Goal: Task Accomplishment & Management: Complete application form

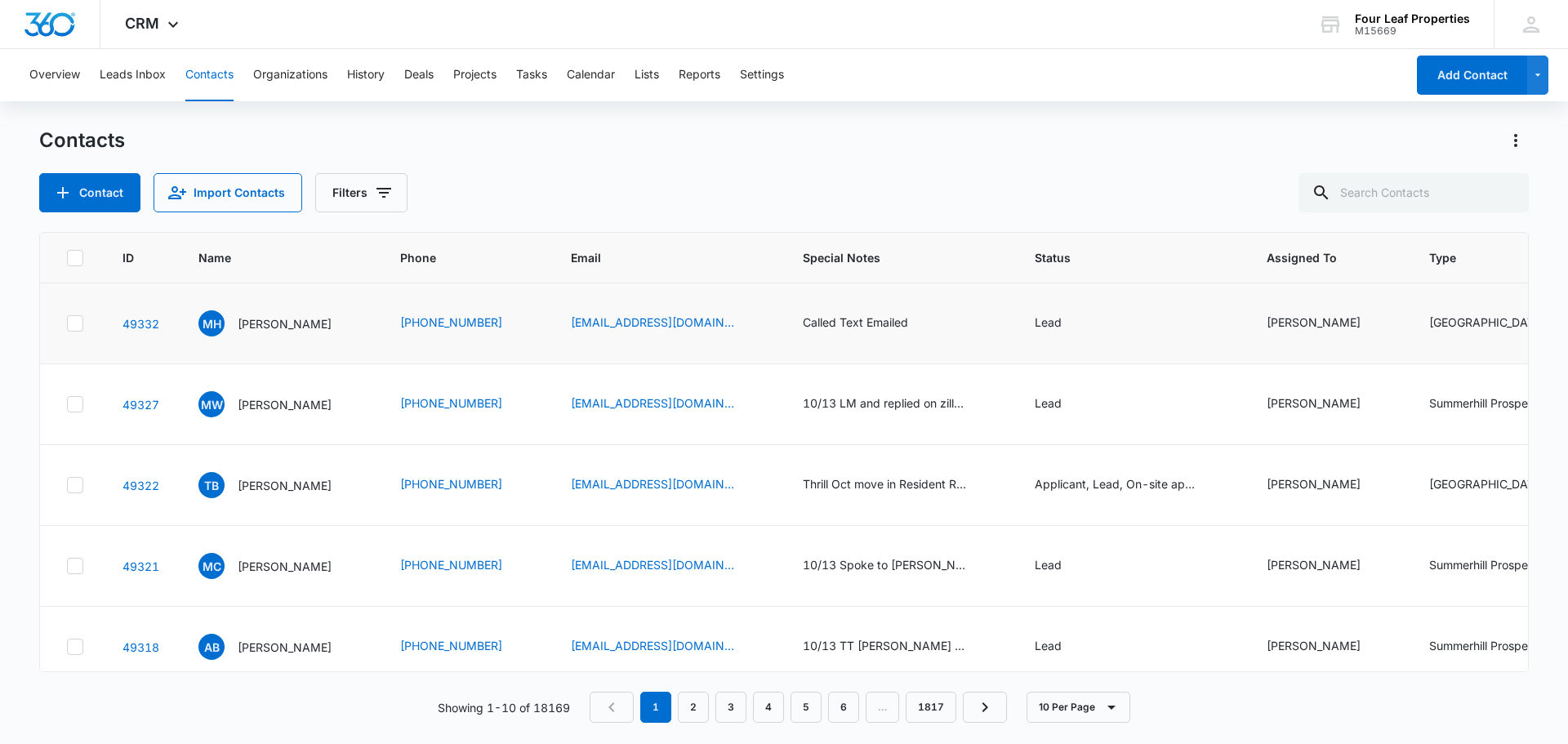
scroll to position [0, 1123]
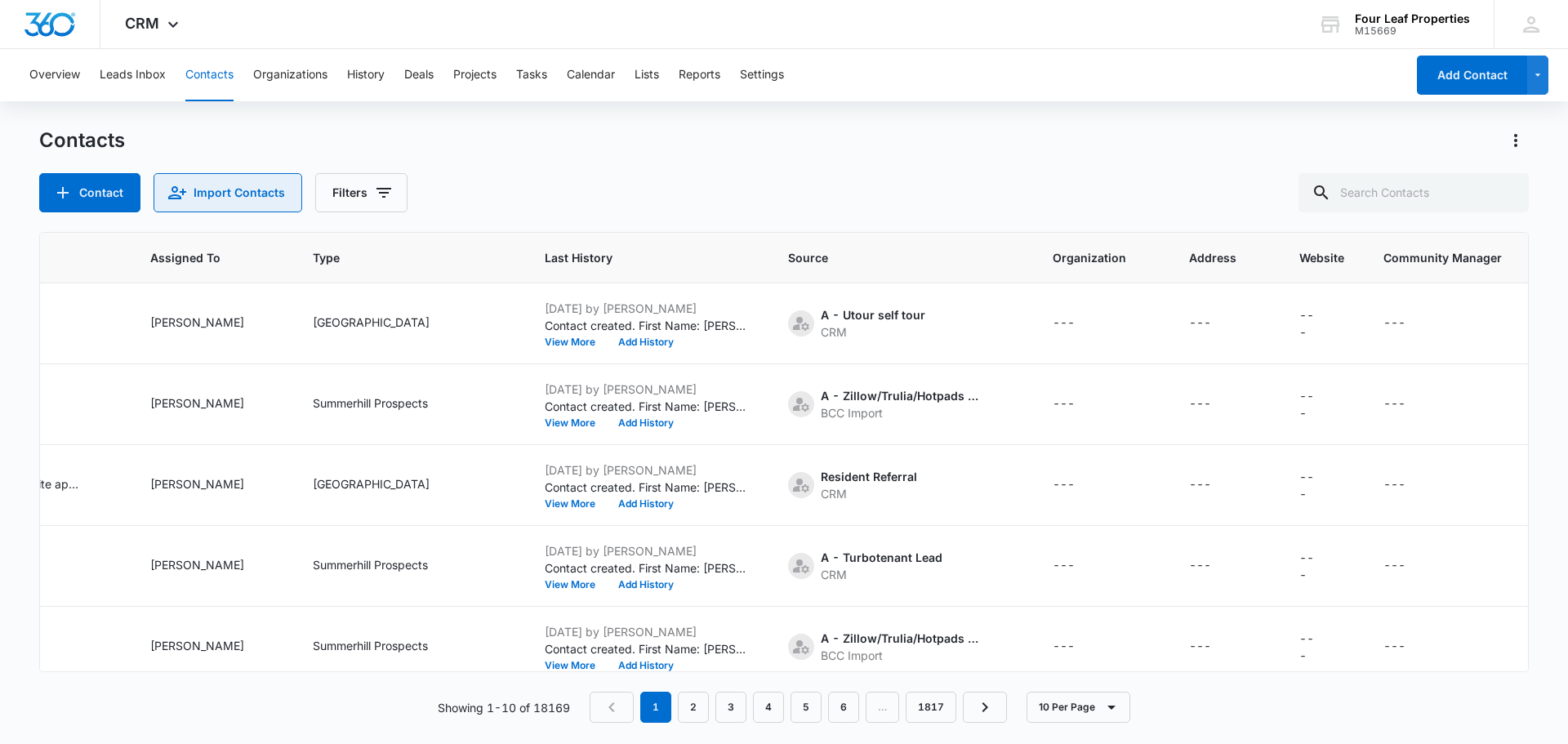
click at [213, 193] on button "Import Contacts" at bounding box center [228, 192] width 148 height 39
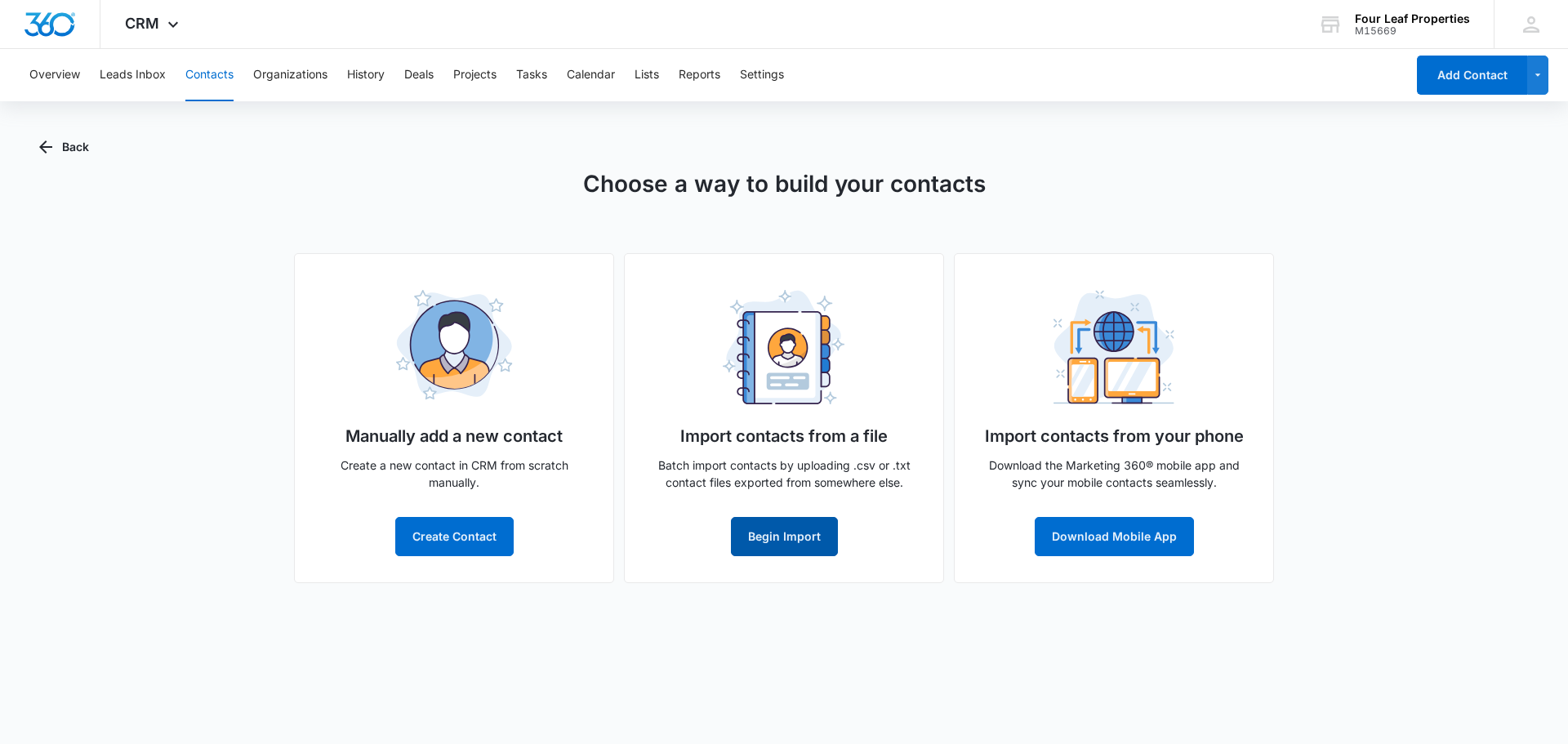
click at [778, 530] on button "Begin Import" at bounding box center [784, 536] width 107 height 39
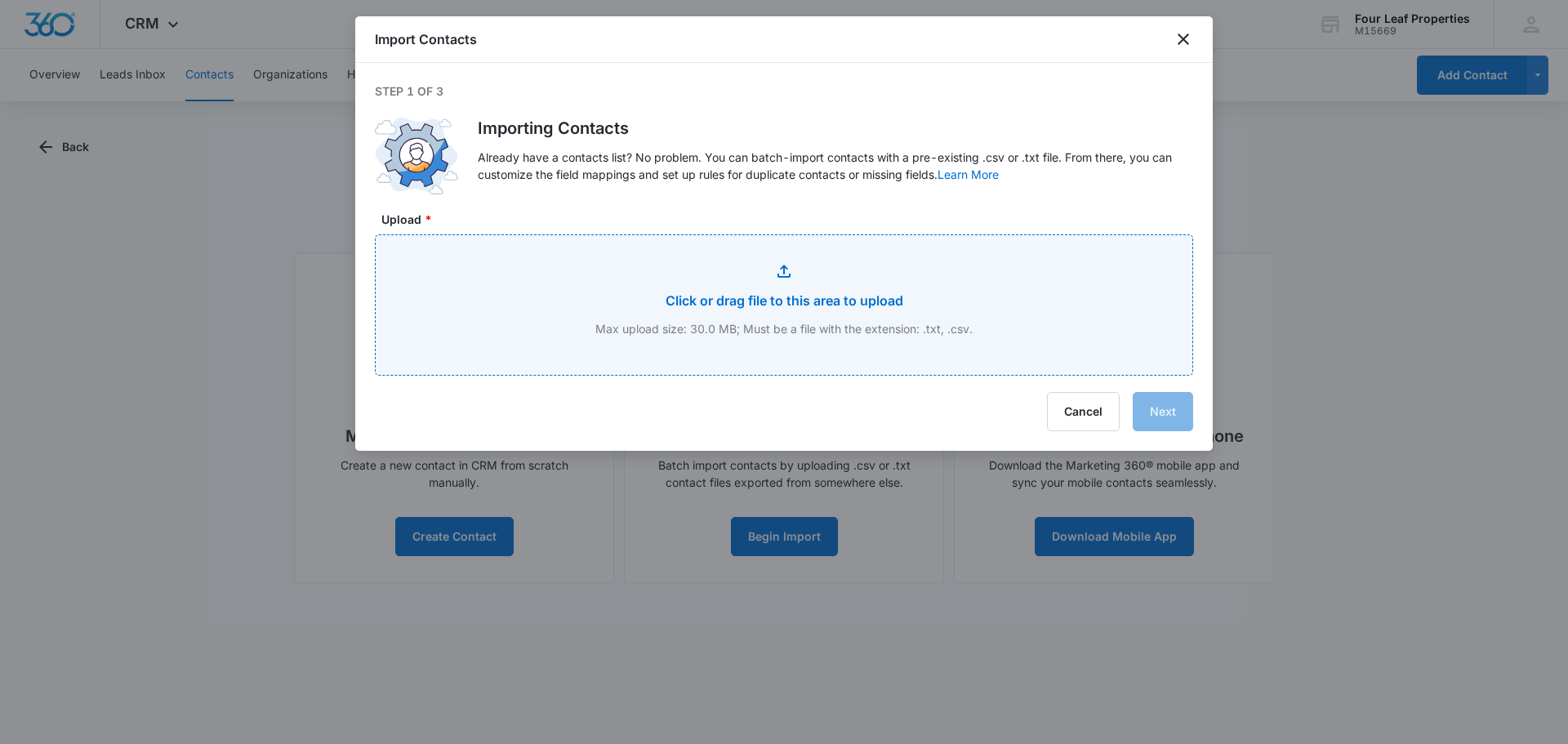
click at [818, 311] on input "Upload *" at bounding box center [784, 305] width 817 height 140
click at [794, 286] on input "Upload *" at bounding box center [784, 305] width 817 height 140
click at [738, 242] on input "Upload *" at bounding box center [784, 305] width 817 height 140
click at [597, 310] on input "Upload *" at bounding box center [784, 305] width 817 height 140
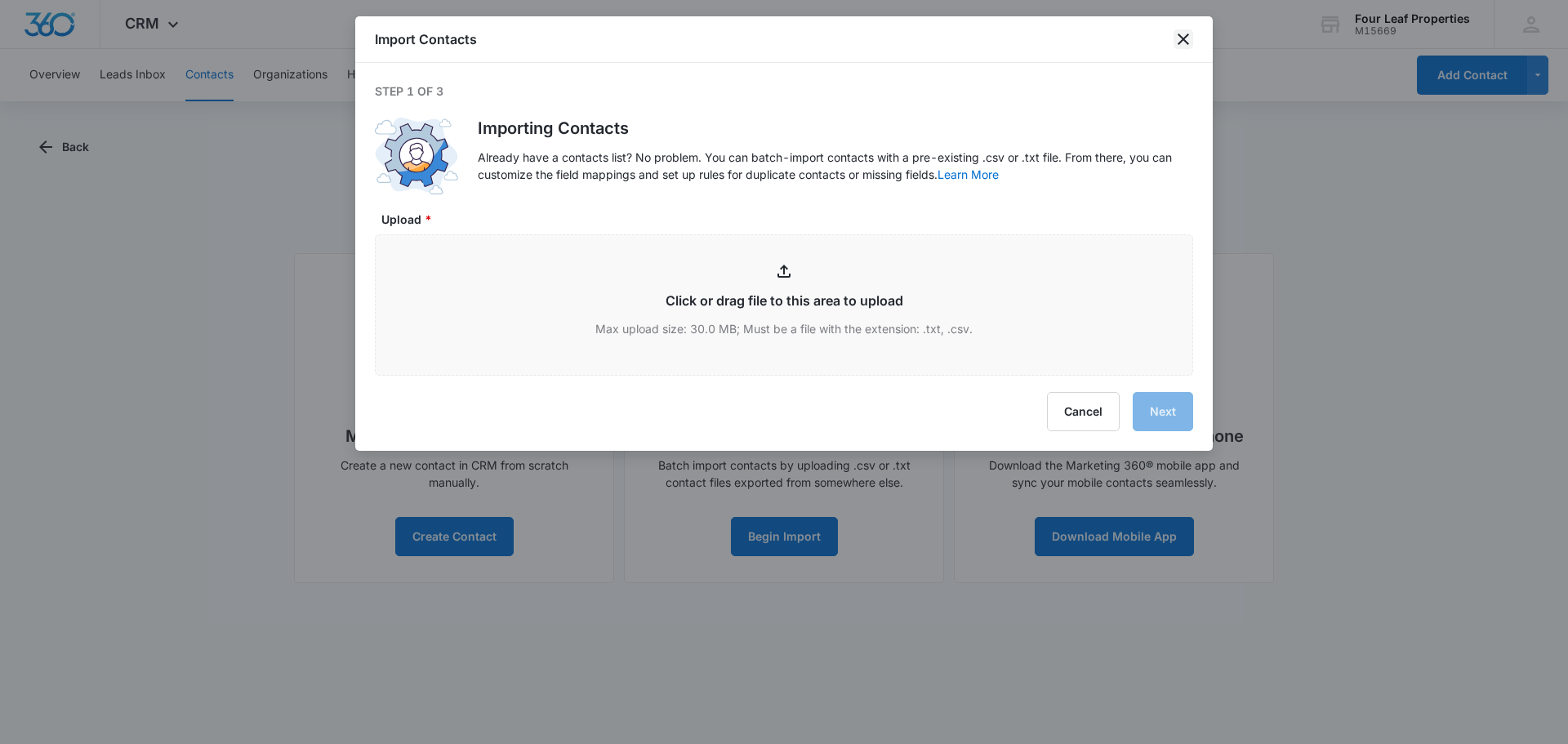
click at [1176, 37] on icon "close" at bounding box center [1183, 39] width 20 height 20
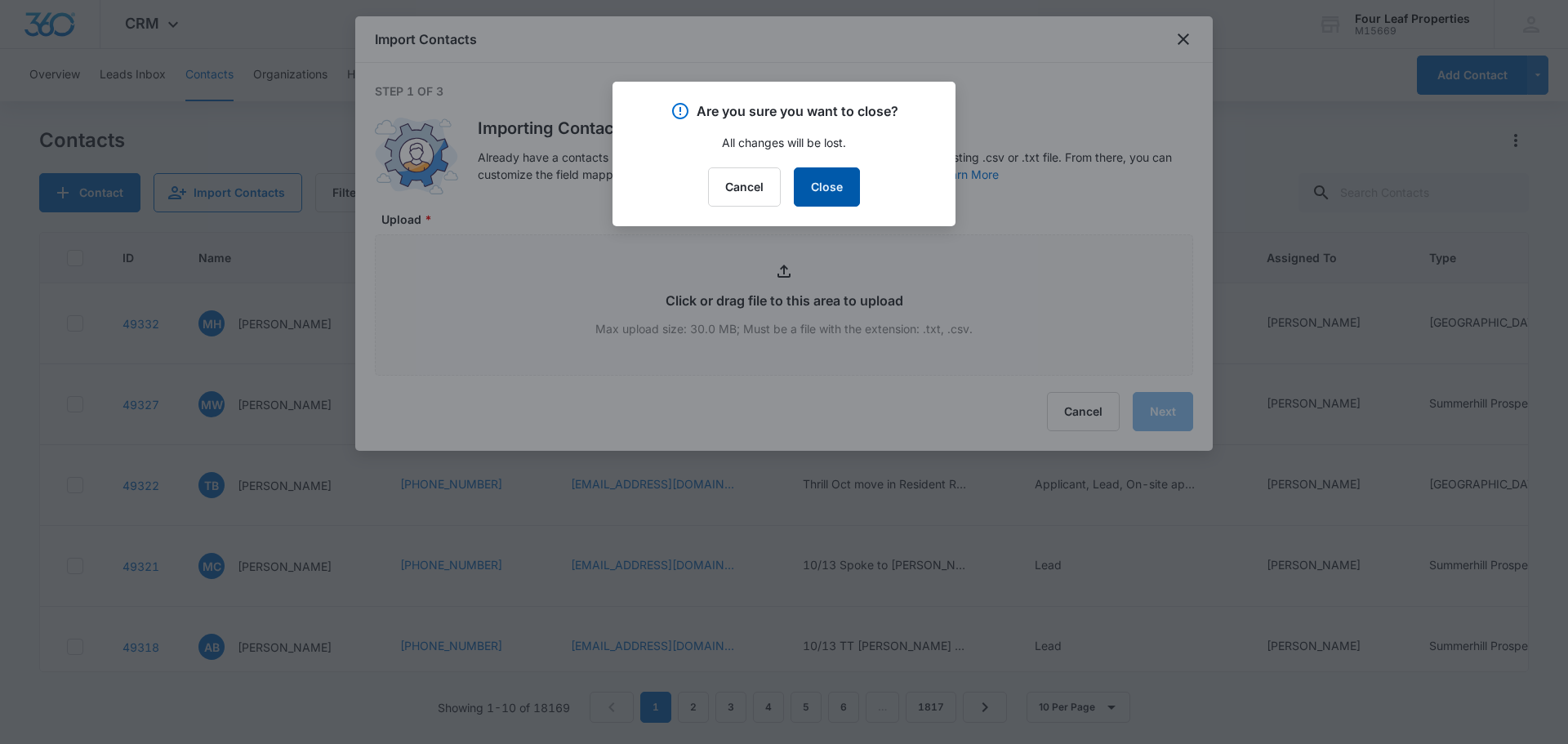
click at [834, 175] on button "Close" at bounding box center [827, 186] width 66 height 39
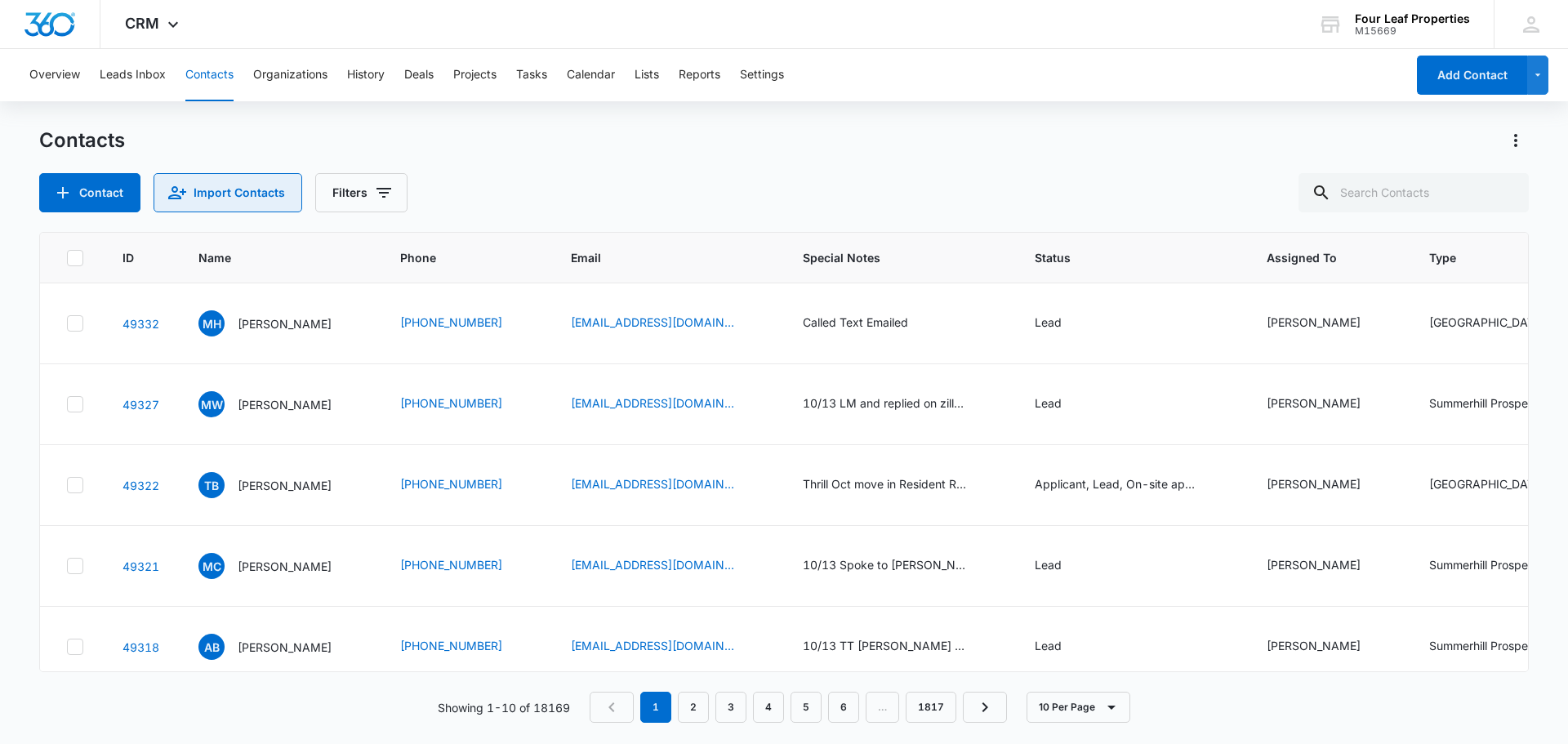
click at [241, 195] on button "Import Contacts" at bounding box center [228, 192] width 148 height 39
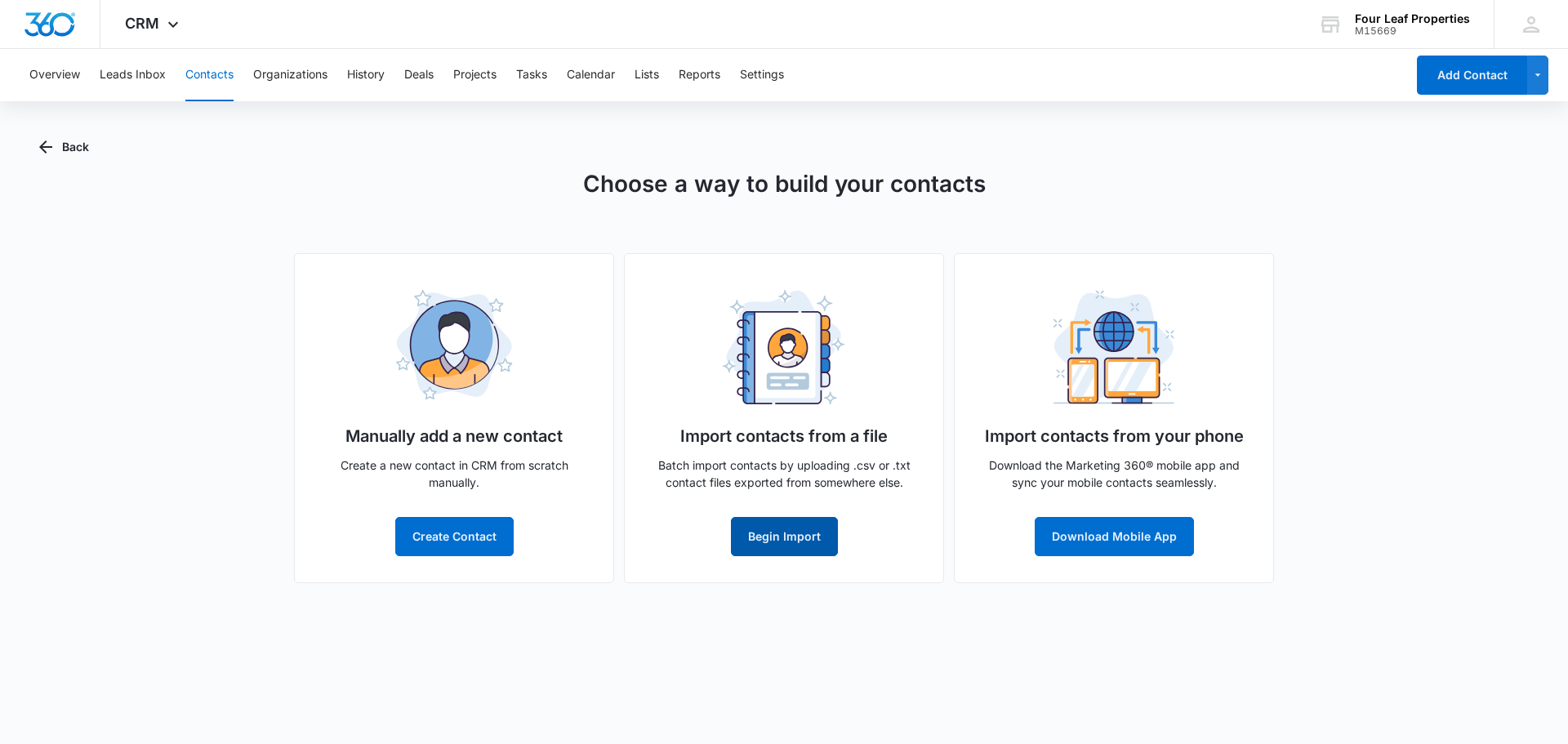
click at [760, 535] on button "Begin Import" at bounding box center [784, 536] width 107 height 39
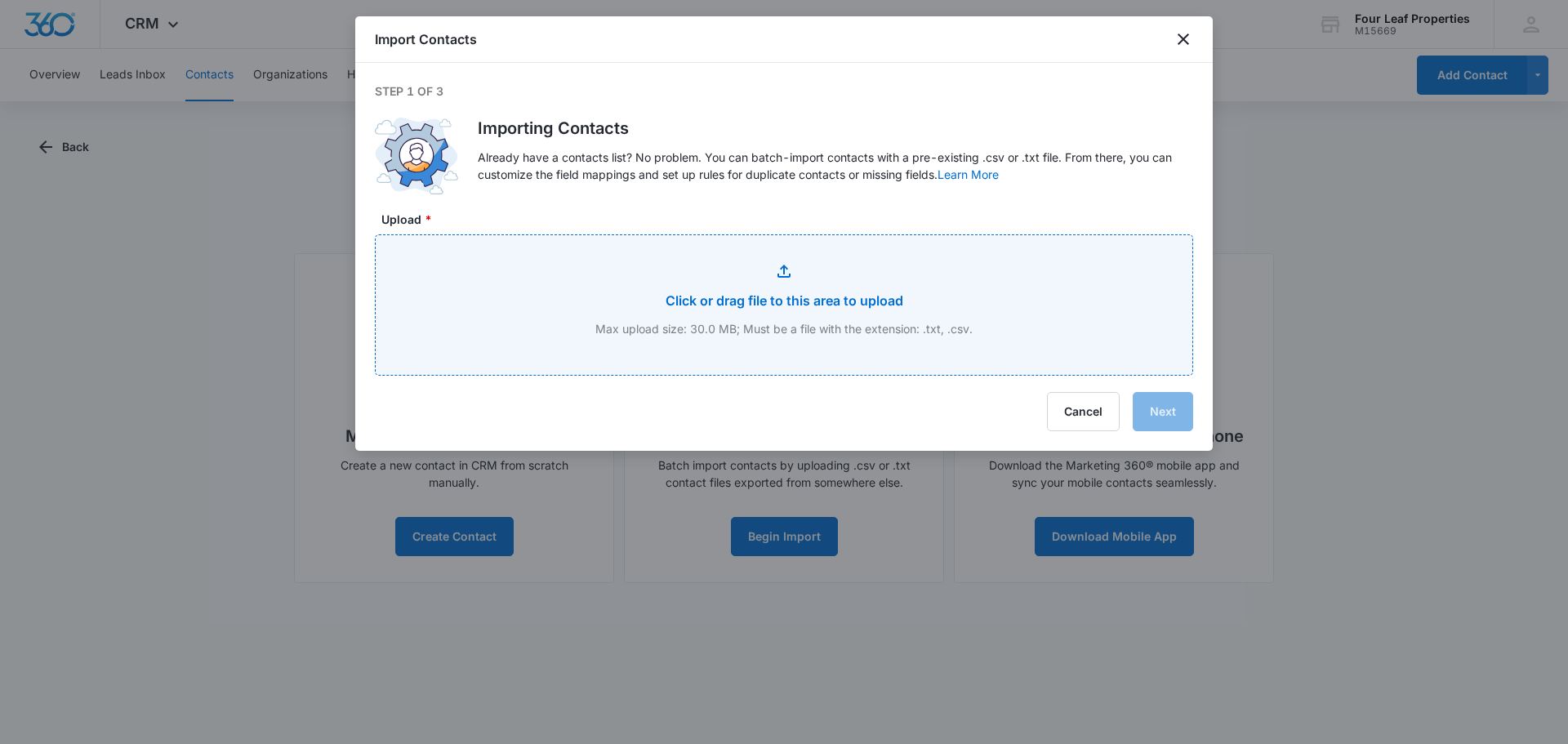
click at [776, 294] on input "Upload *" at bounding box center [784, 305] width 817 height 140
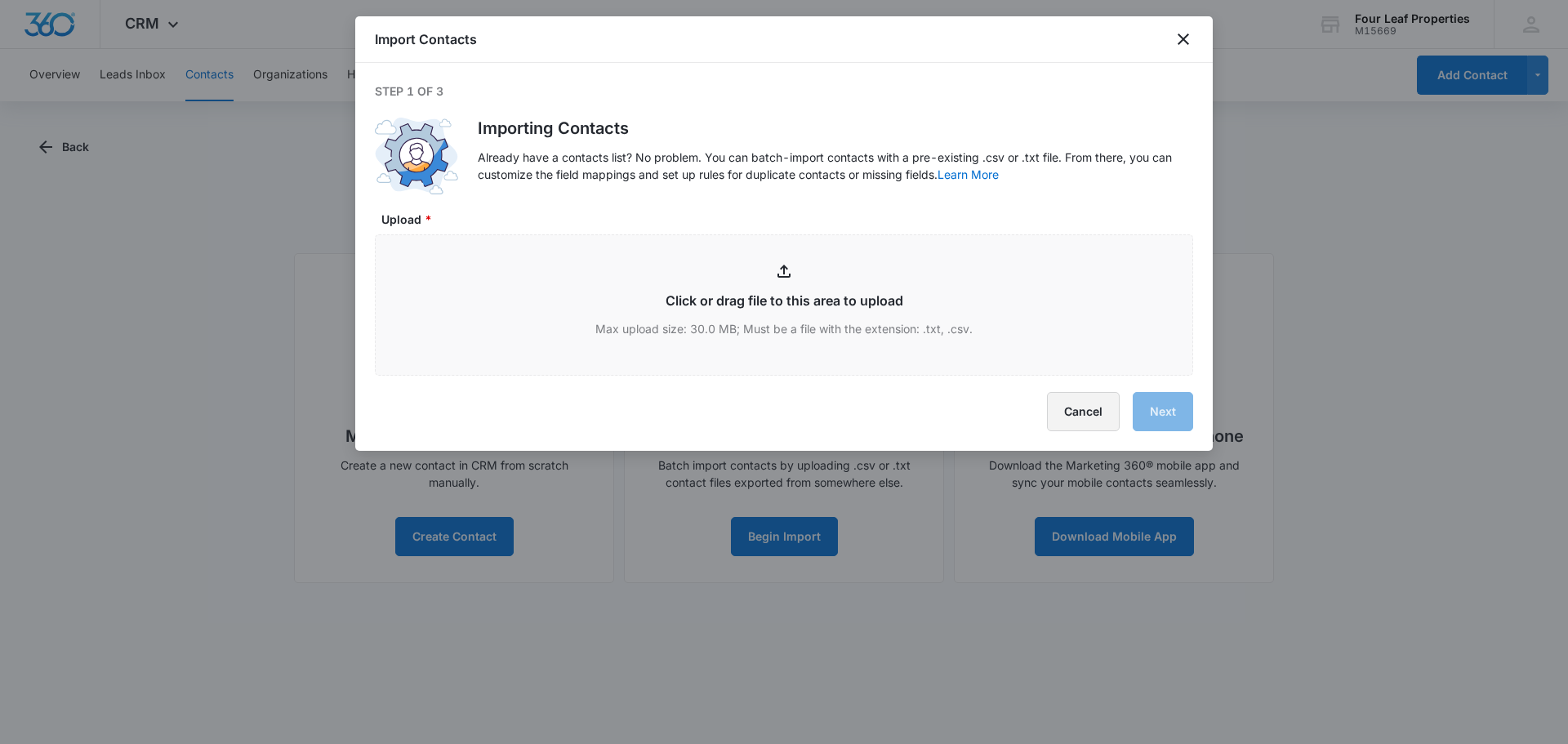
click at [1108, 411] on button "Cancel" at bounding box center [1083, 411] width 72 height 39
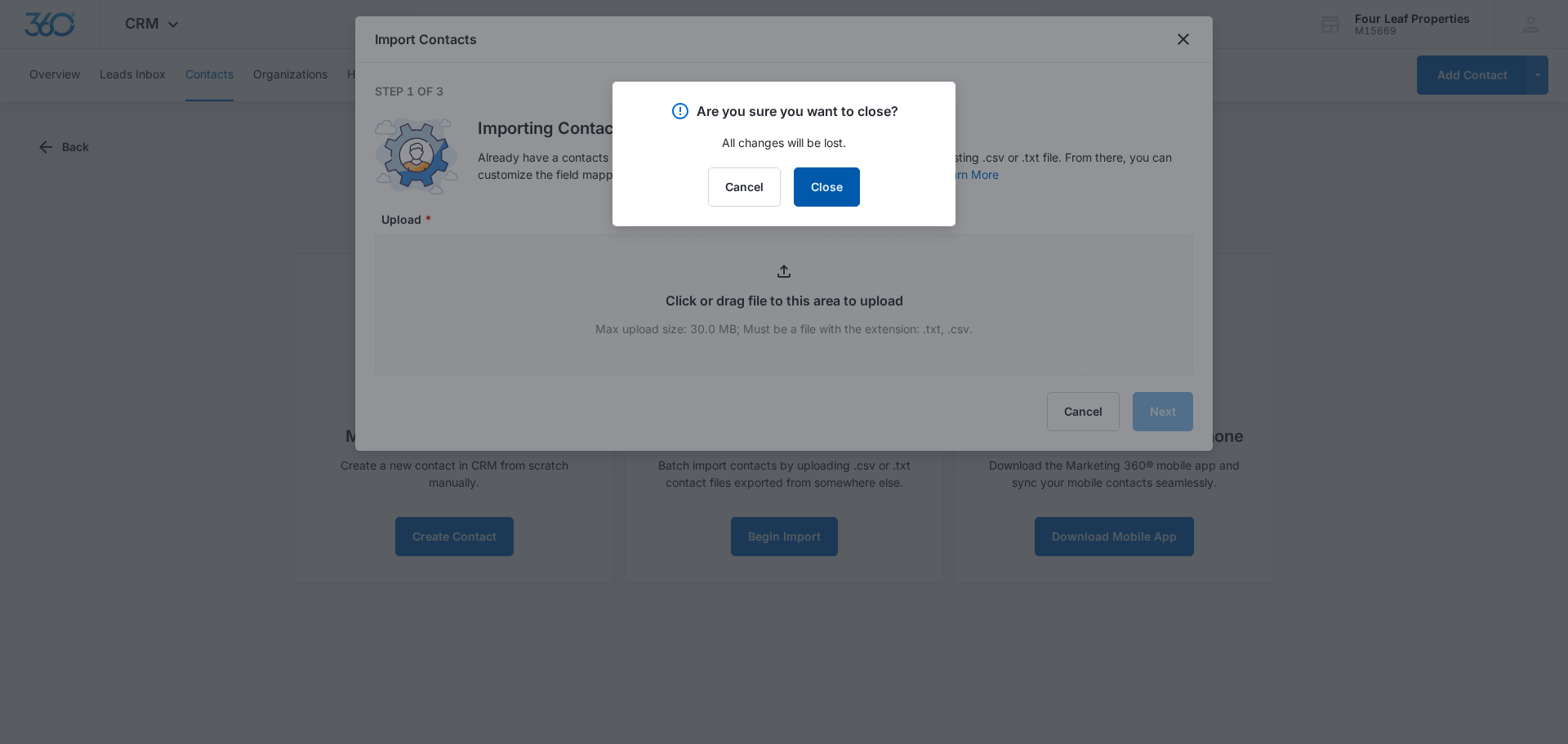
drag, startPoint x: 843, startPoint y: 190, endPoint x: 833, endPoint y: 191, distance: 10.0
click at [841, 190] on button "Close" at bounding box center [827, 186] width 66 height 39
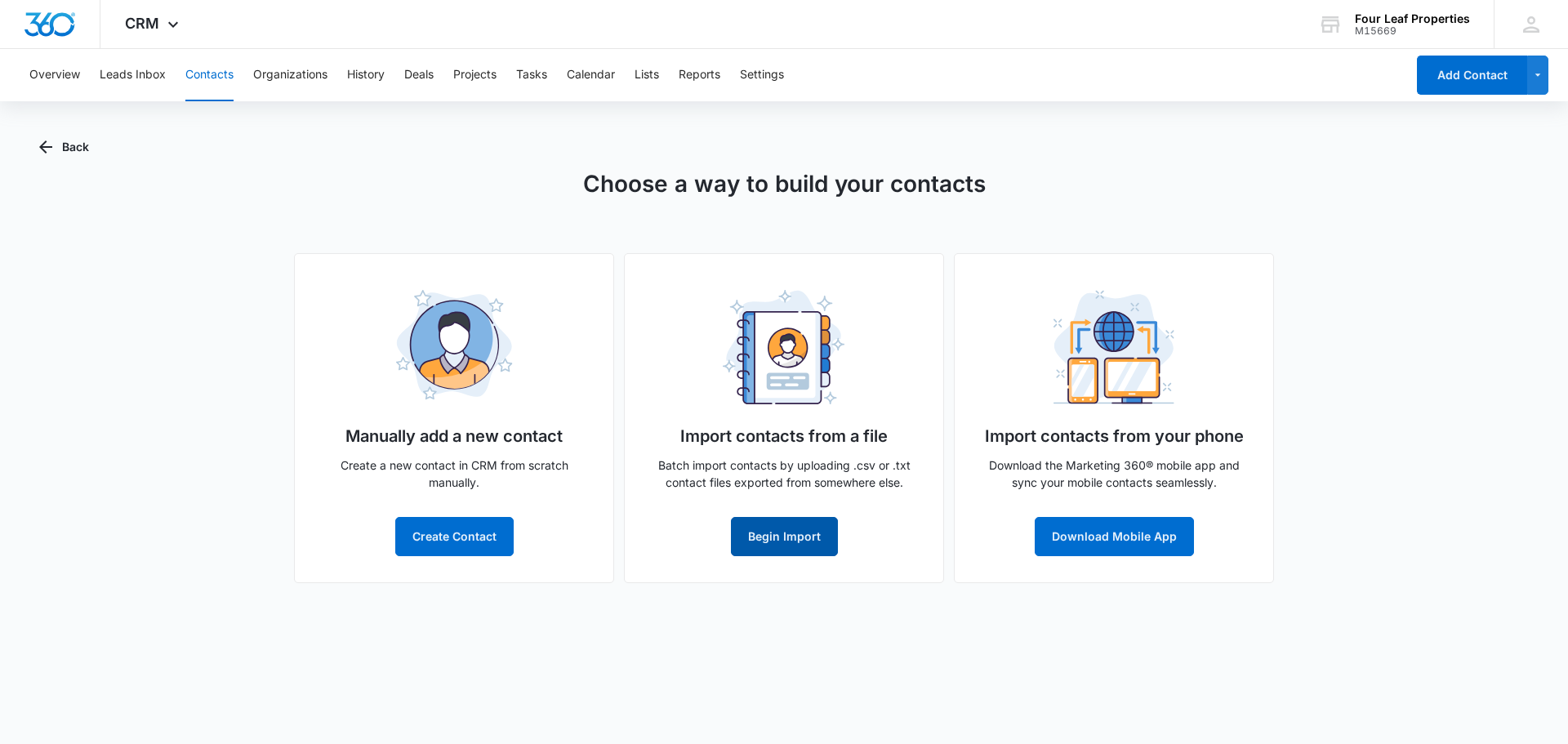
click at [807, 537] on button "Begin Import" at bounding box center [784, 536] width 107 height 39
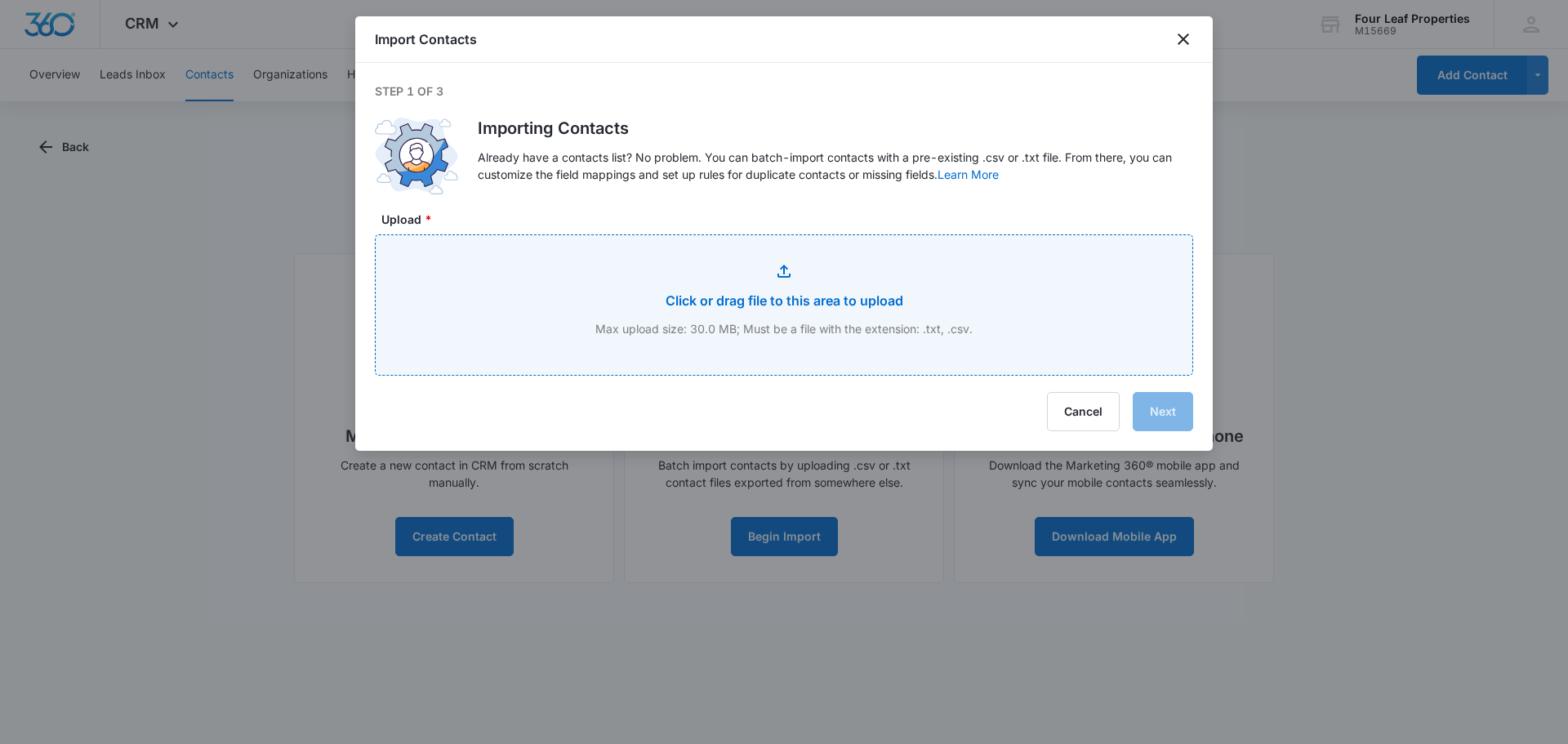
click at [733, 316] on input "Upload *" at bounding box center [784, 305] width 817 height 140
click at [773, 261] on input "Upload *" at bounding box center [784, 305] width 817 height 140
type input "C:\fakepath\names_split.csv"
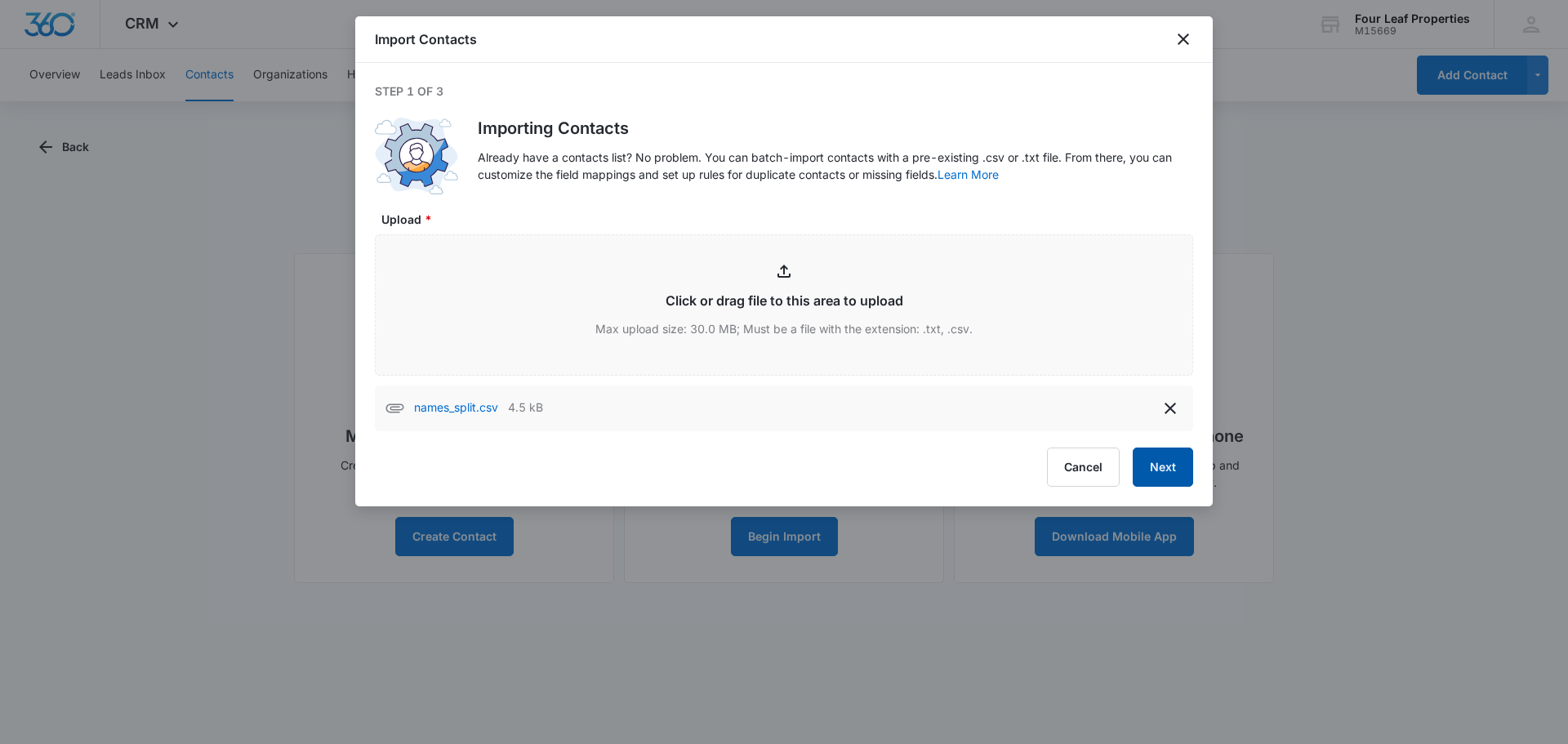
click at [1150, 471] on button "Next" at bounding box center [1163, 467] width 61 height 39
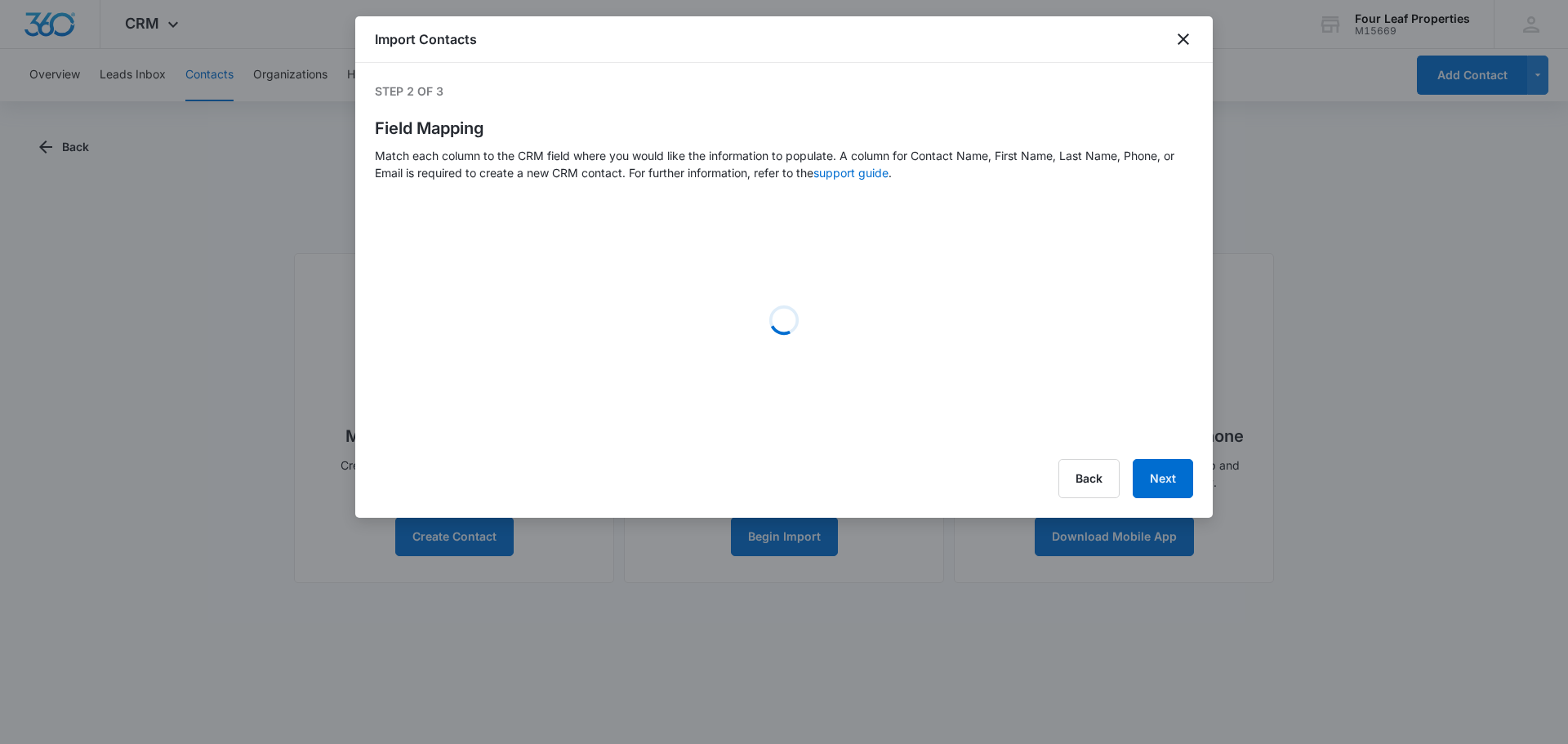
select select "78"
select select "79"
select select "185"
select select "184"
select select "type"
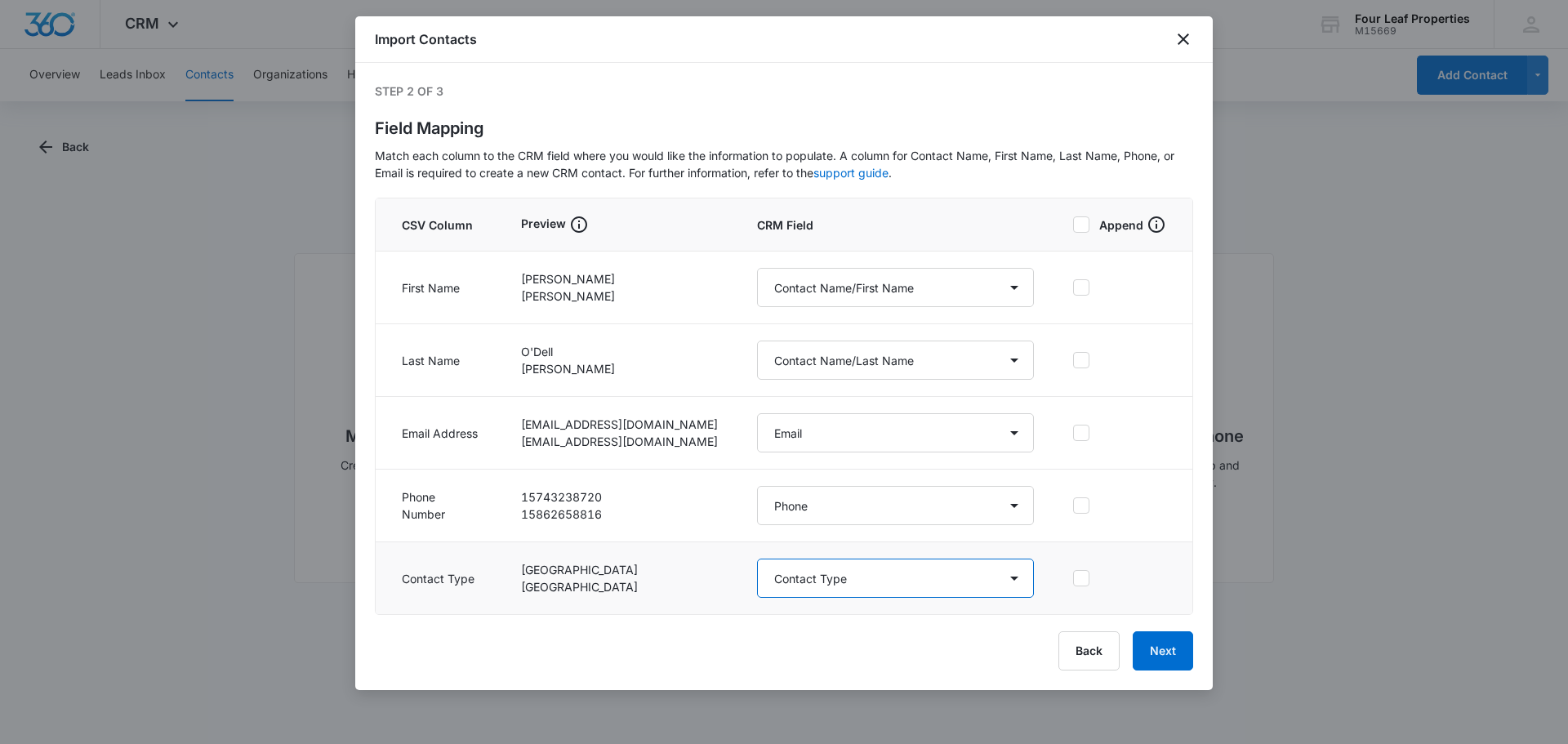
click at [842, 584] on select "Select a Column Referrals Email Referrals Phone Referrals/Address Line 2 Referr…" at bounding box center [895, 578] width 276 height 39
click at [807, 584] on select "Select a Column Referrals Email Referrals Phone Referrals/Address Line 2 Referr…" at bounding box center [895, 578] width 276 height 39
drag, startPoint x: 929, startPoint y: 108, endPoint x: 932, endPoint y: 122, distance: 14.3
click at [929, 108] on div "Step 2 of 3 Field Mapping Match each column to the CRM field where you would li…" at bounding box center [784, 348] width 819 height 532
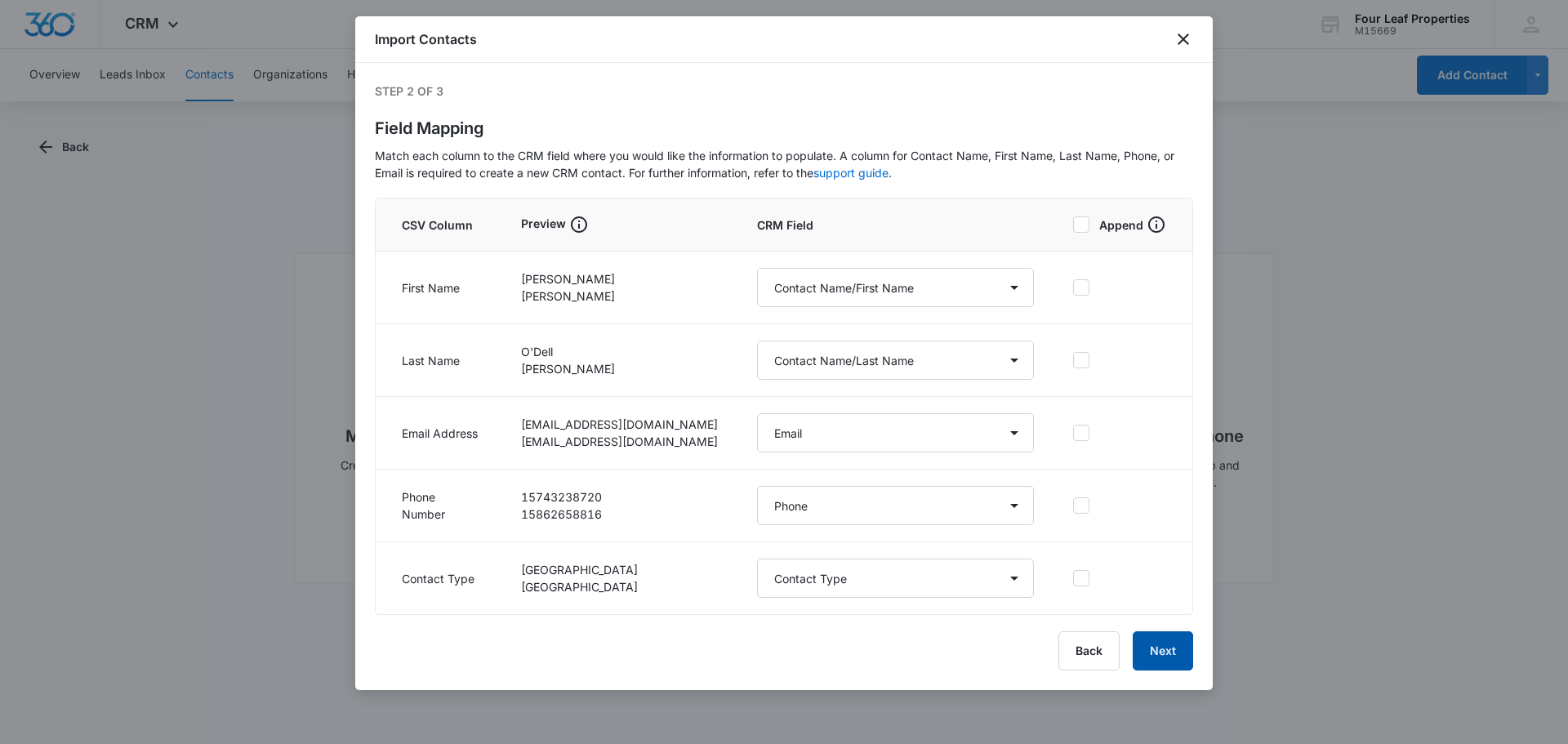
click at [1162, 643] on button "Next" at bounding box center [1163, 650] width 61 height 39
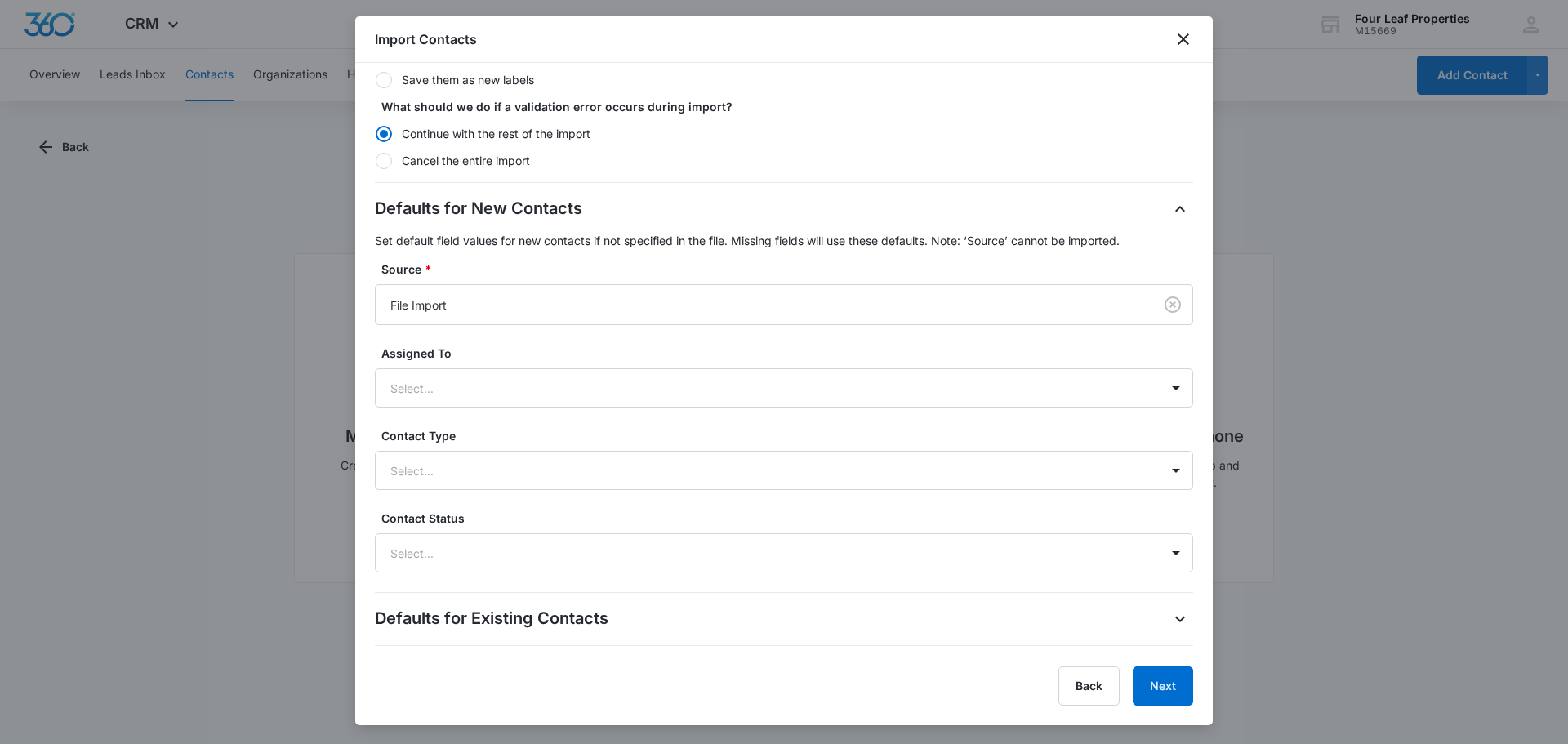
scroll to position [326, 0]
click at [489, 394] on div at bounding box center [765, 386] width 748 height 21
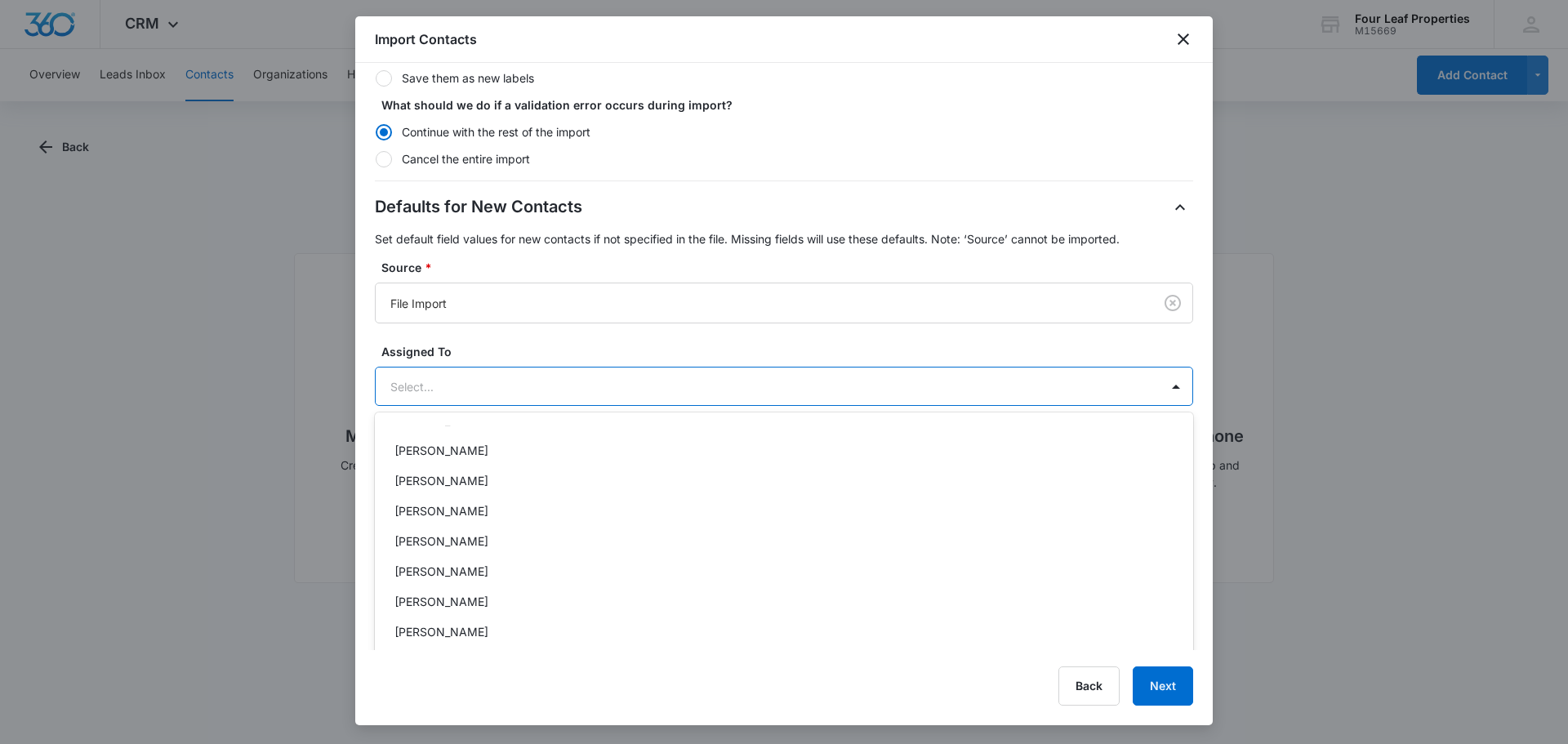
scroll to position [245, 0]
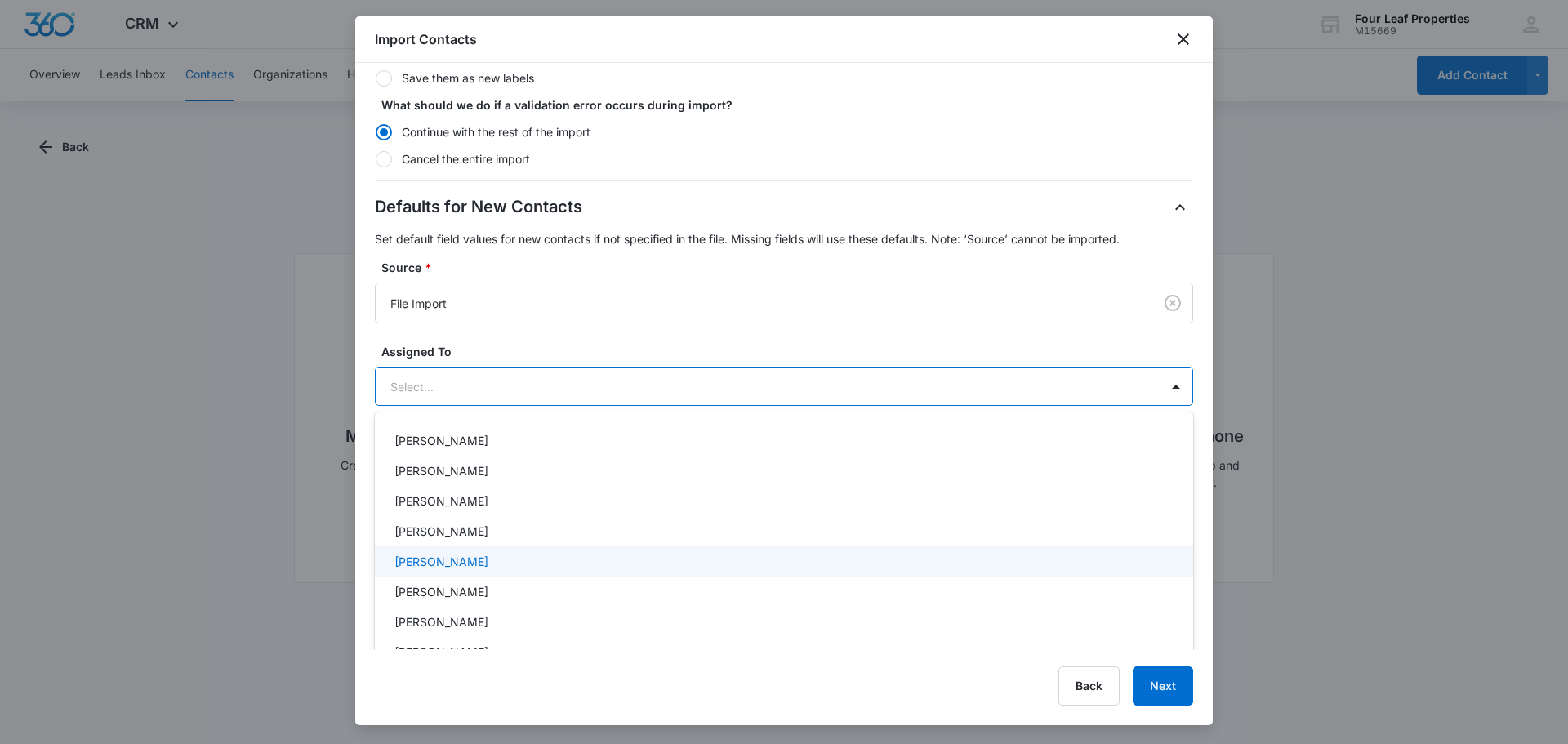
click at [491, 555] on div "[PERSON_NAME]" at bounding box center [783, 561] width 776 height 18
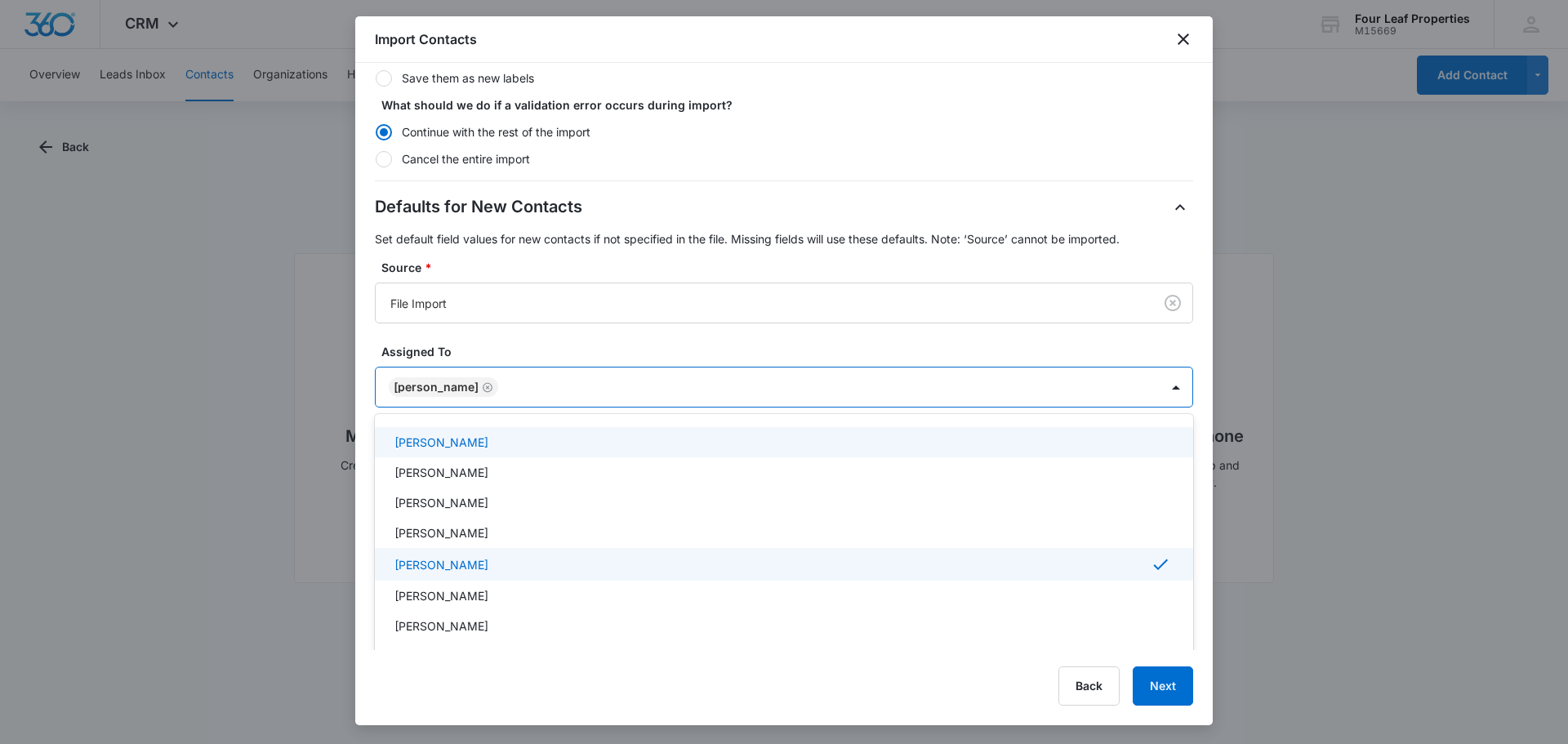
click at [569, 351] on label "Assigned To" at bounding box center [790, 351] width 819 height 18
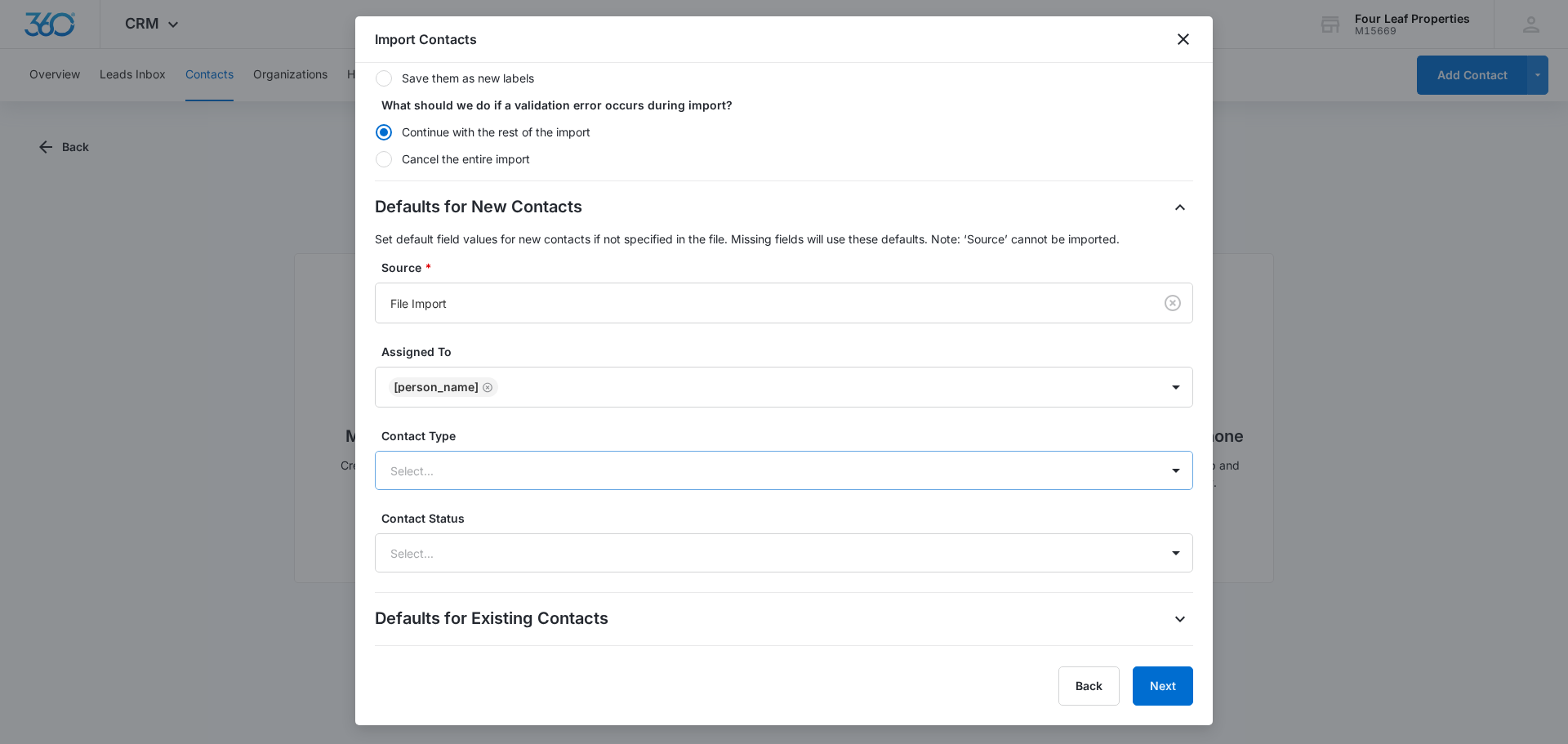
click at [512, 475] on div at bounding box center [765, 470] width 748 height 21
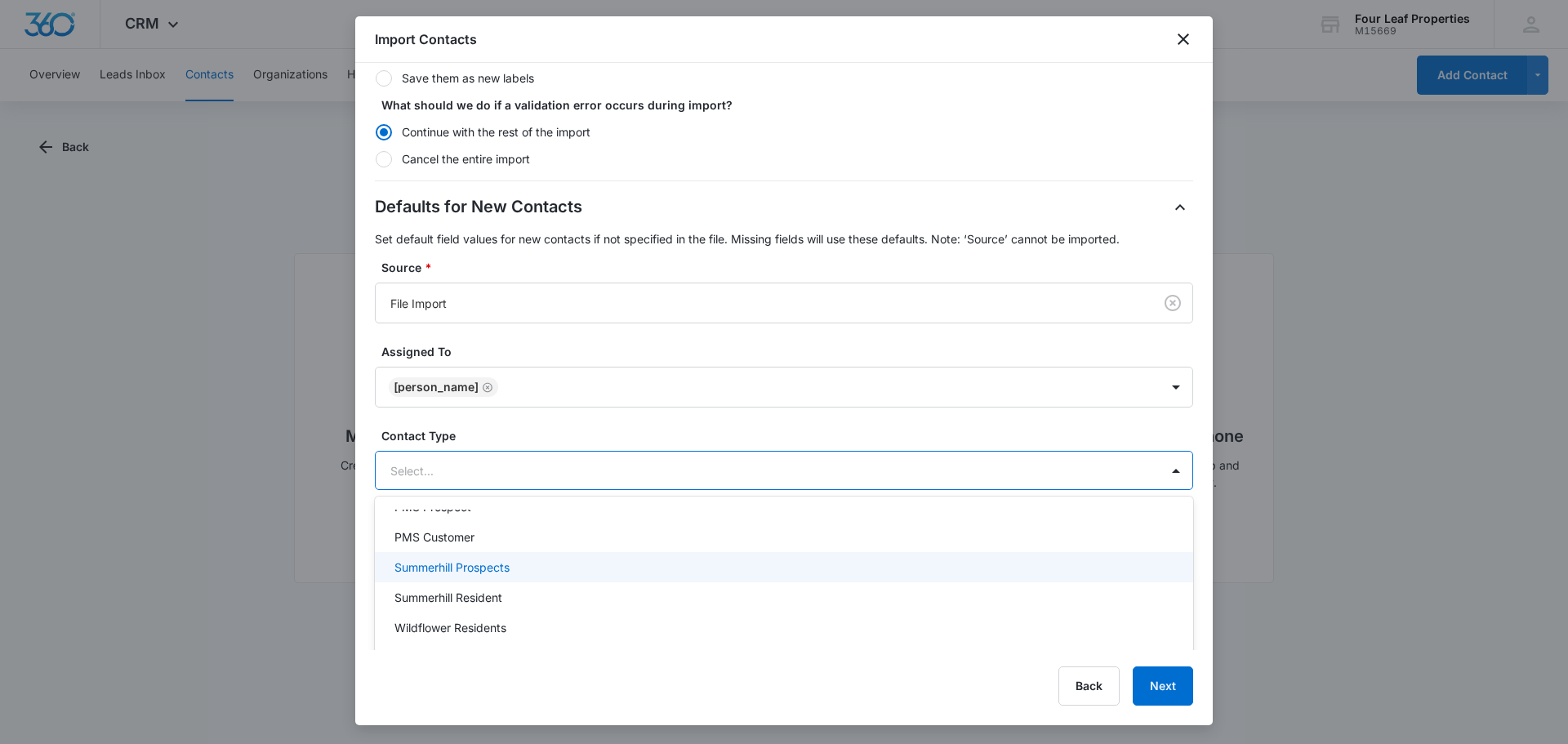
scroll to position [163, 0]
click at [551, 583] on p "Wildflower Crossing Prospects" at bounding box center [476, 576] width 163 height 18
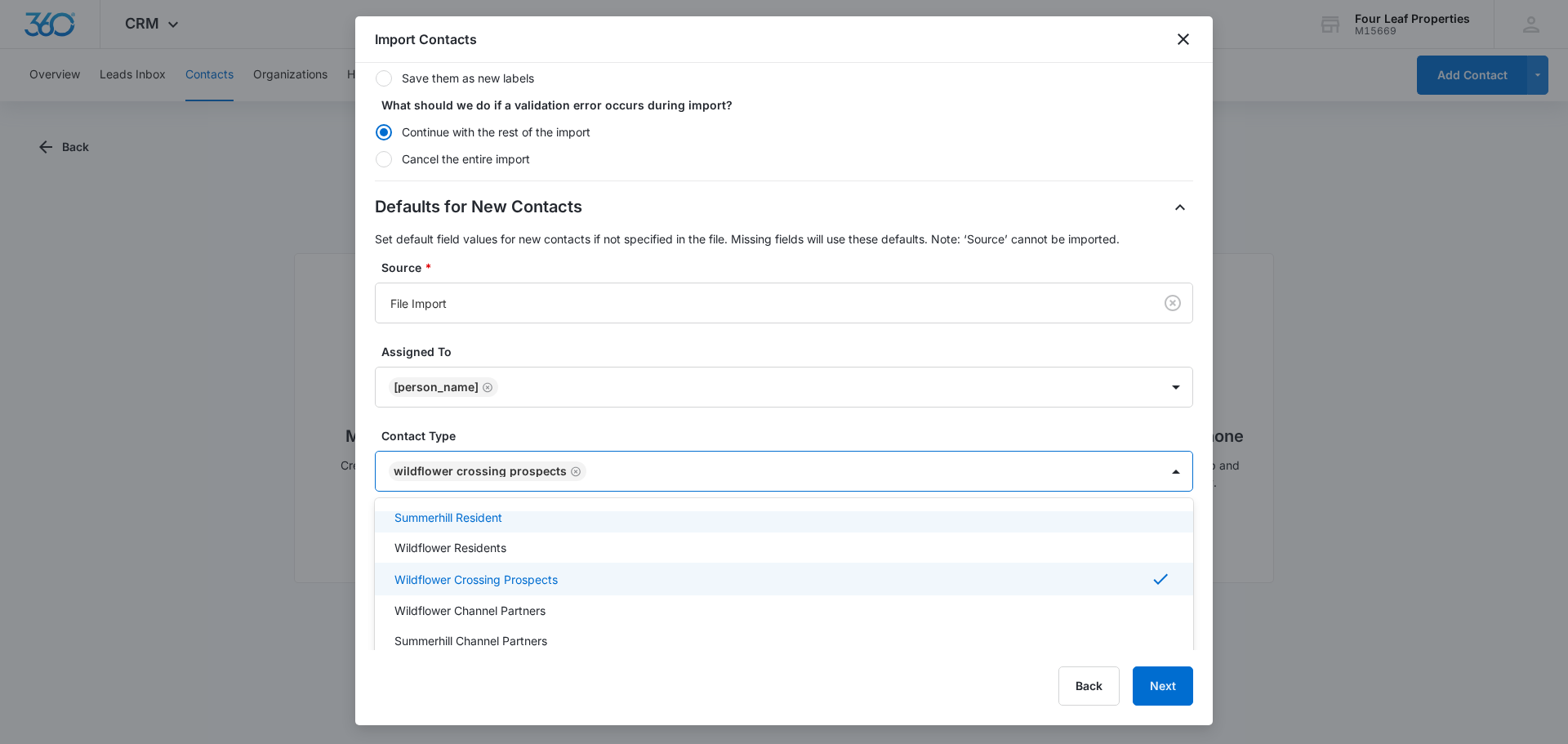
click at [656, 418] on div "Defaults for New Contacts Set default field values for new contacts if not spec…" at bounding box center [784, 384] width 819 height 380
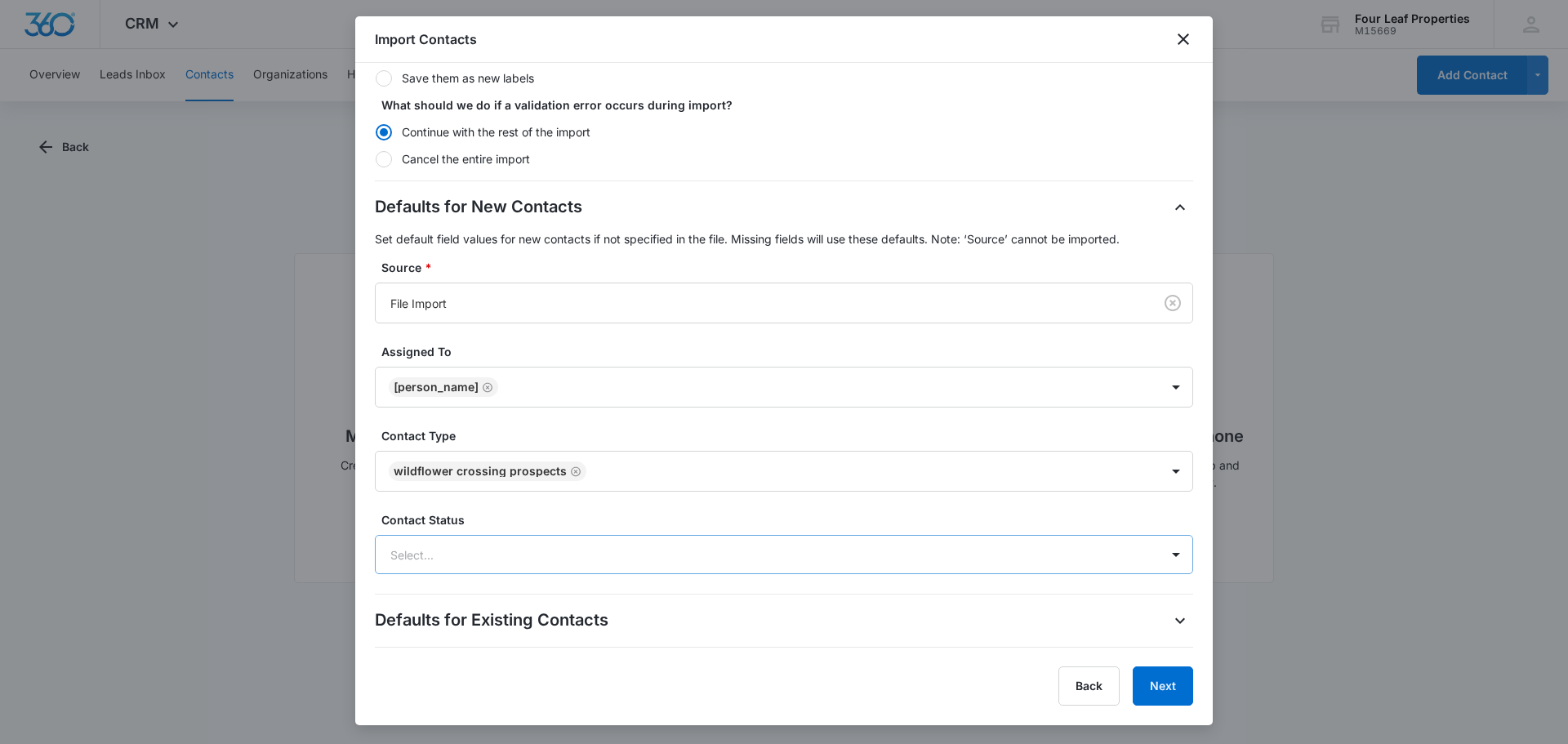
click at [569, 553] on div at bounding box center [765, 555] width 748 height 21
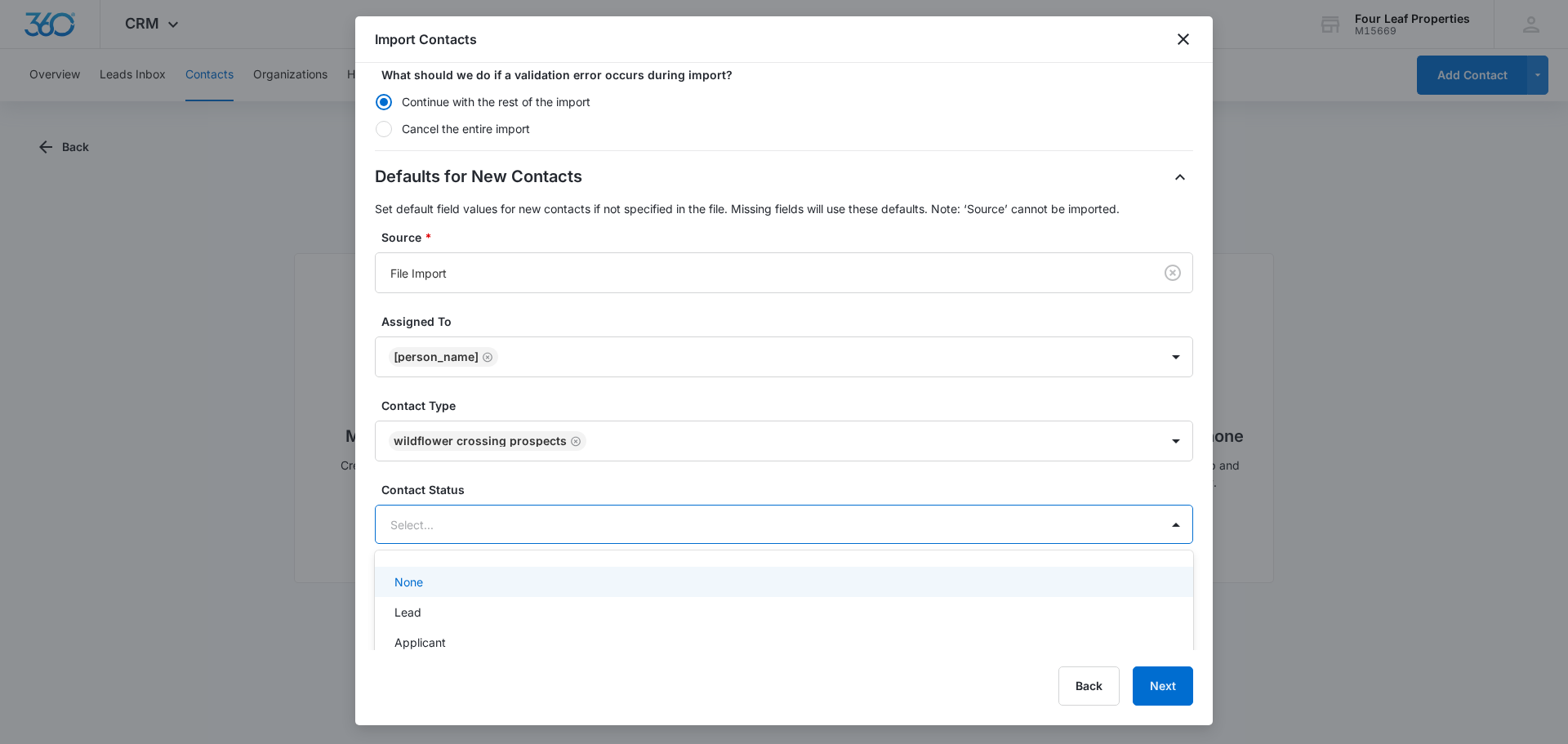
scroll to position [408, 0]
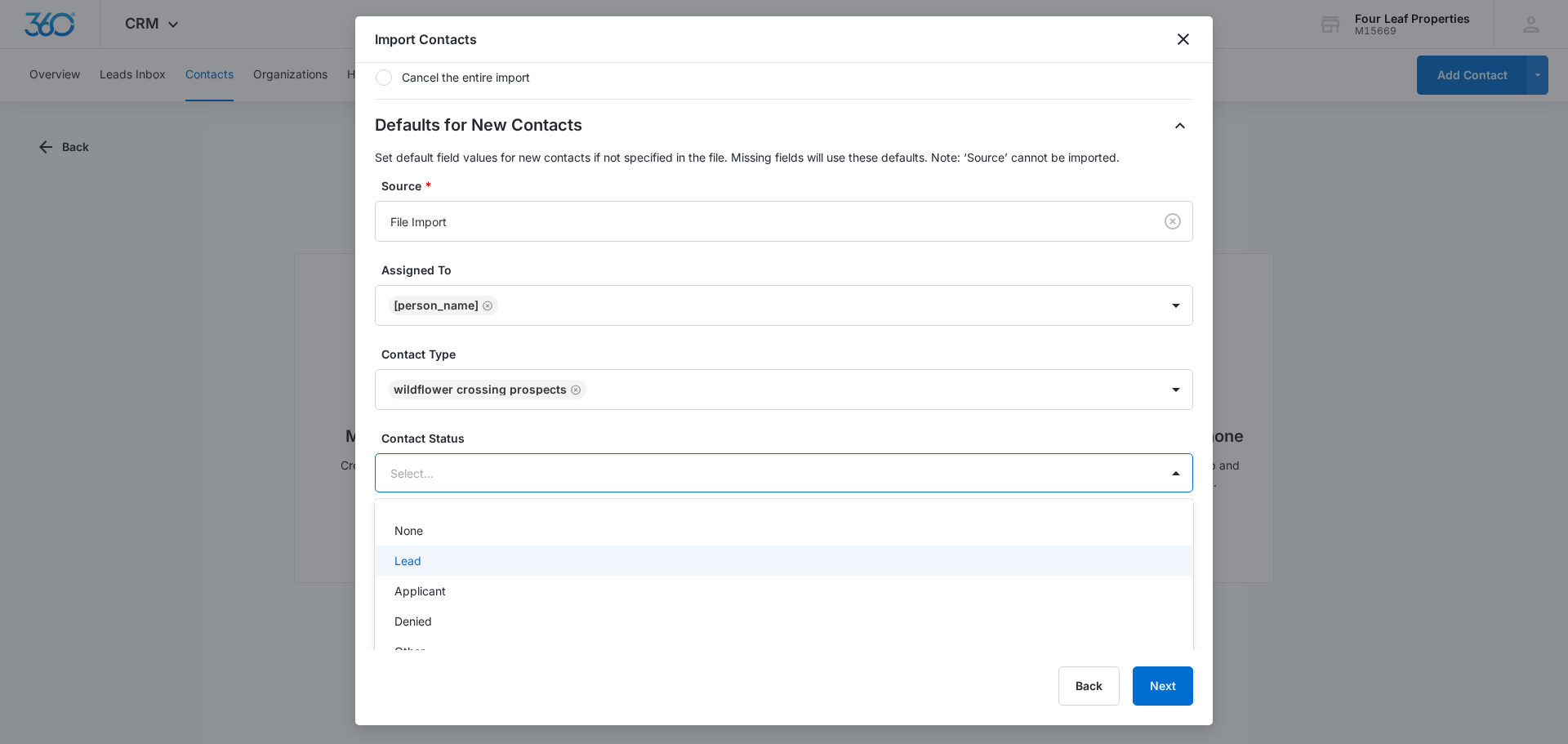
click at [514, 559] on div "Lead" at bounding box center [783, 560] width 776 height 18
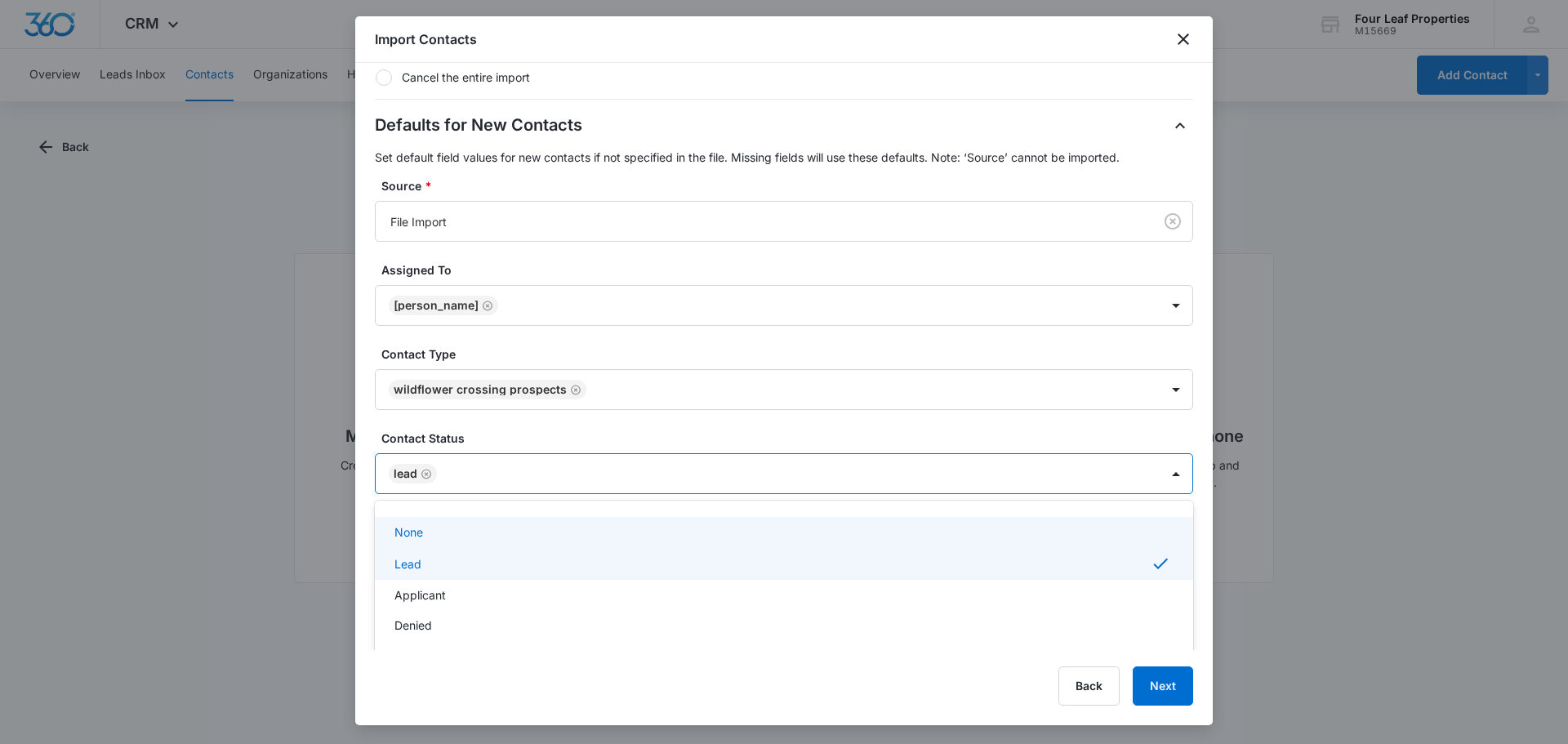
scroll to position [82, 0]
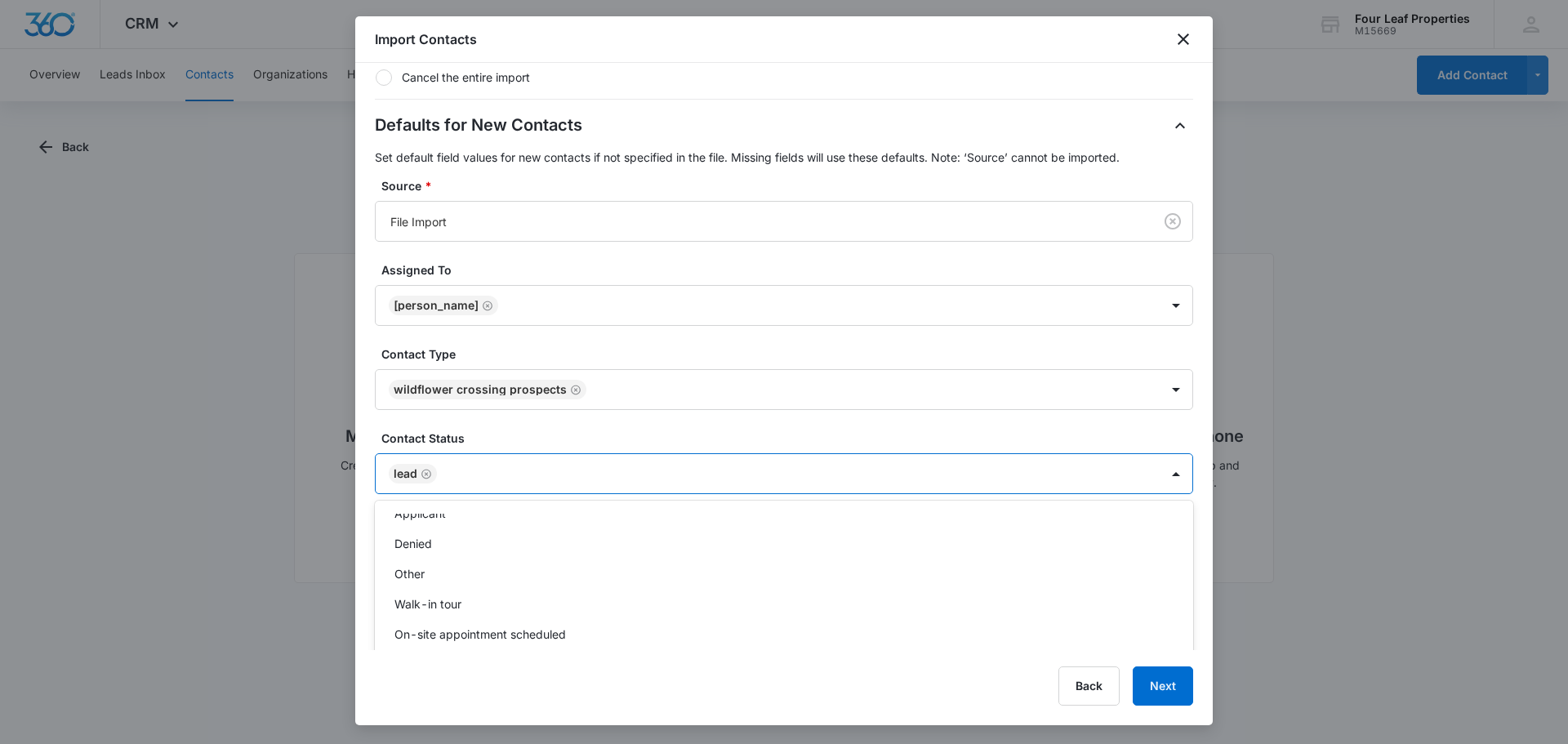
click at [722, 445] on div "Defaults for New Contacts Set default field values for new contacts if not spec…" at bounding box center [784, 303] width 819 height 381
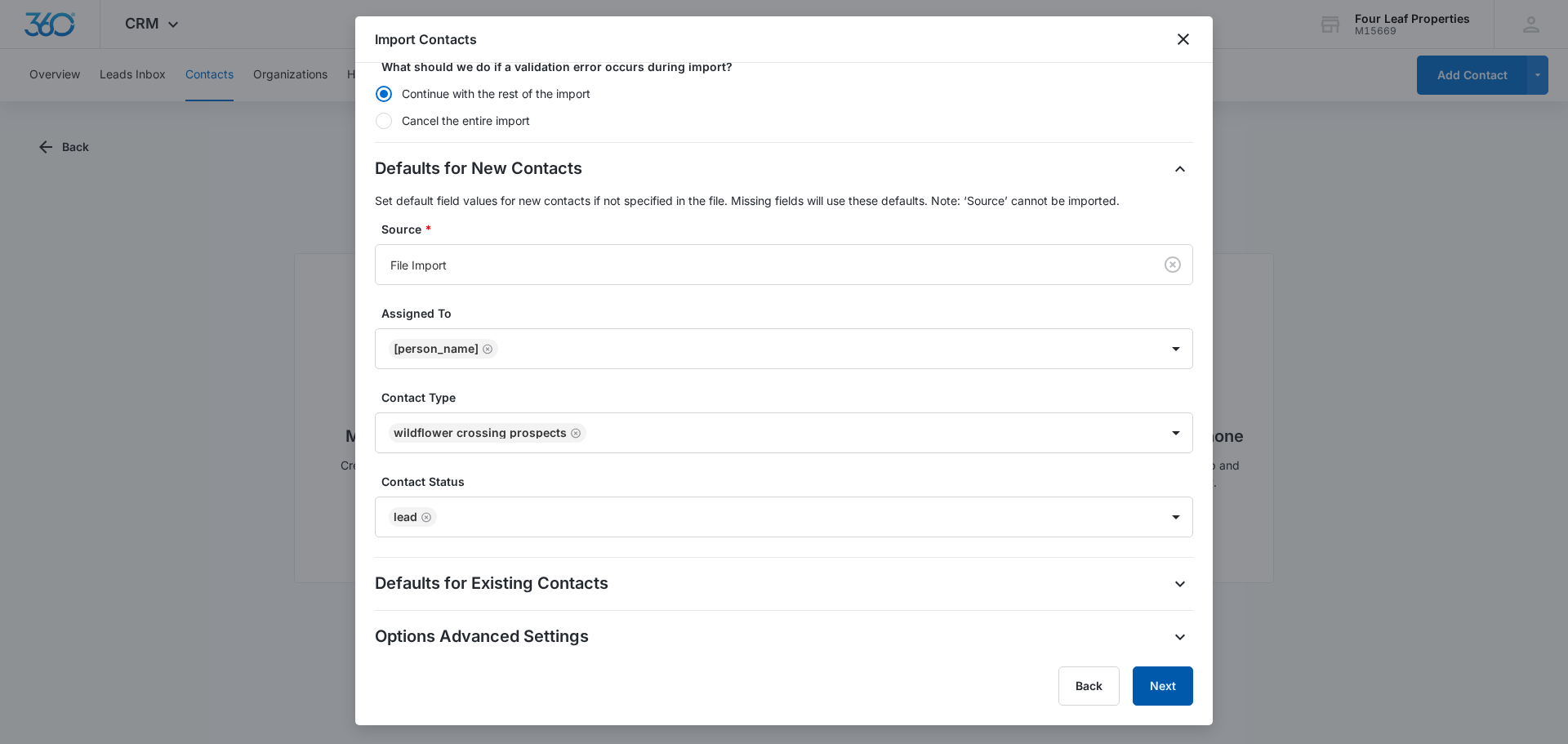
click at [1168, 689] on button "Next" at bounding box center [1163, 685] width 61 height 39
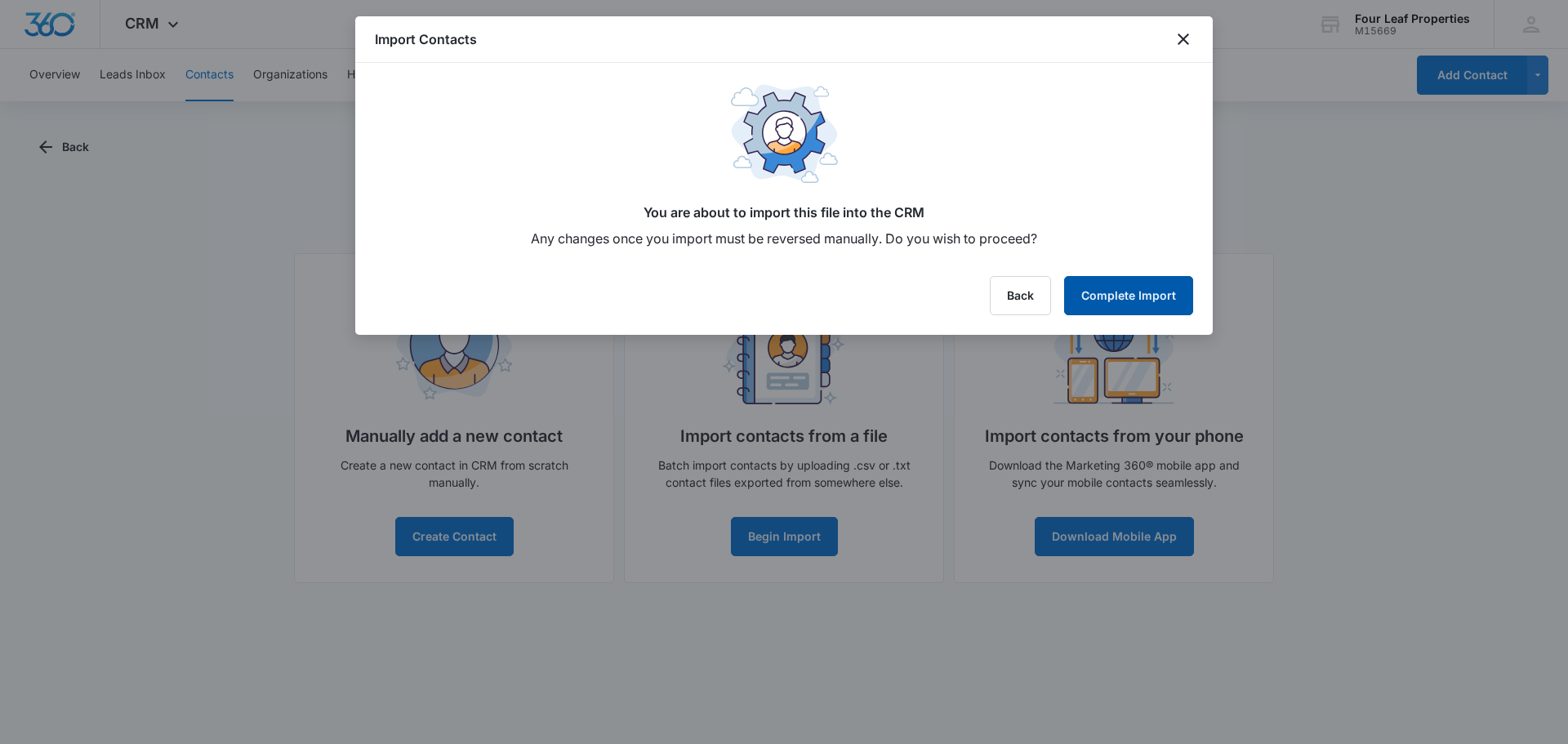
scroll to position [0, 0]
click at [1100, 301] on button "Complete Import" at bounding box center [1128, 296] width 129 height 39
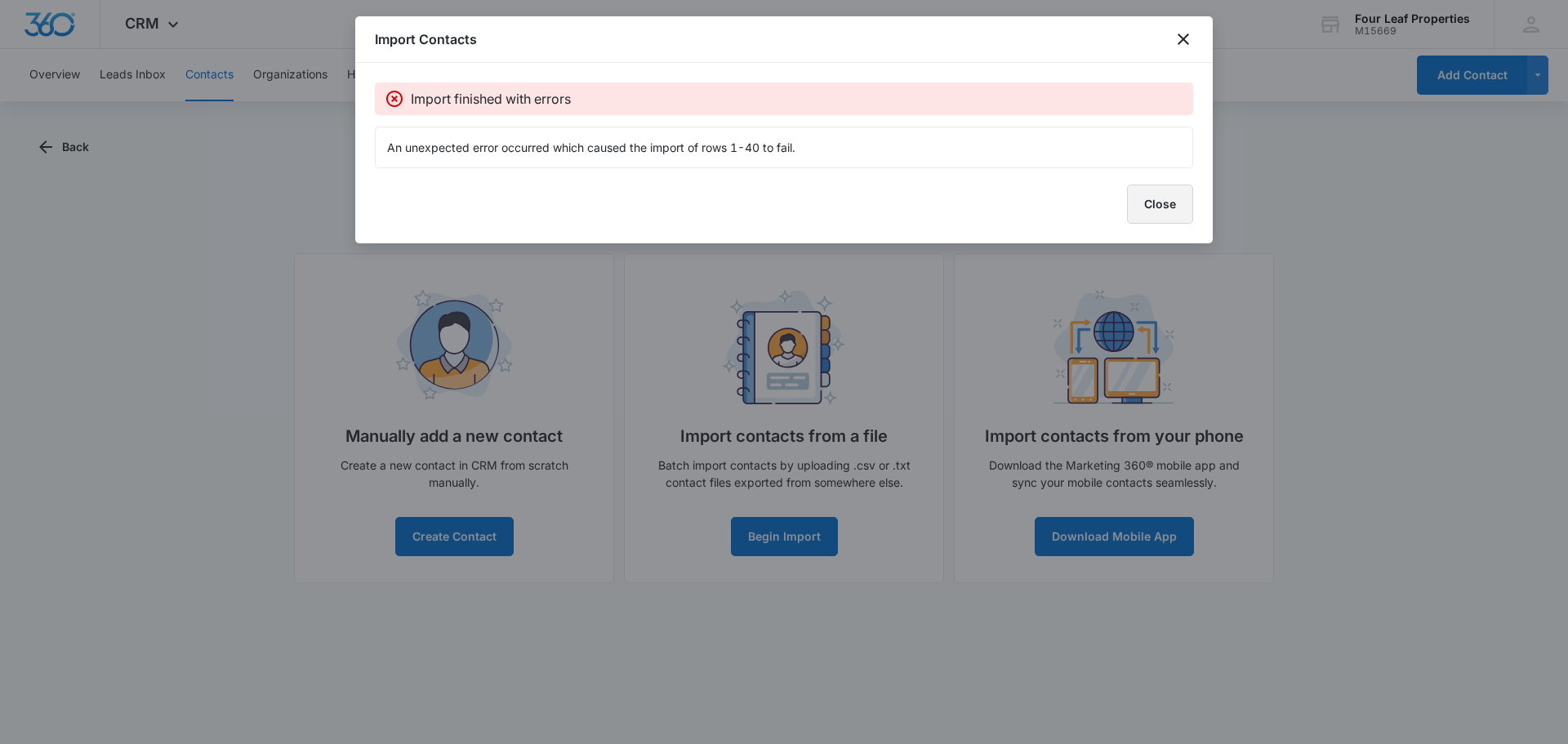
click at [1149, 208] on button "Close" at bounding box center [1161, 204] width 66 height 39
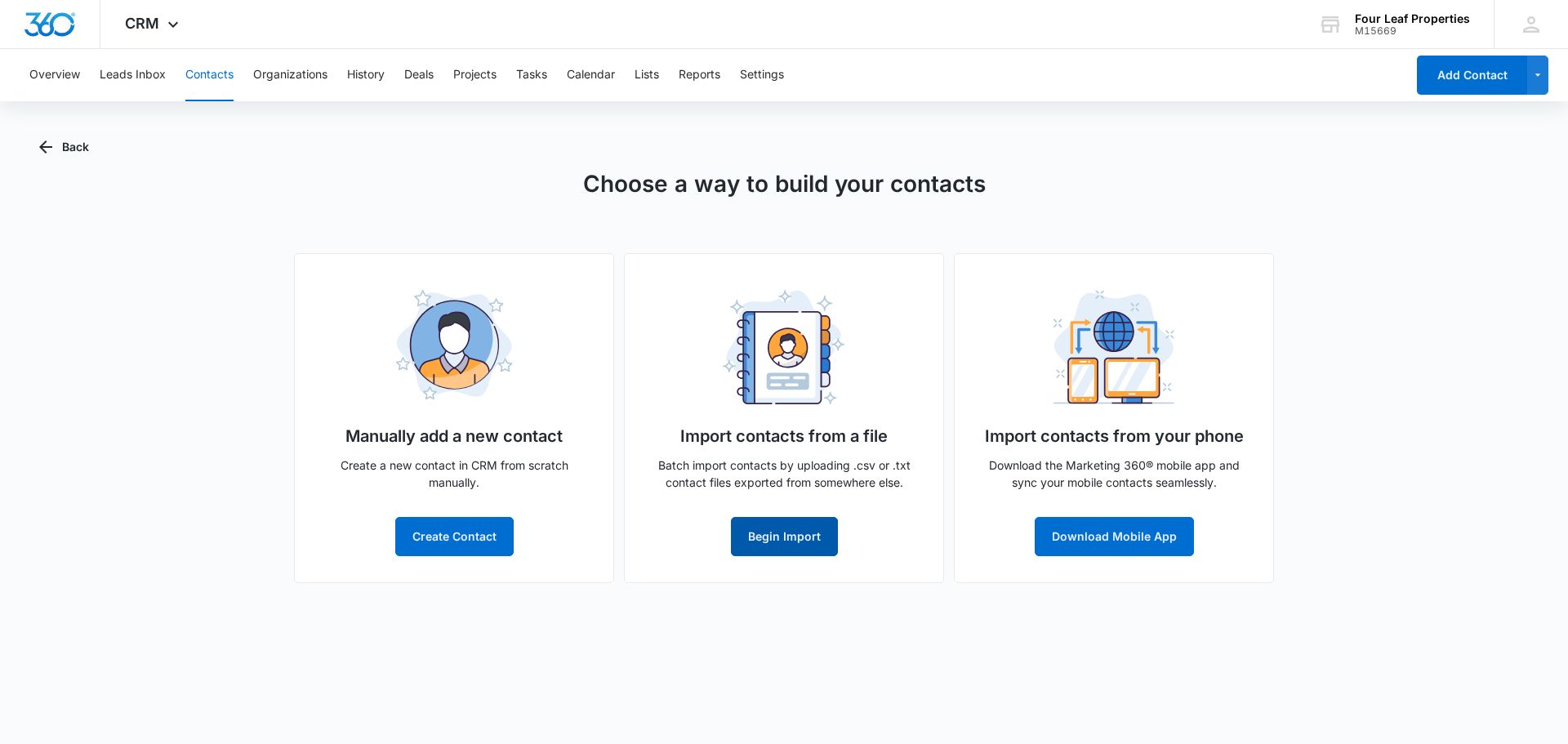
click at [769, 542] on button "Begin Import" at bounding box center [784, 536] width 107 height 39
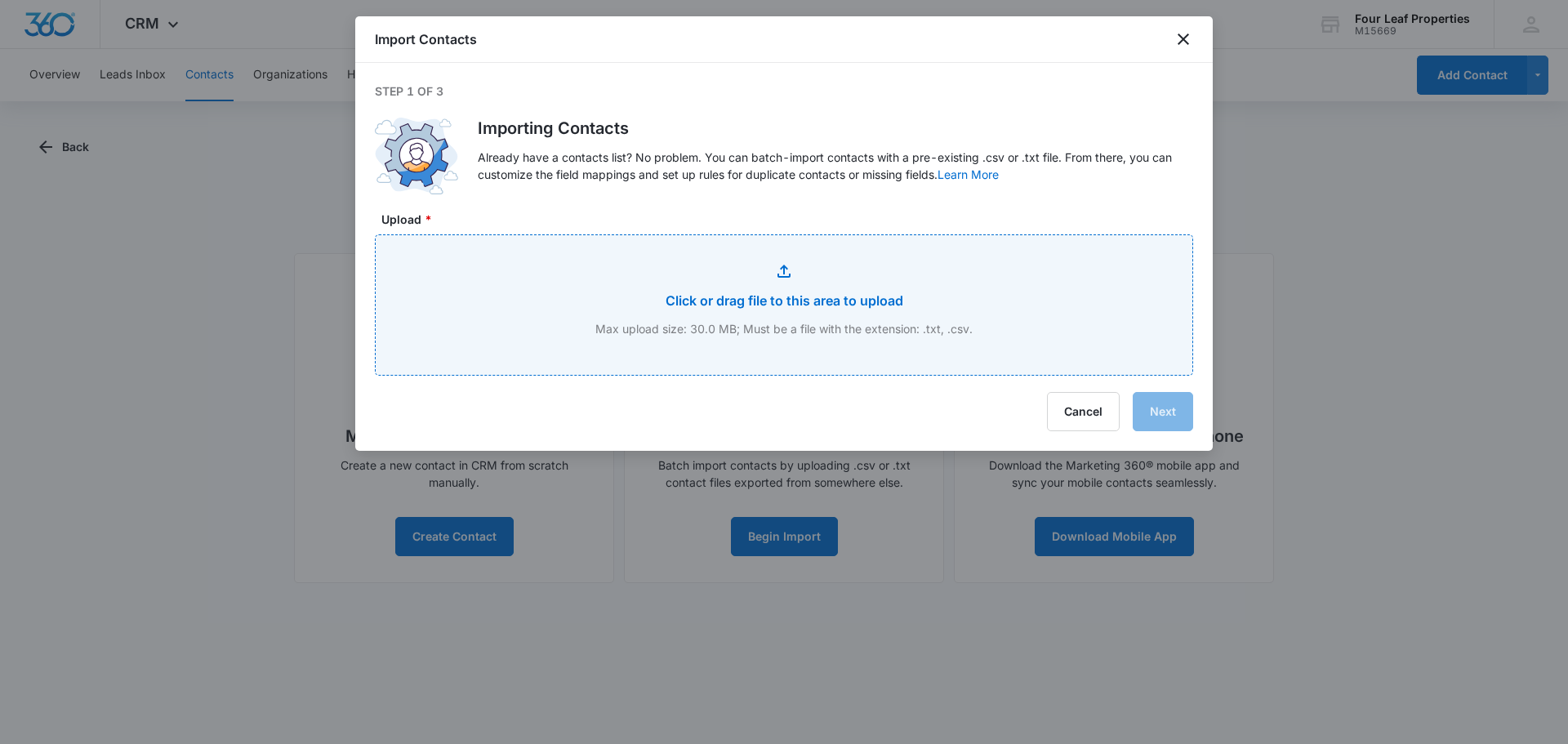
click at [779, 294] on input "Upload *" at bounding box center [784, 305] width 817 height 140
type input "C:\fakepath\names_split.csv"
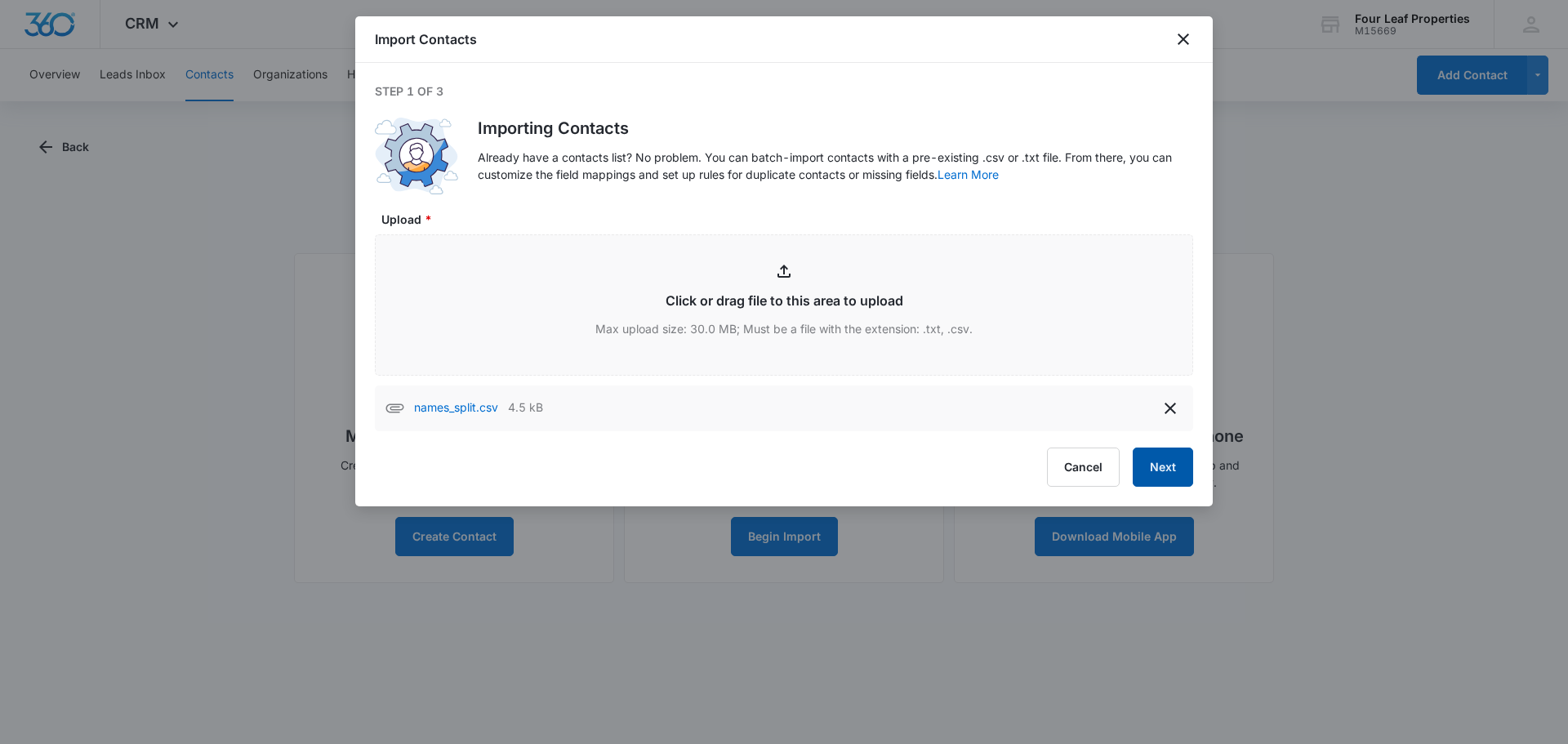
click at [1145, 467] on button "Next" at bounding box center [1163, 467] width 61 height 39
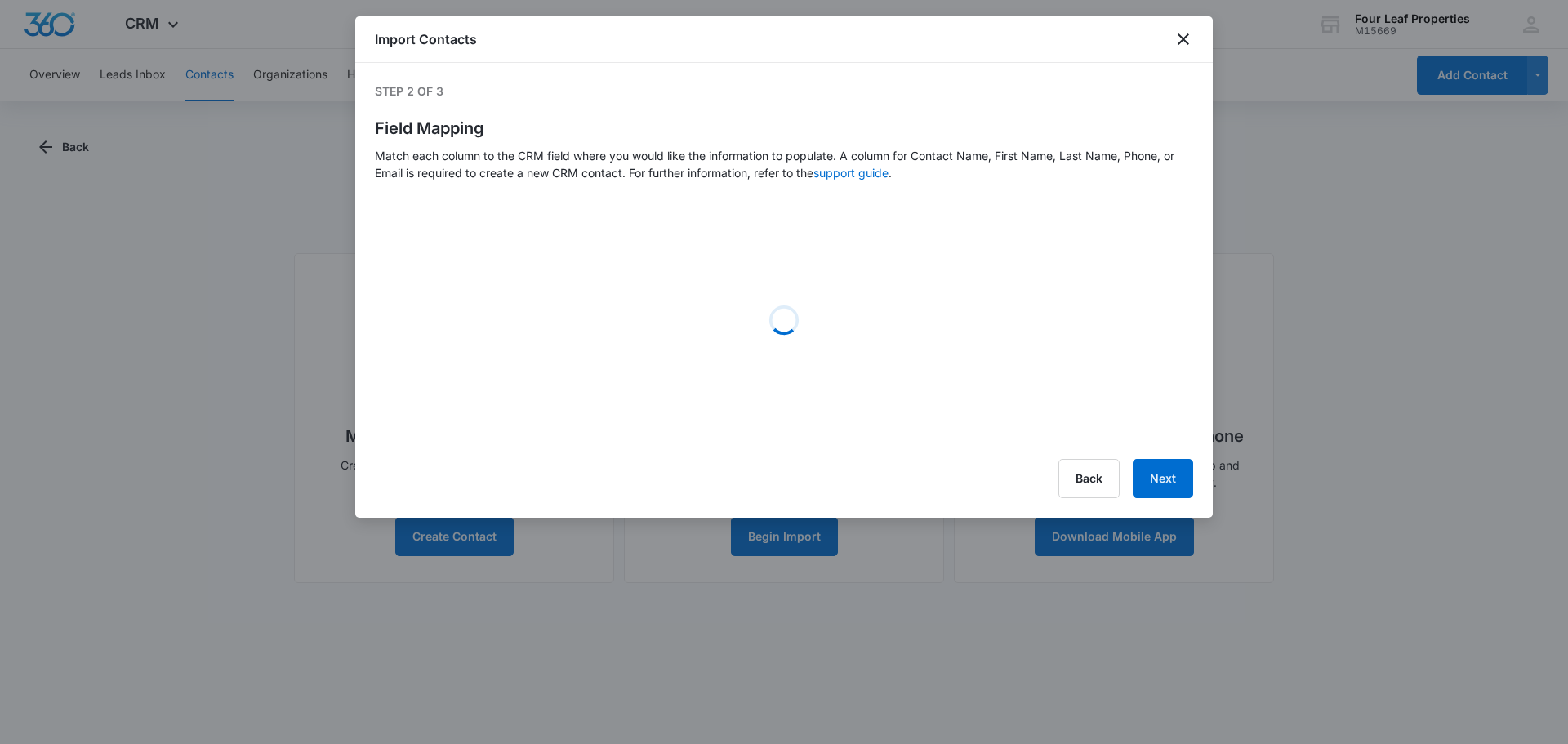
select select "78"
select select "79"
select select "185"
select select "184"
select select "type"
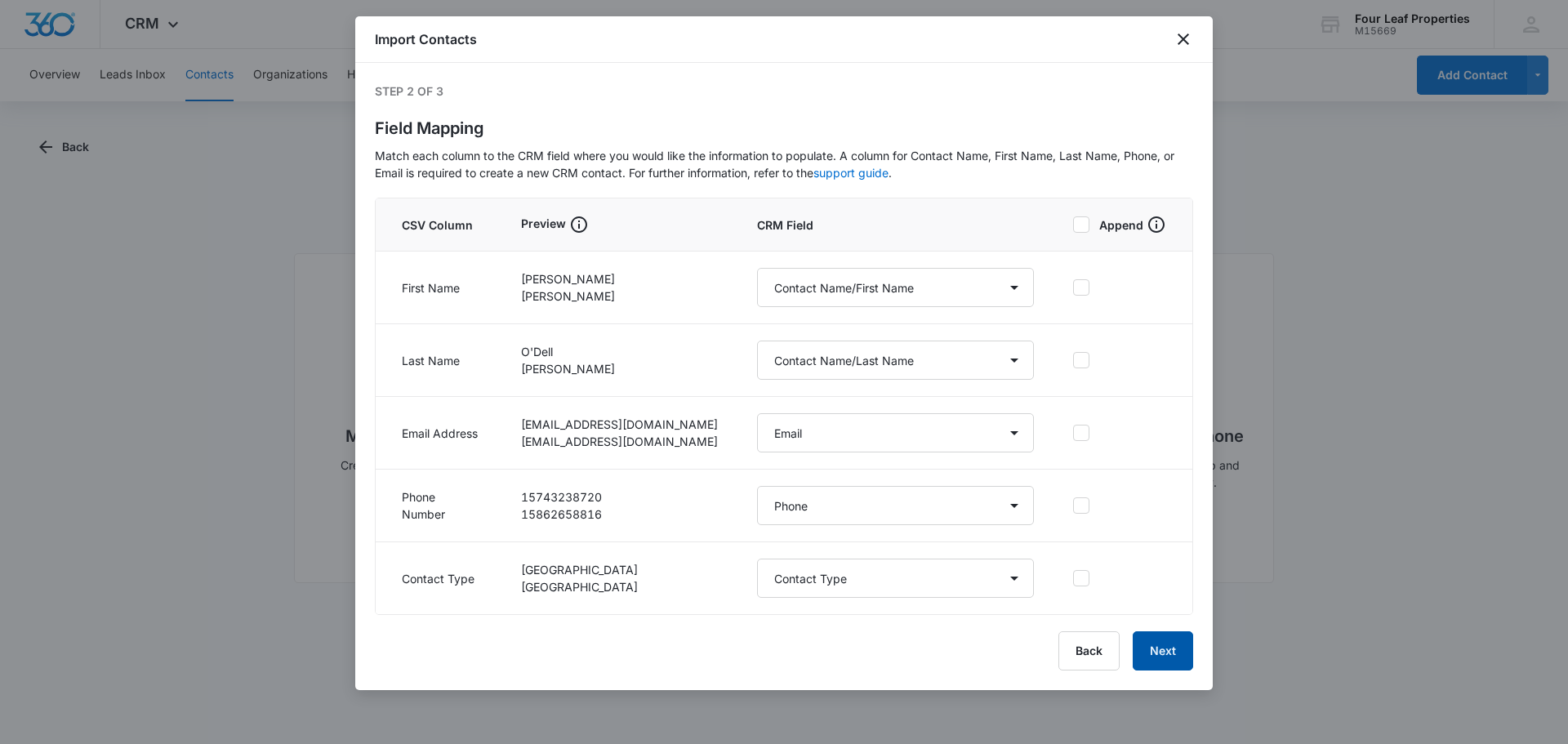
click at [1157, 644] on button "Next" at bounding box center [1163, 650] width 61 height 39
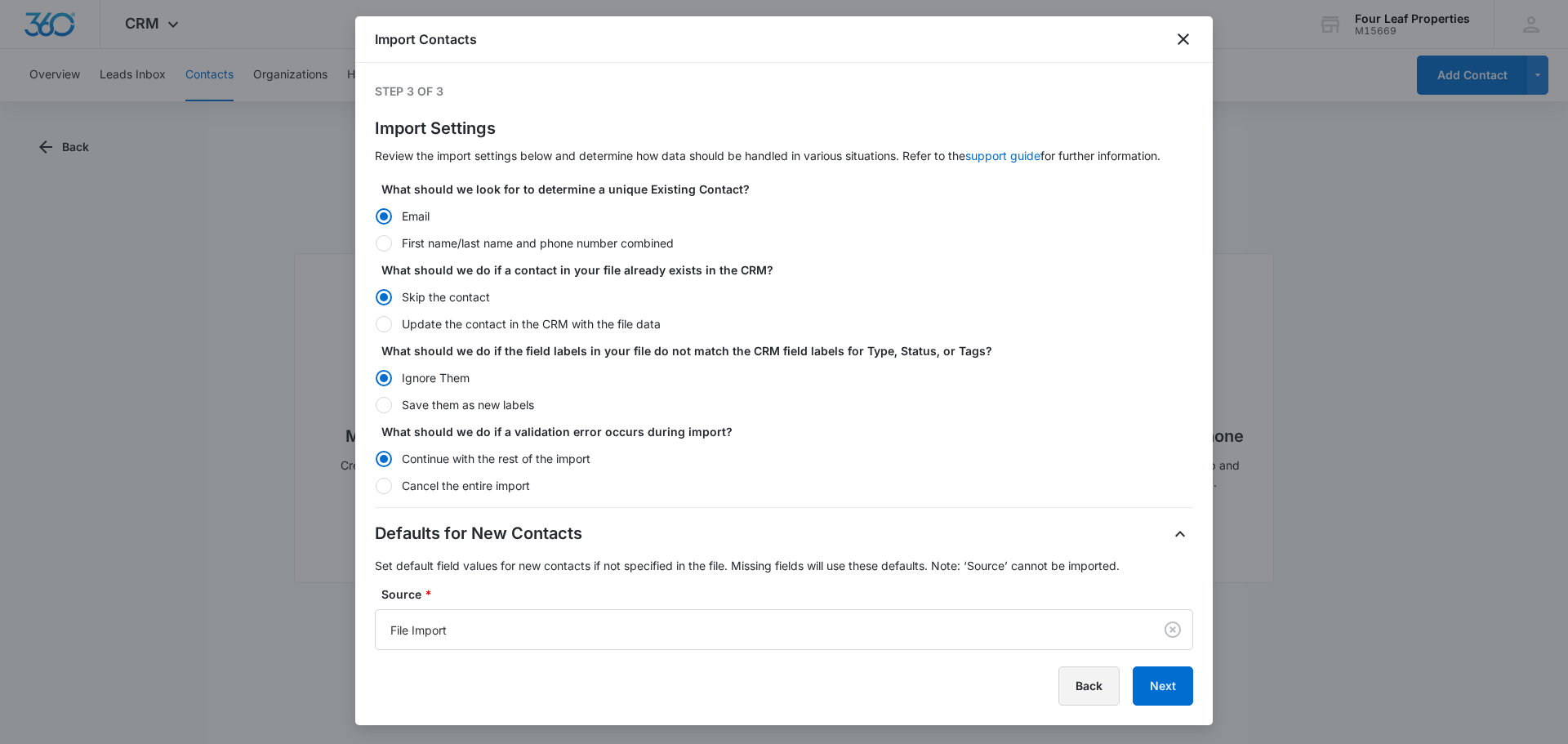
click at [1080, 685] on button "Back" at bounding box center [1088, 685] width 62 height 39
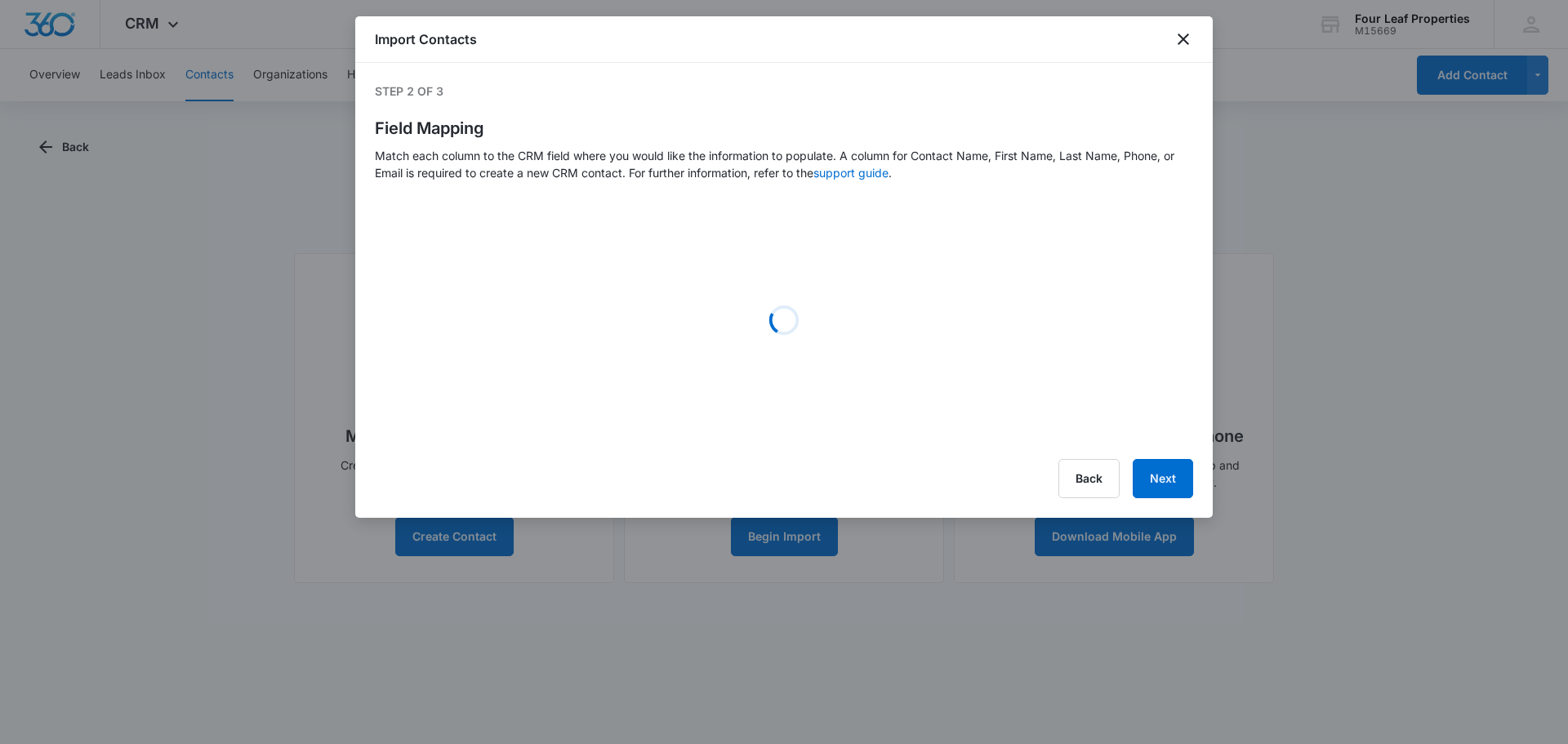
select select "78"
select select "79"
select select "185"
select select "184"
select select "type"
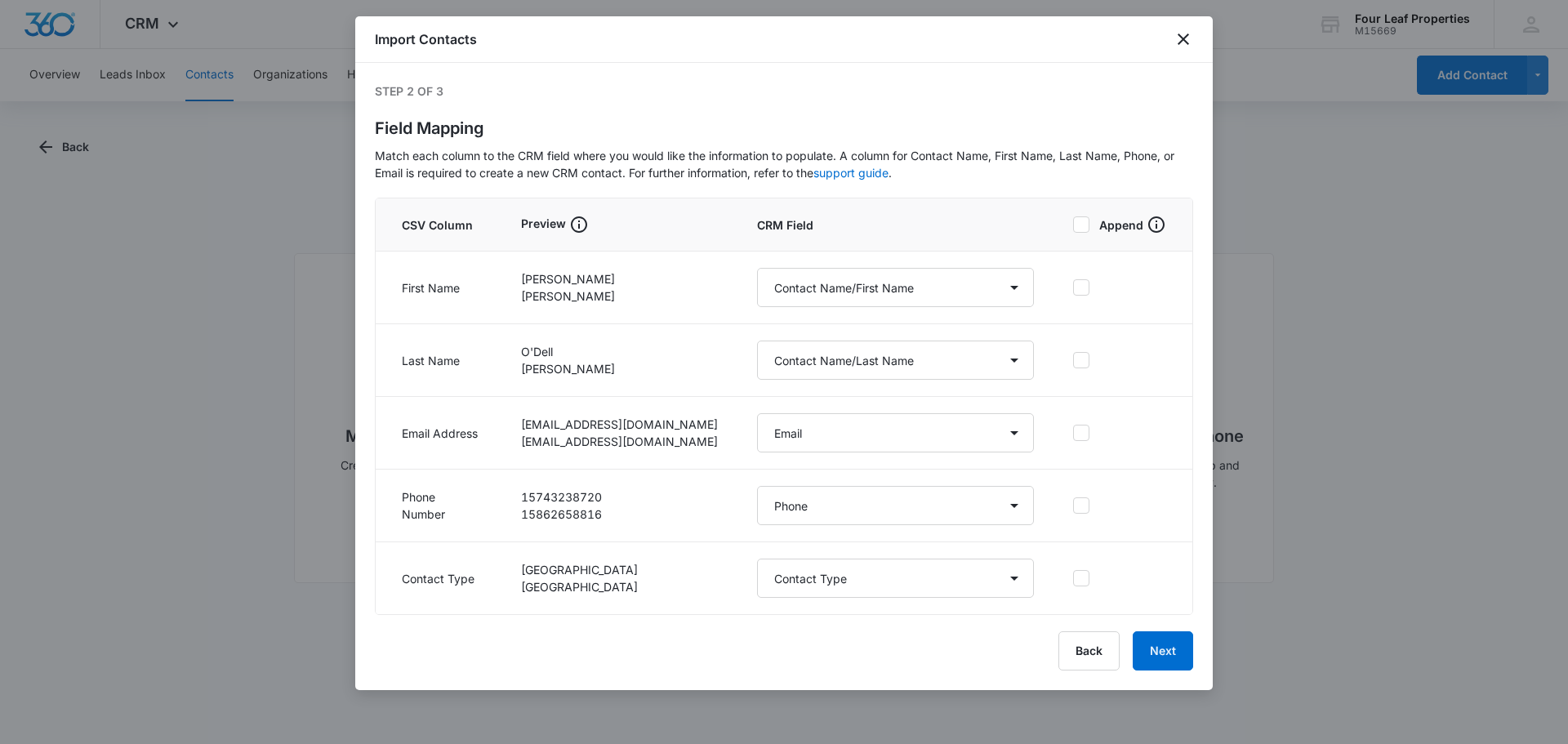
click at [1078, 222] on icon at bounding box center [1081, 224] width 15 height 15
click at [1073, 225] on input "Append" at bounding box center [1073, 225] width 0 height 1
click at [1163, 660] on button "Next" at bounding box center [1163, 650] width 61 height 39
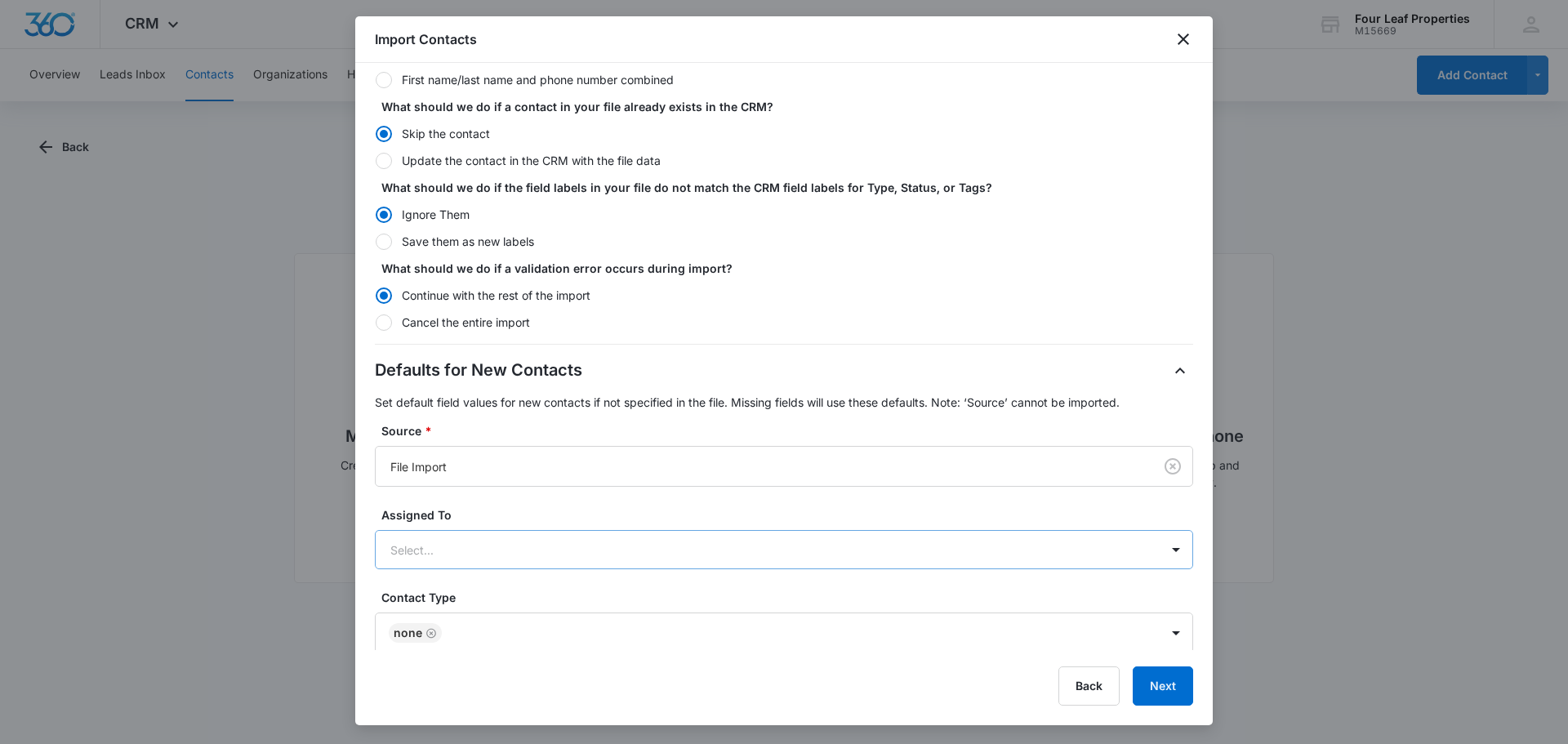
scroll to position [245, 0]
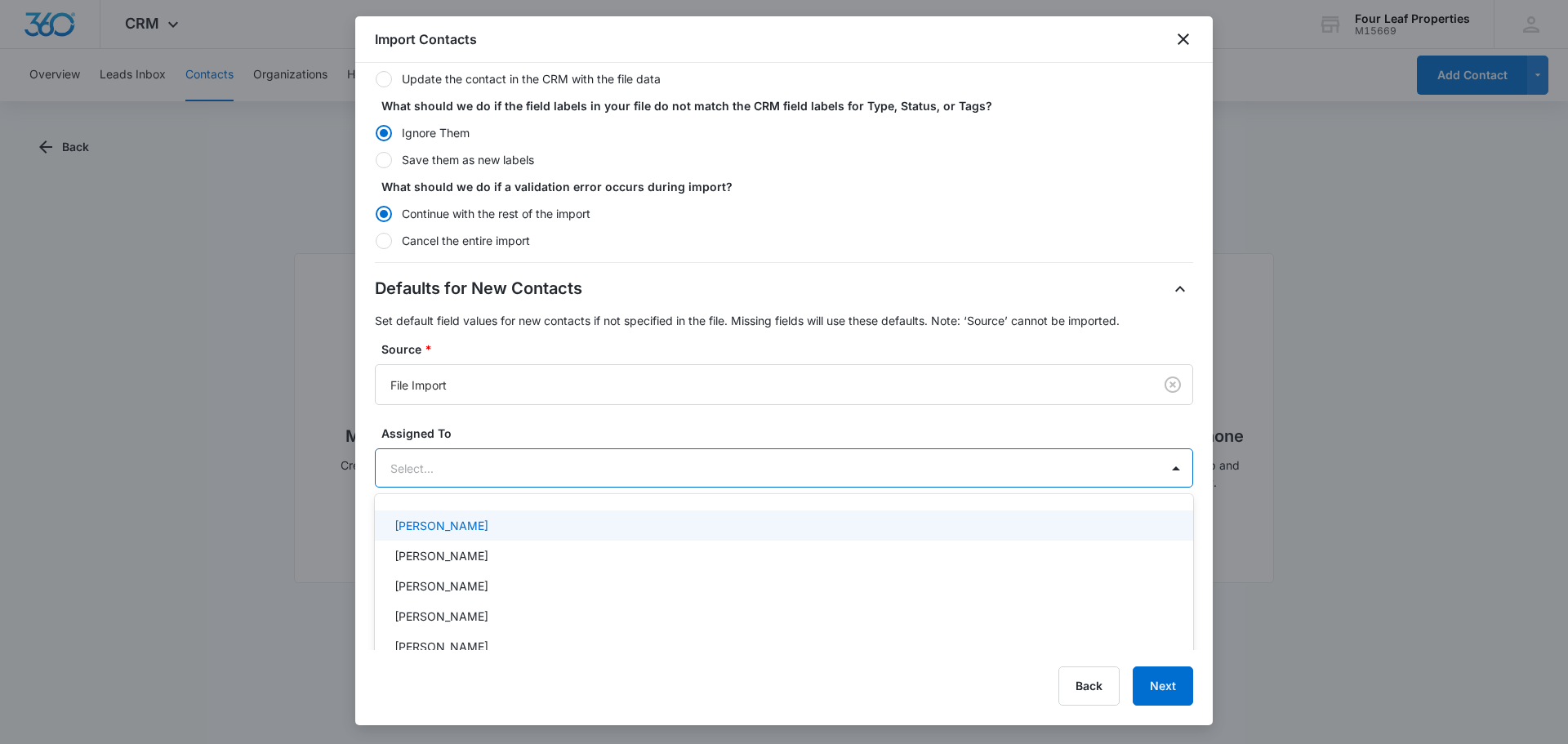
click at [514, 466] on div at bounding box center [765, 468] width 748 height 21
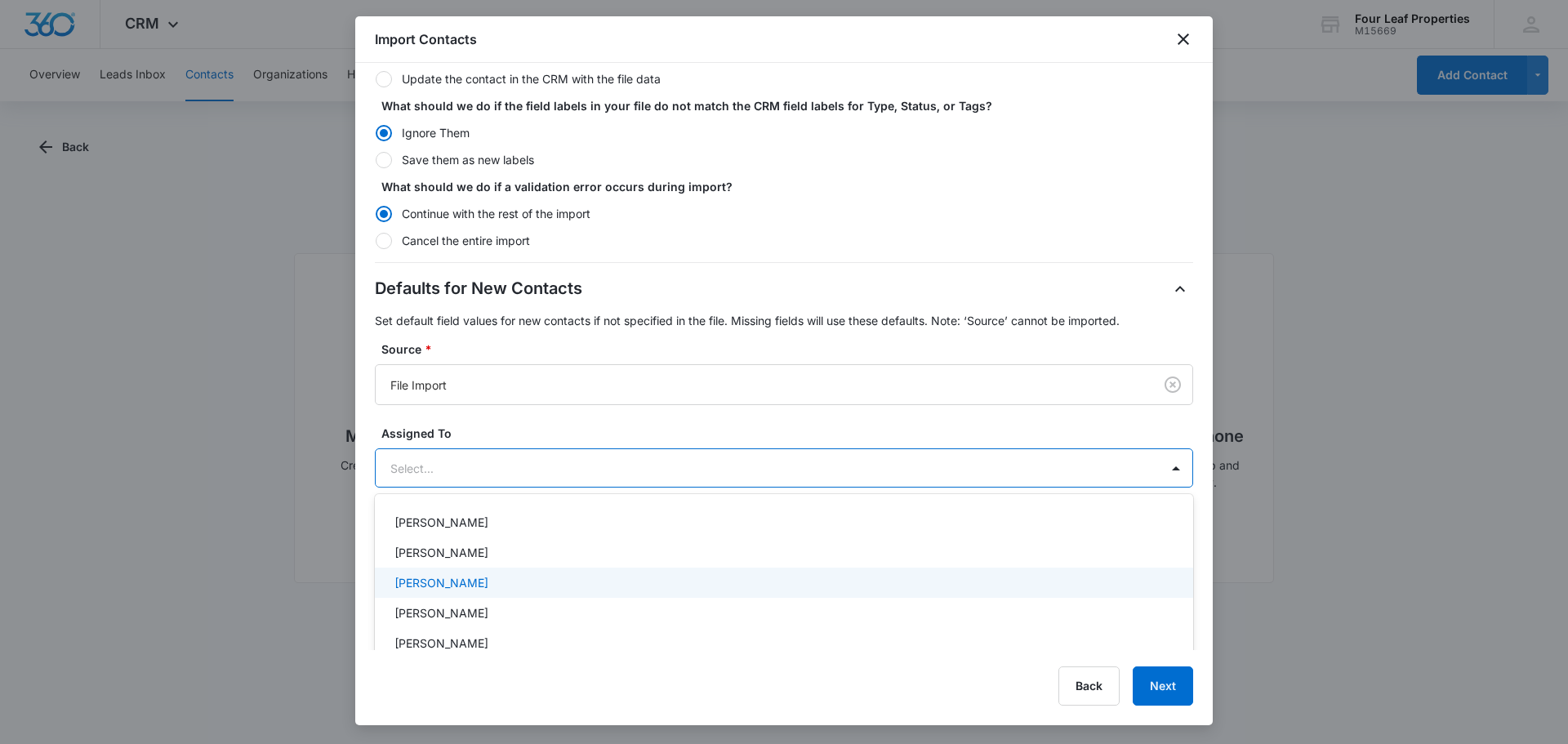
scroll to position [326, 0]
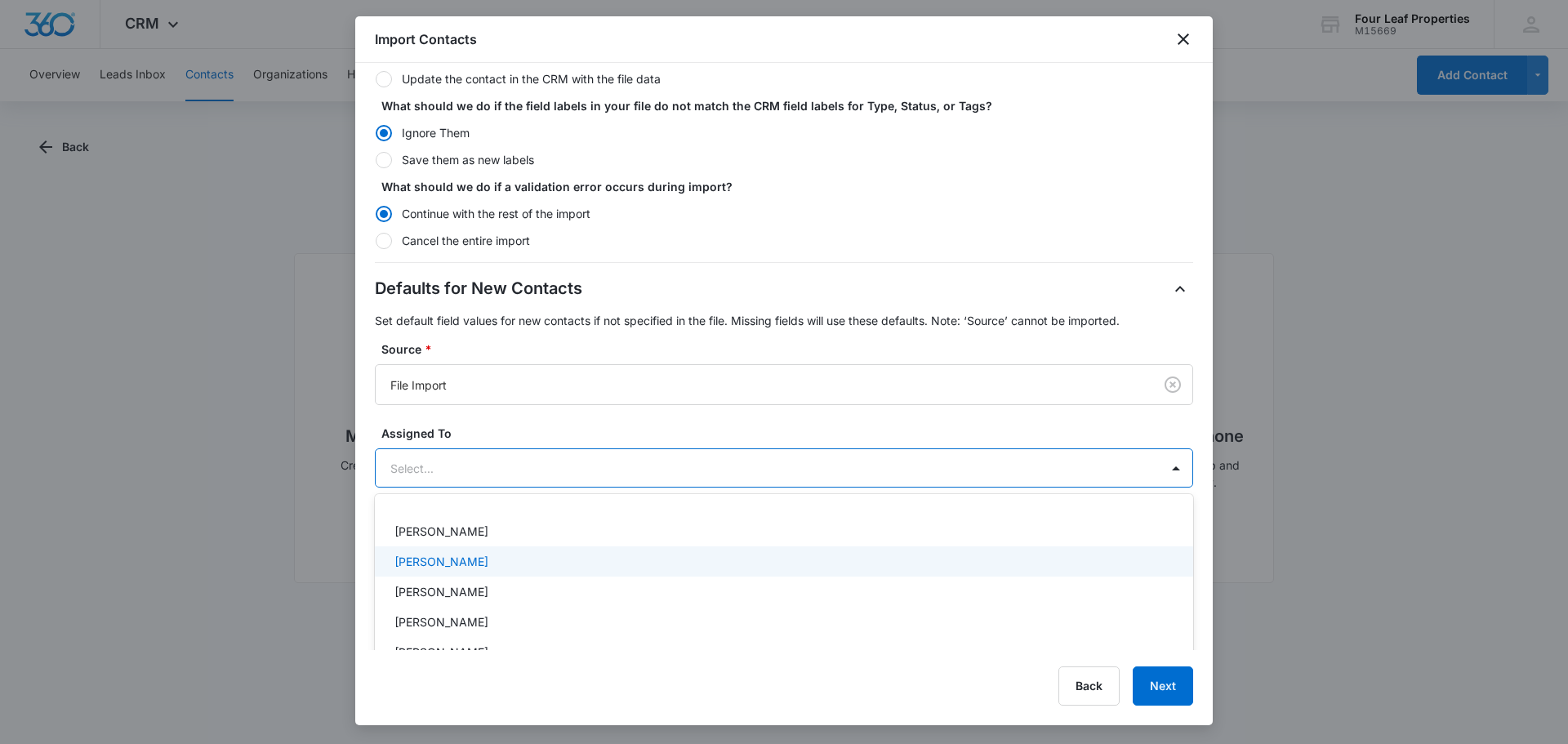
click at [492, 555] on div "[PERSON_NAME]" at bounding box center [783, 561] width 776 height 18
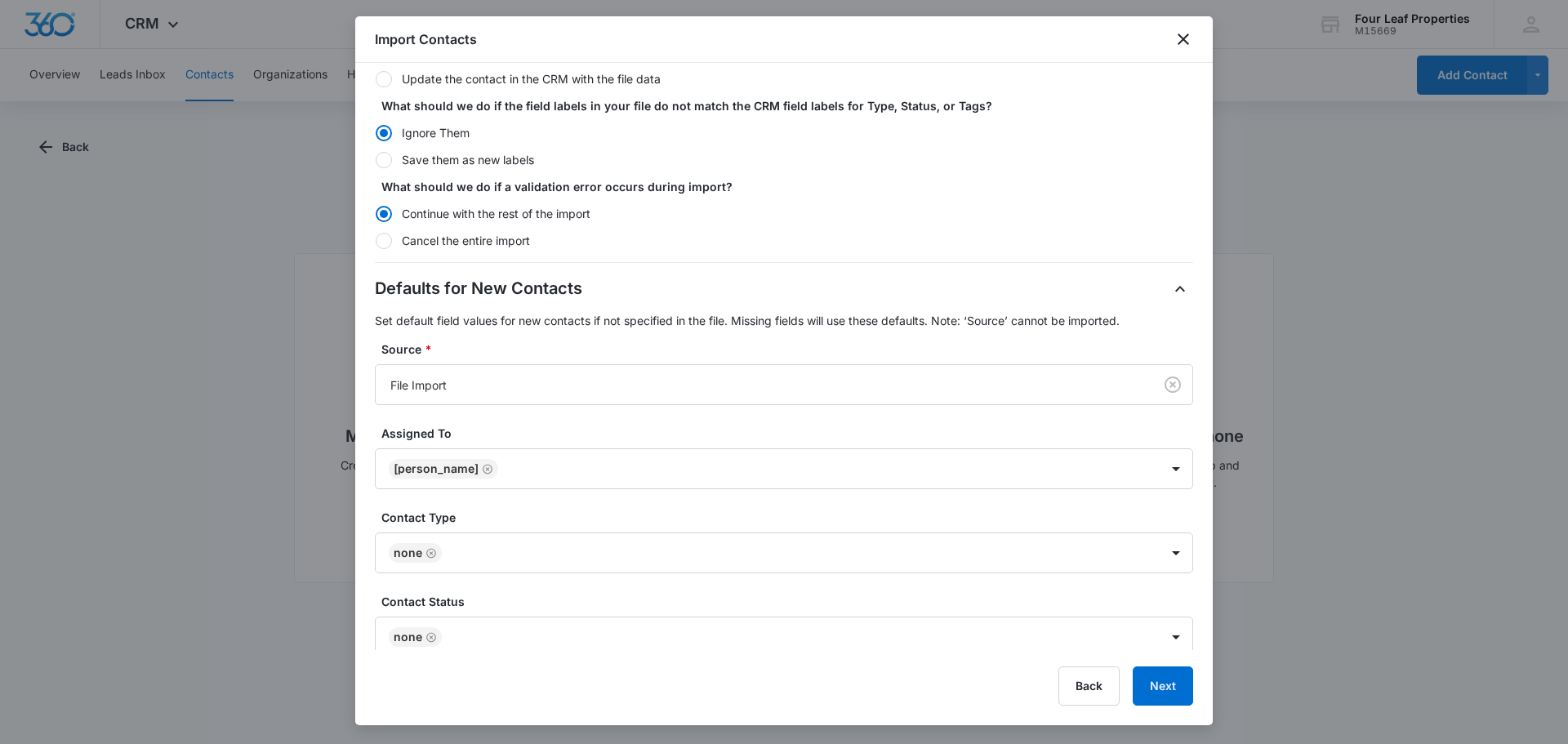
click at [560, 427] on label "Assigned To" at bounding box center [790, 434] width 819 height 18
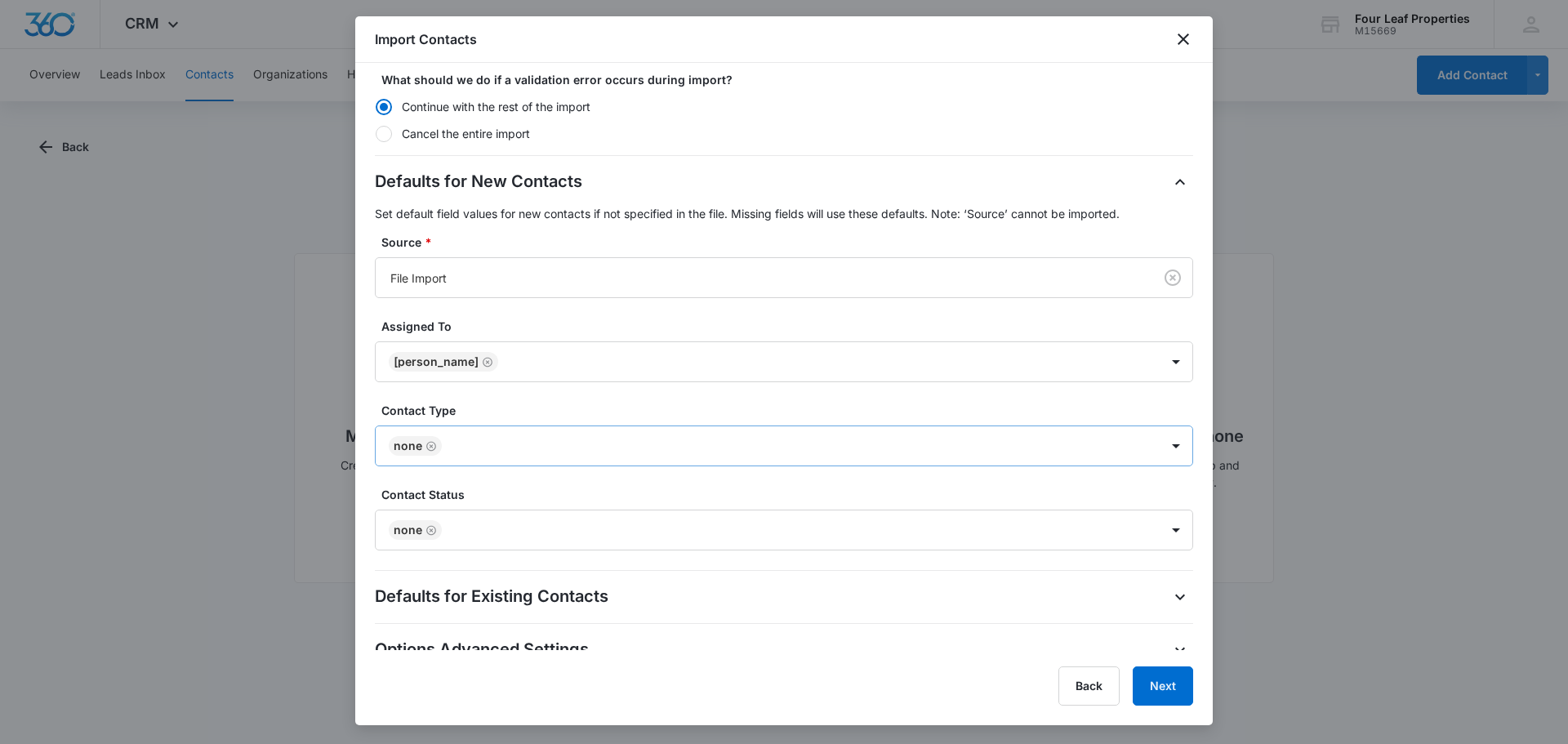
scroll to position [365, 0]
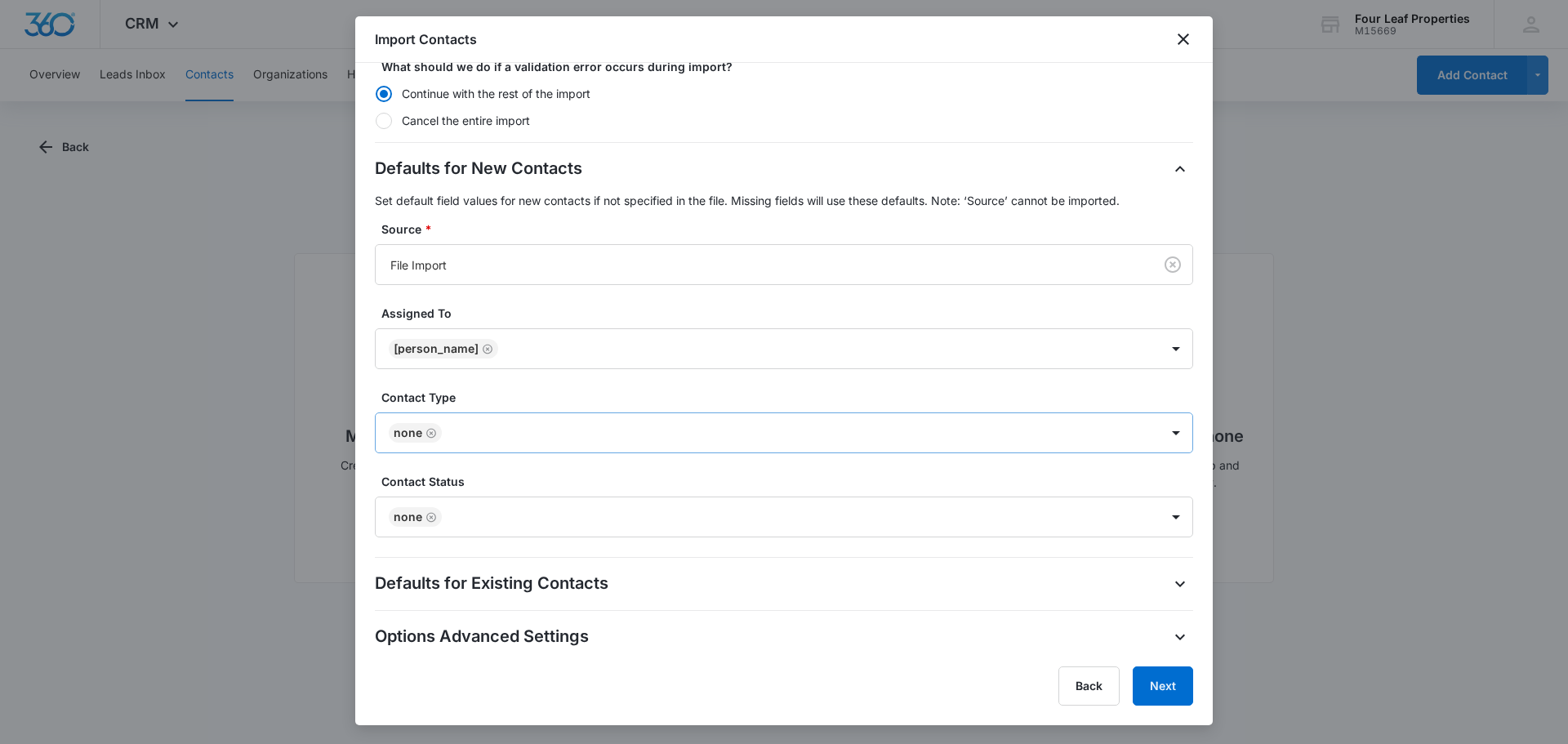
click at [583, 434] on div at bounding box center [792, 433] width 692 height 21
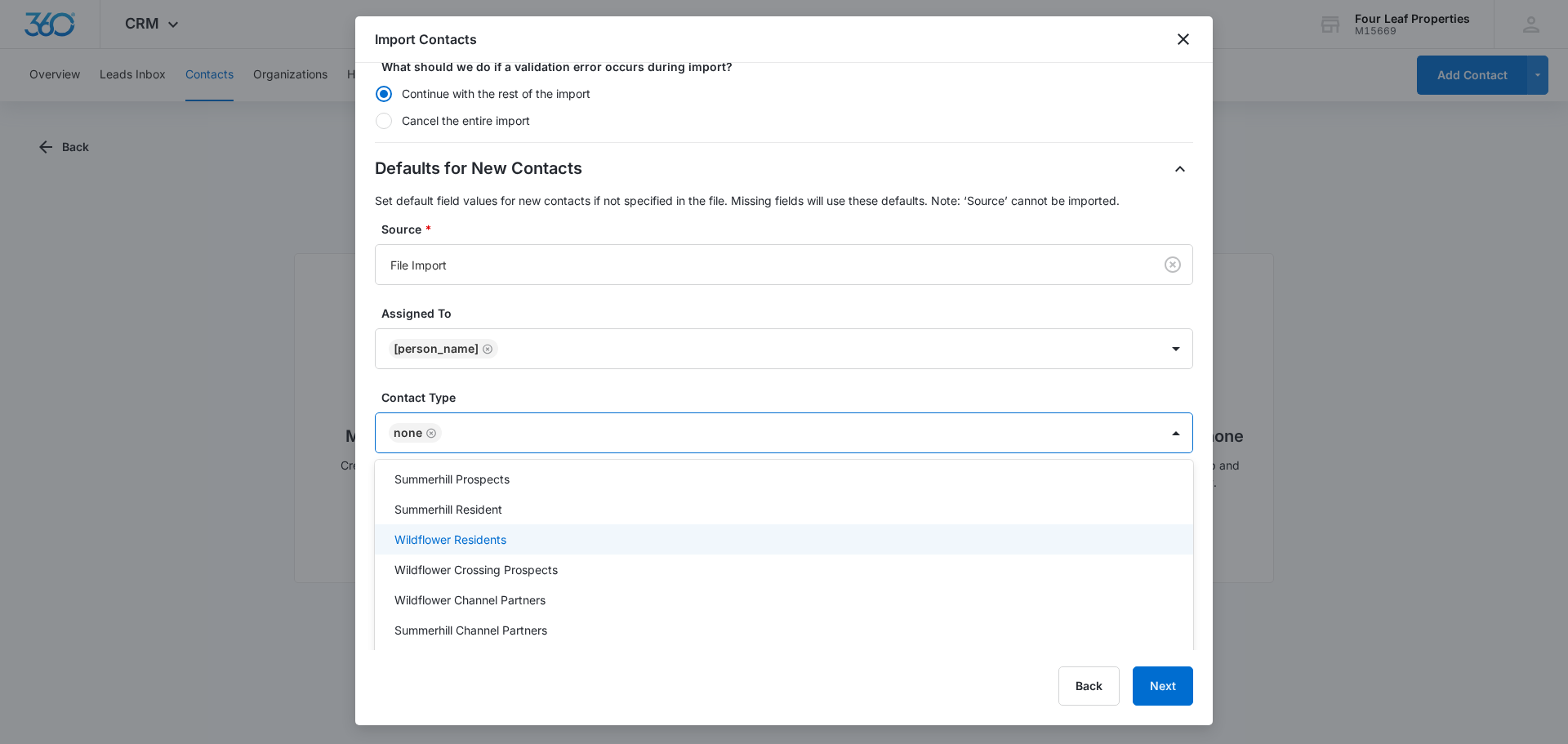
scroll to position [163, 0]
click at [535, 545] on p "Wildflower Crossing Prospects" at bounding box center [476, 542] width 163 height 18
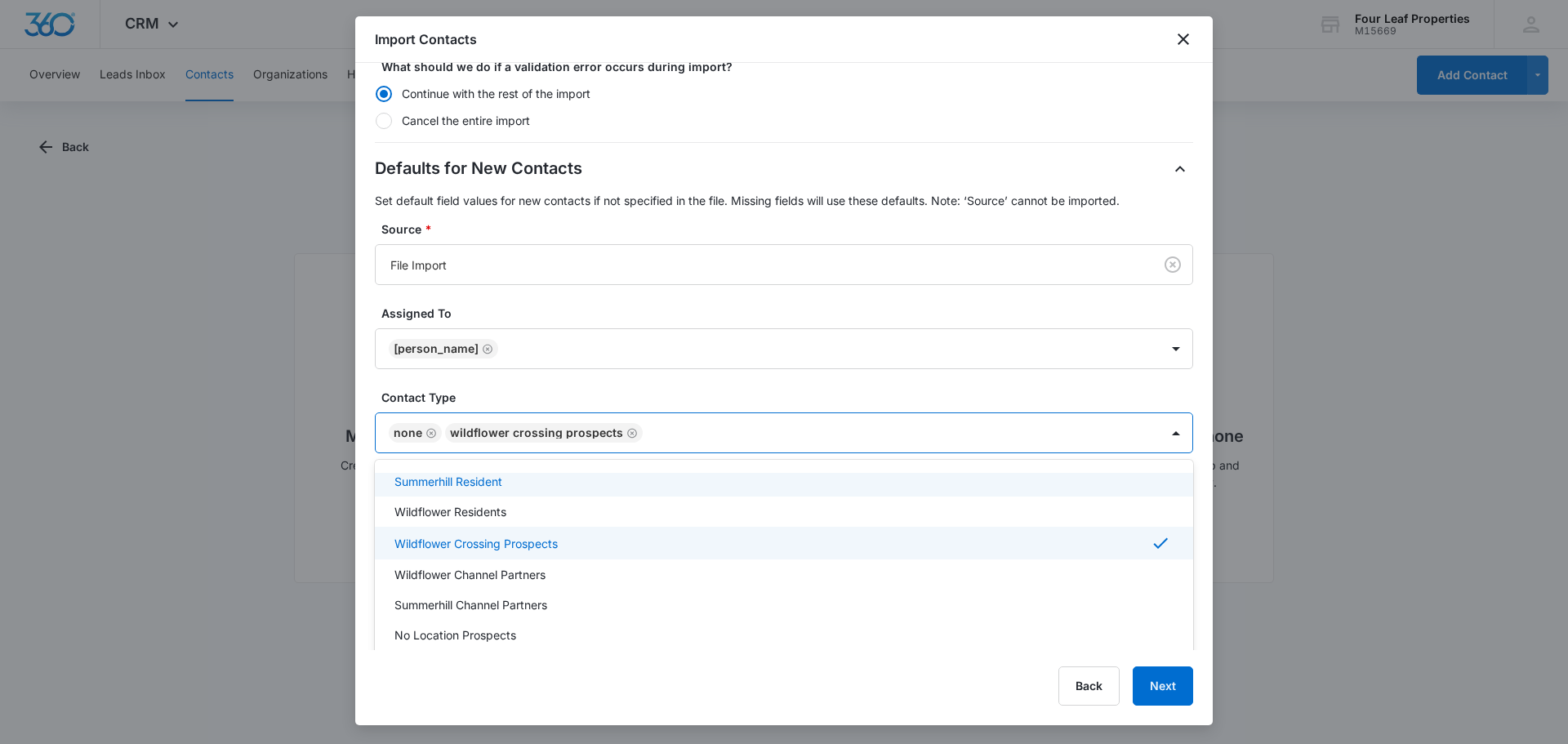
click at [432, 434] on icon "Remove None" at bounding box center [432, 433] width 12 height 13
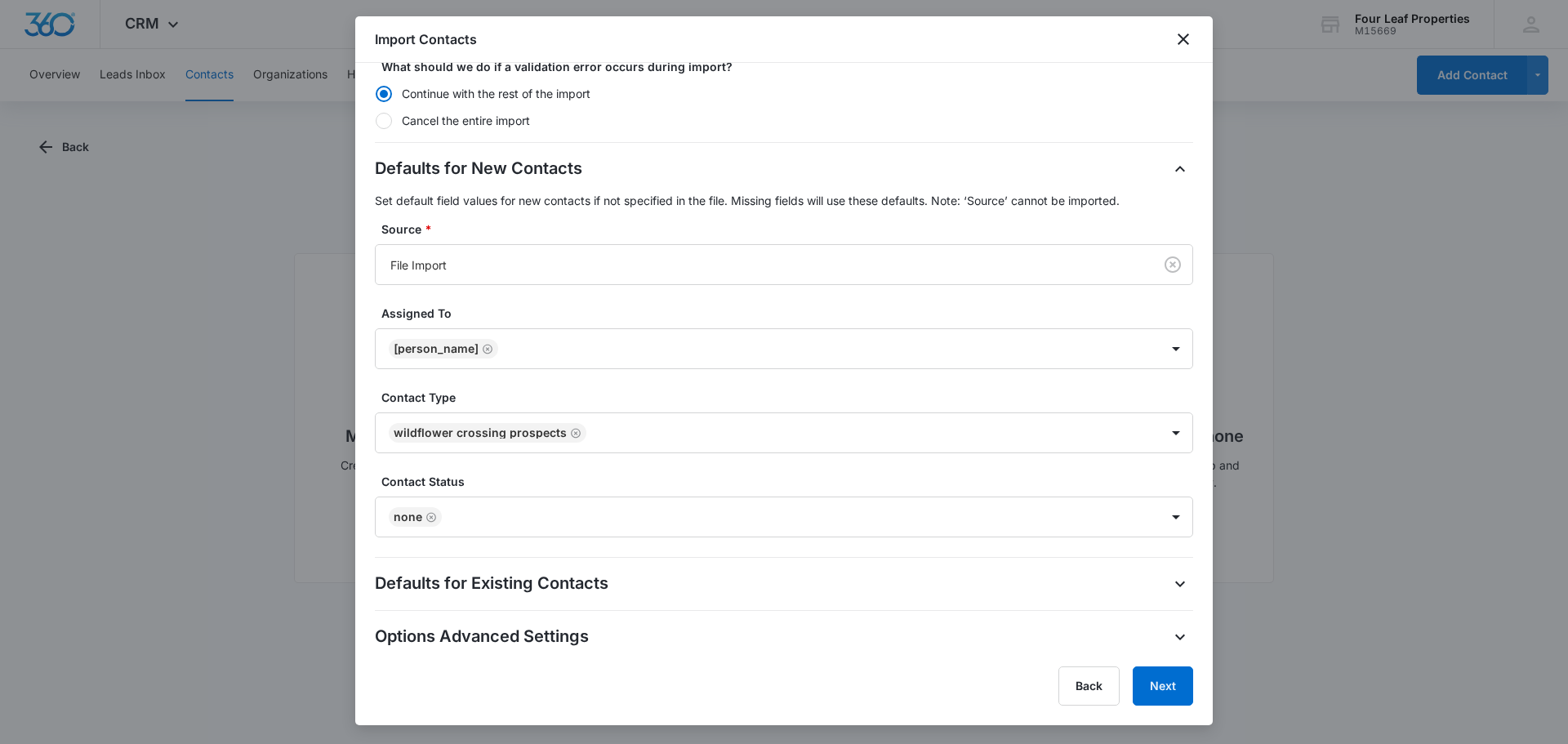
click at [680, 389] on label "Contact Type" at bounding box center [790, 397] width 819 height 18
click at [433, 518] on icon "Remove None" at bounding box center [432, 517] width 12 height 13
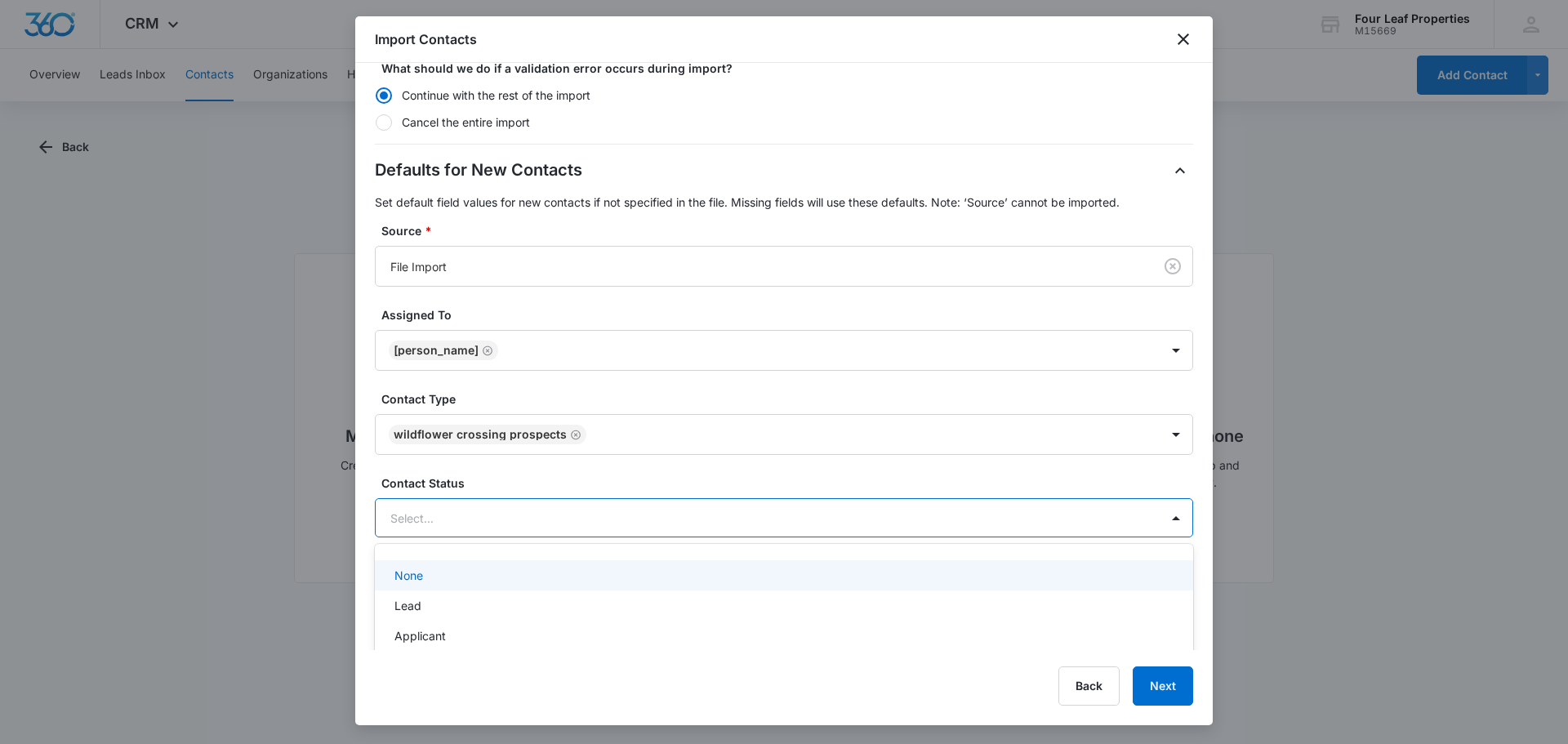
scroll to position [365, 0]
click at [448, 521] on div at bounding box center [765, 516] width 748 height 21
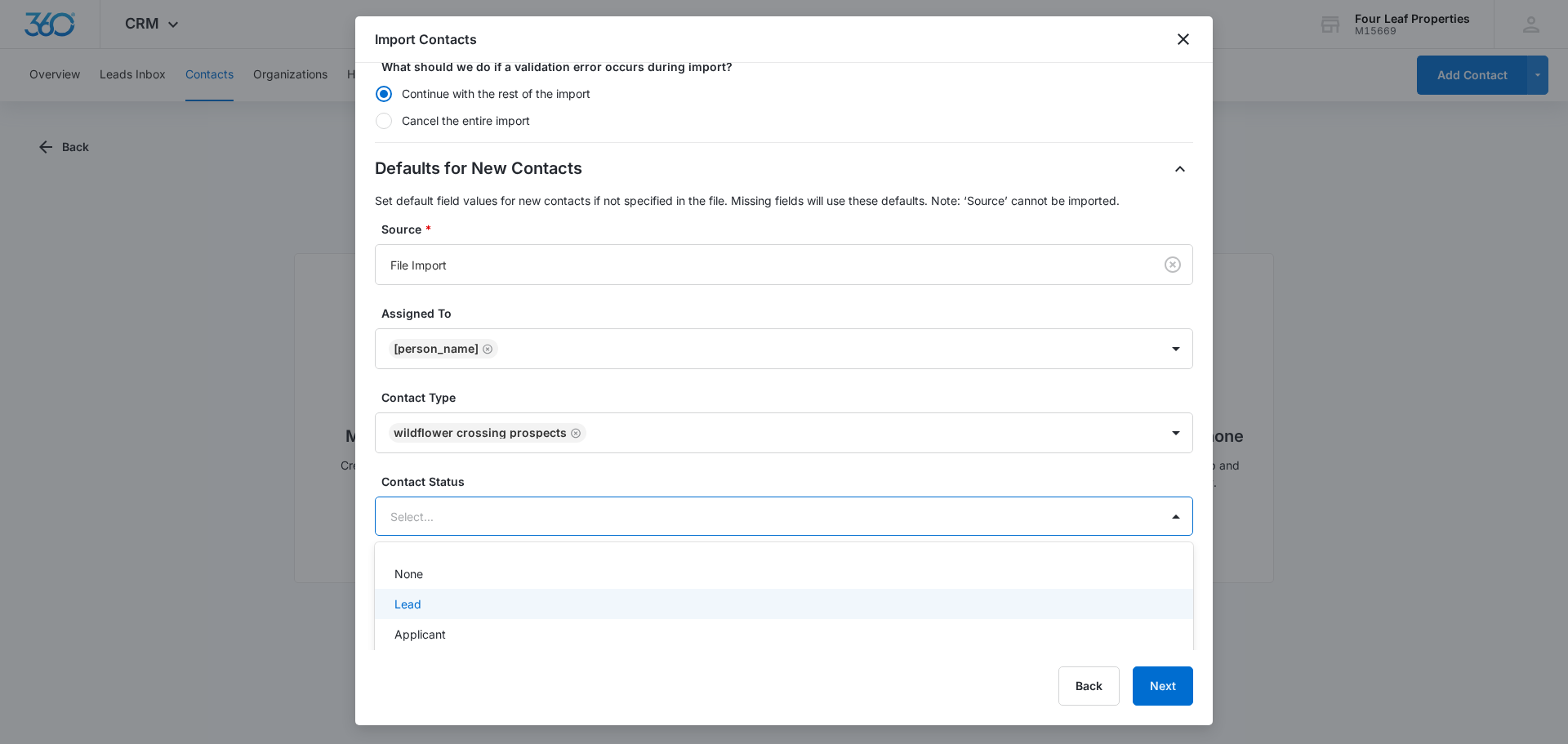
click at [452, 609] on div "Lead" at bounding box center [783, 603] width 776 height 18
click at [684, 469] on div "Defaults for New Contacts Set default field values for new contacts if not spec…" at bounding box center [784, 347] width 819 height 381
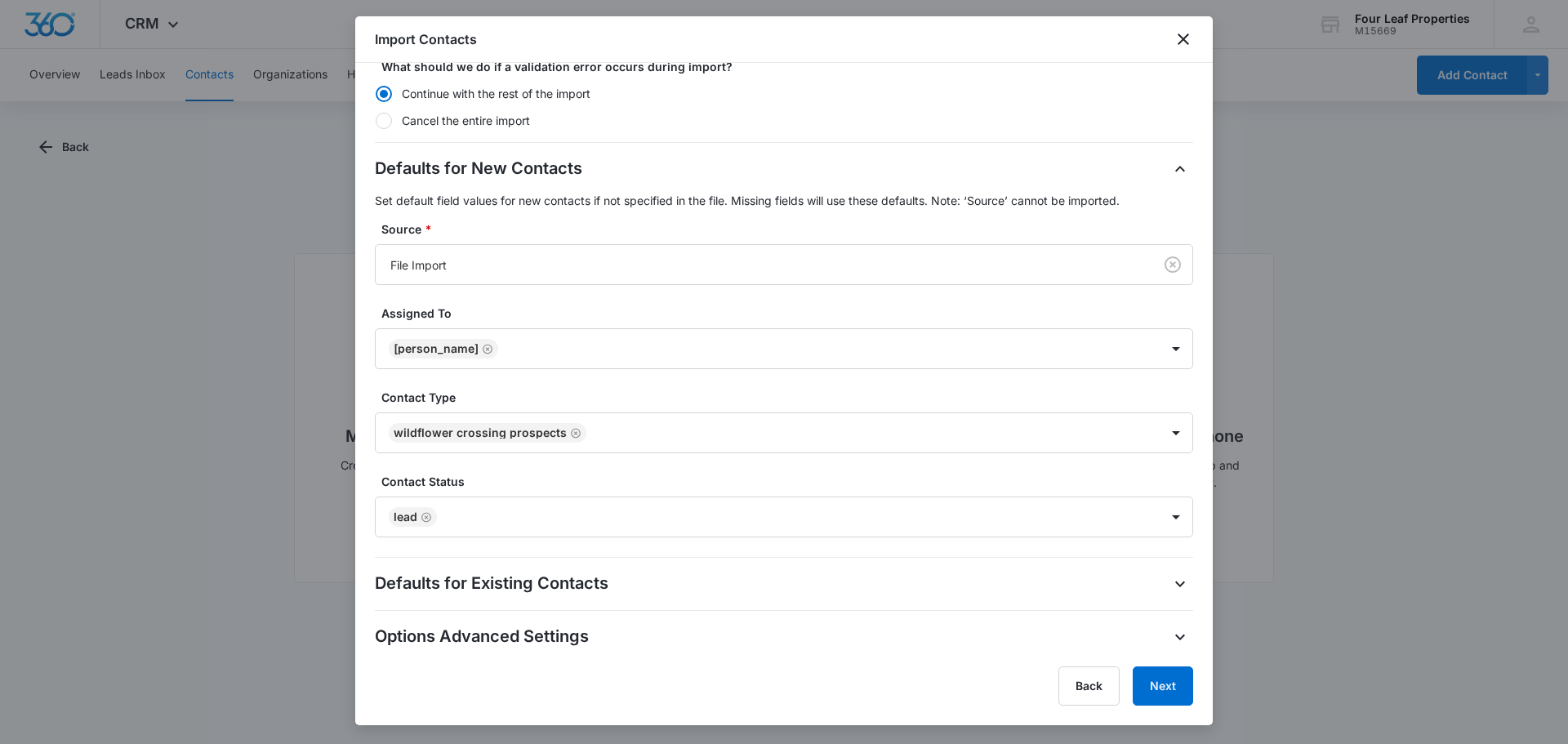
click at [789, 575] on div "Defaults for Existing Contacts" at bounding box center [784, 583] width 819 height 26
click at [1170, 579] on icon "button" at bounding box center [1180, 584] width 20 height 20
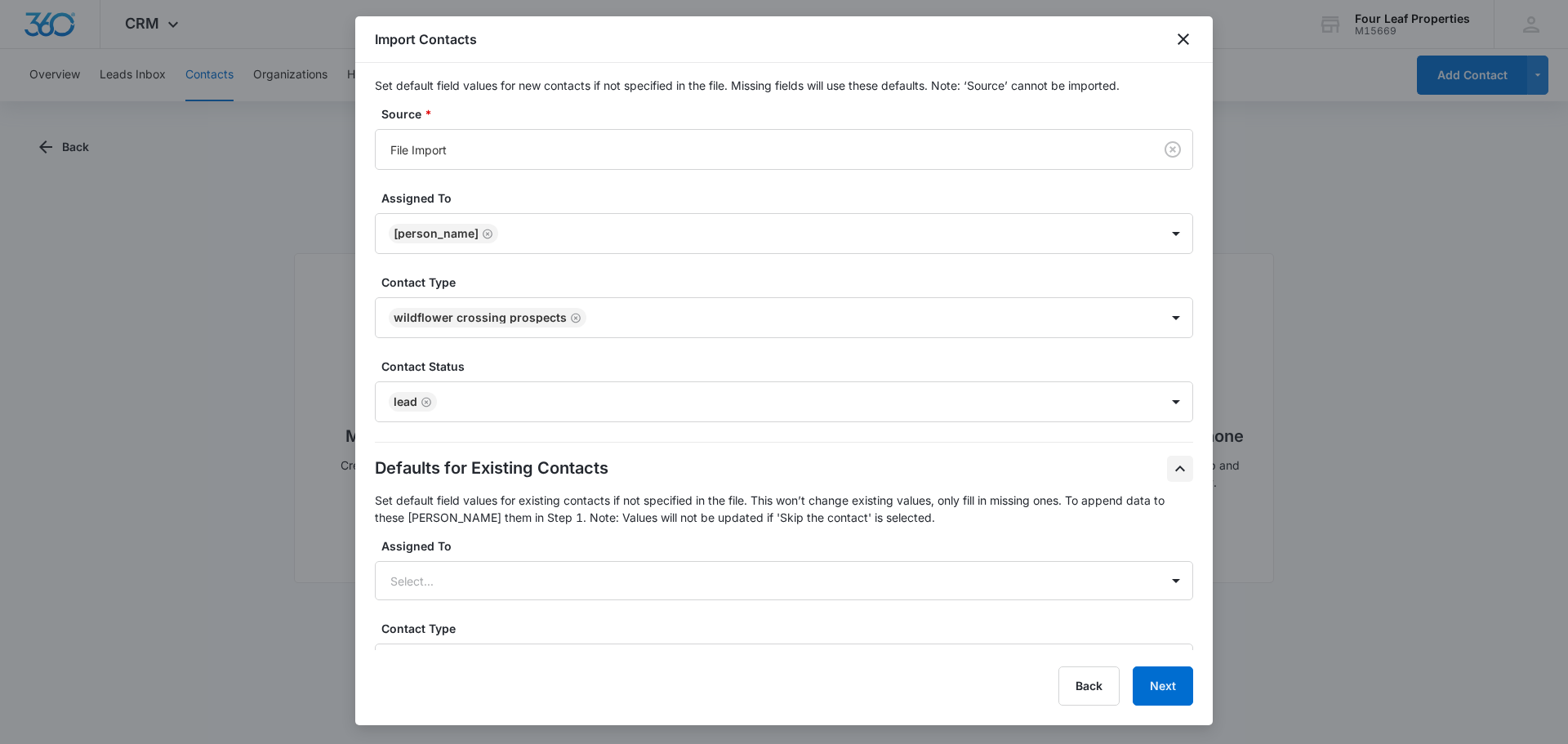
scroll to position [669, 0]
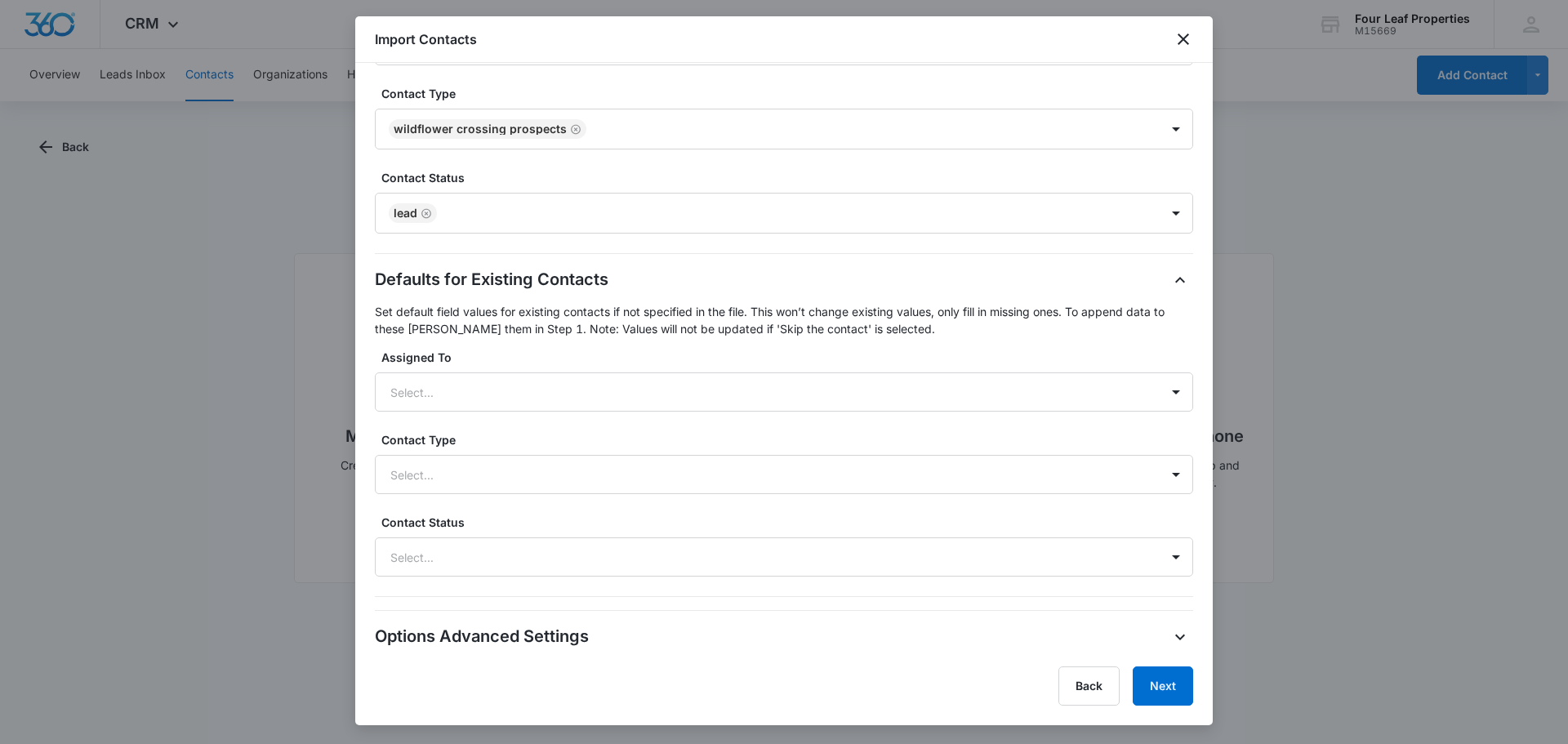
click at [896, 411] on div "Defaults for Existing Contacts Set default field values for existing contacts i…" at bounding box center [784, 432] width 819 height 330
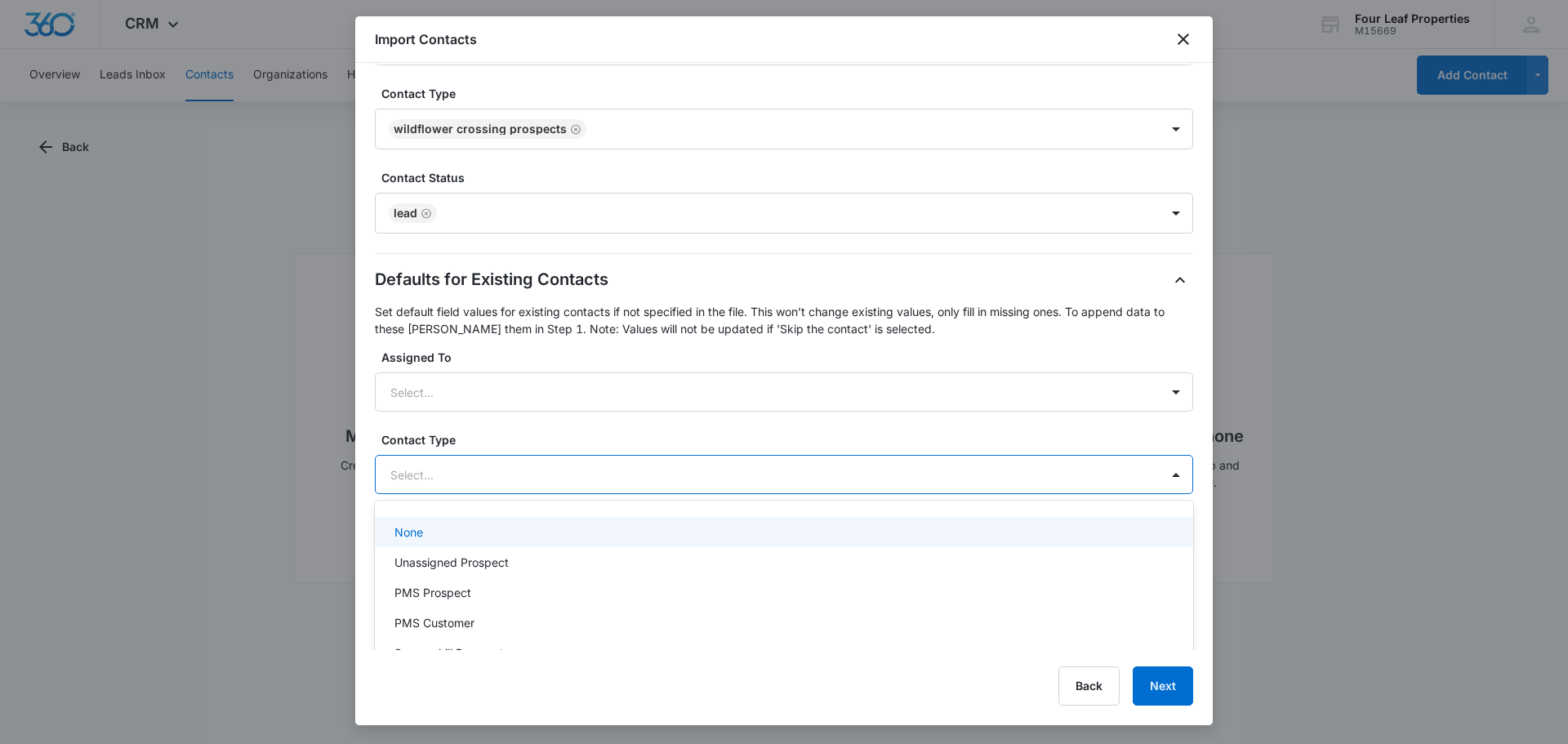
click at [1047, 475] on div at bounding box center [765, 475] width 748 height 21
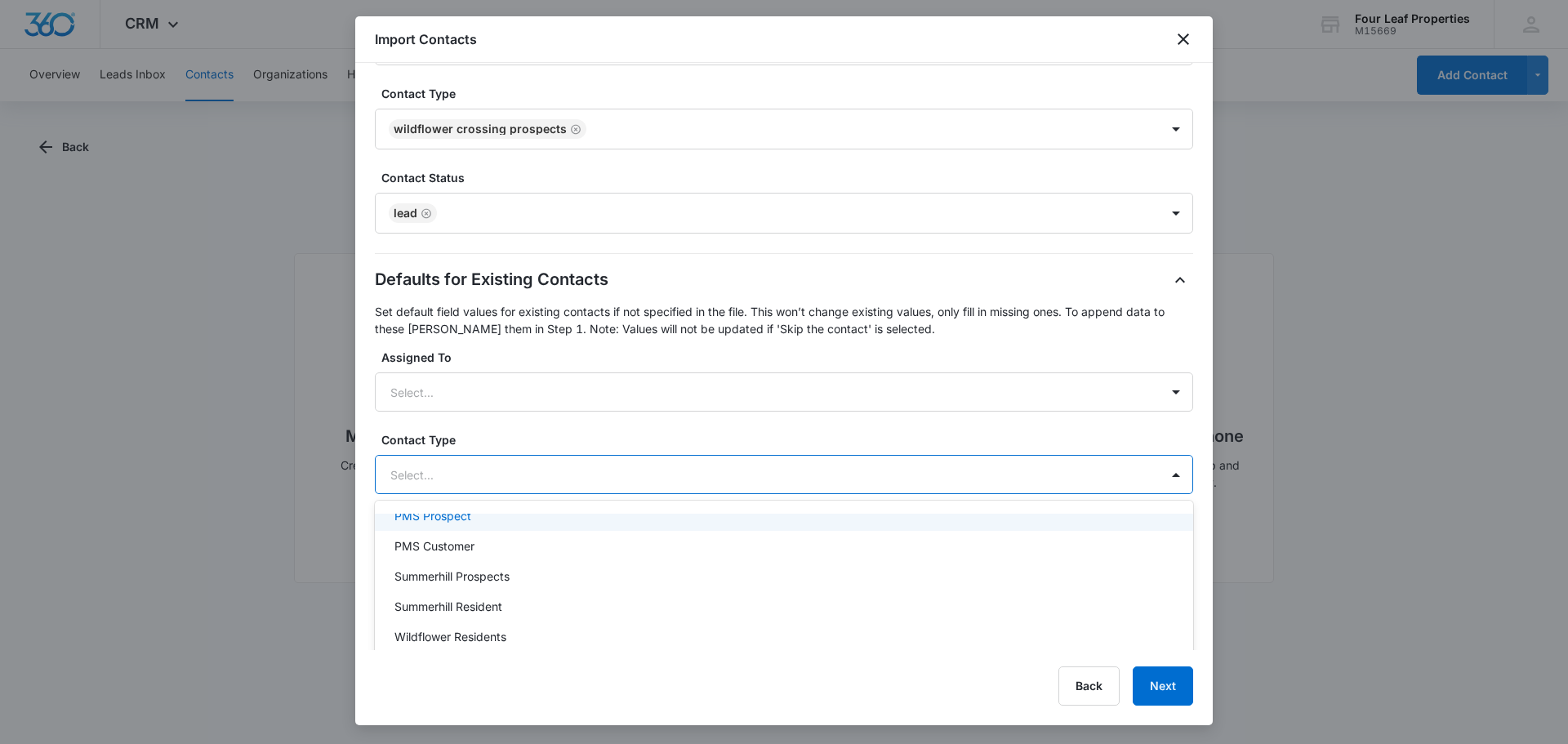
scroll to position [163, 0]
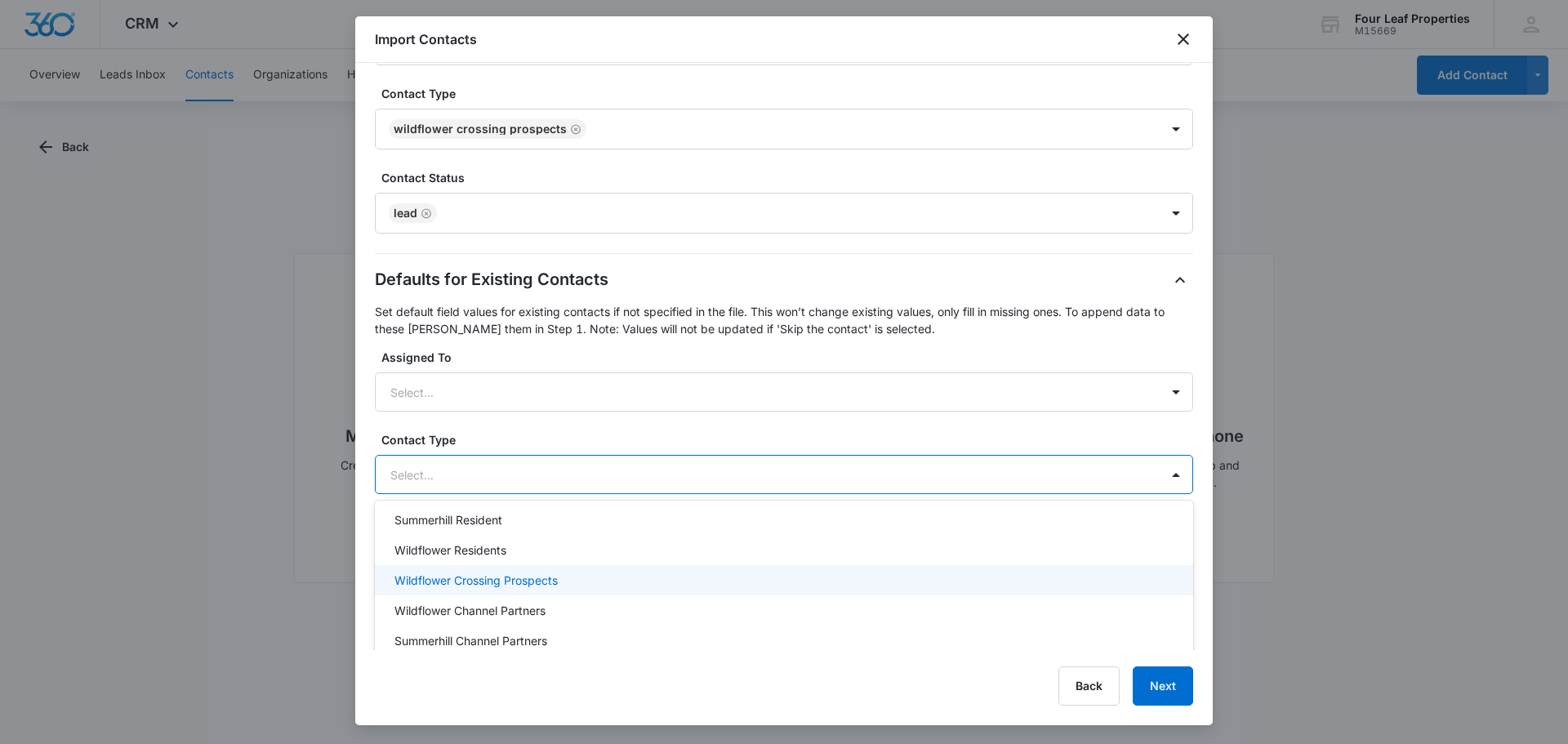
click at [673, 584] on div "Wildflower Crossing Prospects" at bounding box center [783, 580] width 776 height 18
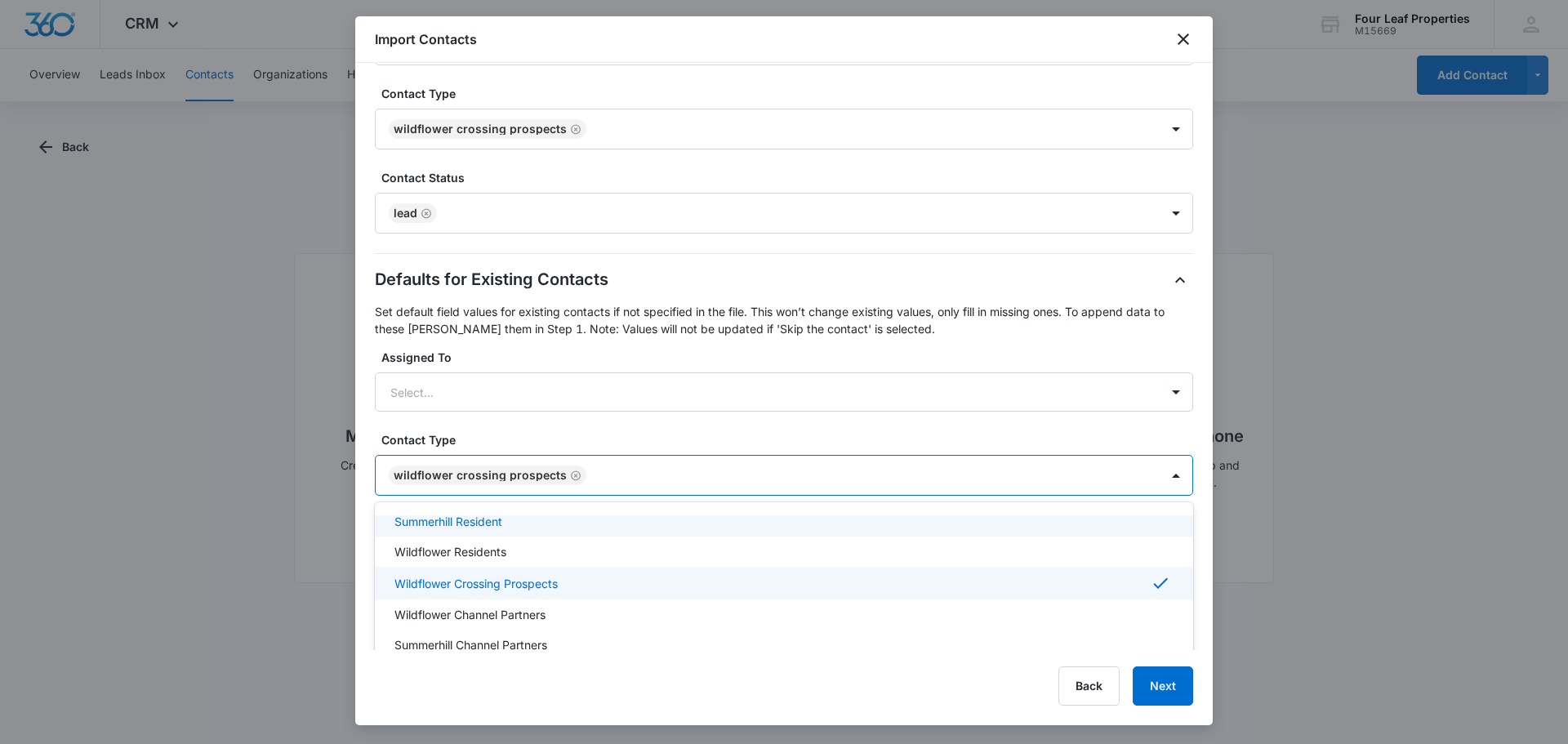
click at [739, 428] on div "Defaults for Existing Contacts Set default field values for existing contacts i…" at bounding box center [784, 432] width 819 height 331
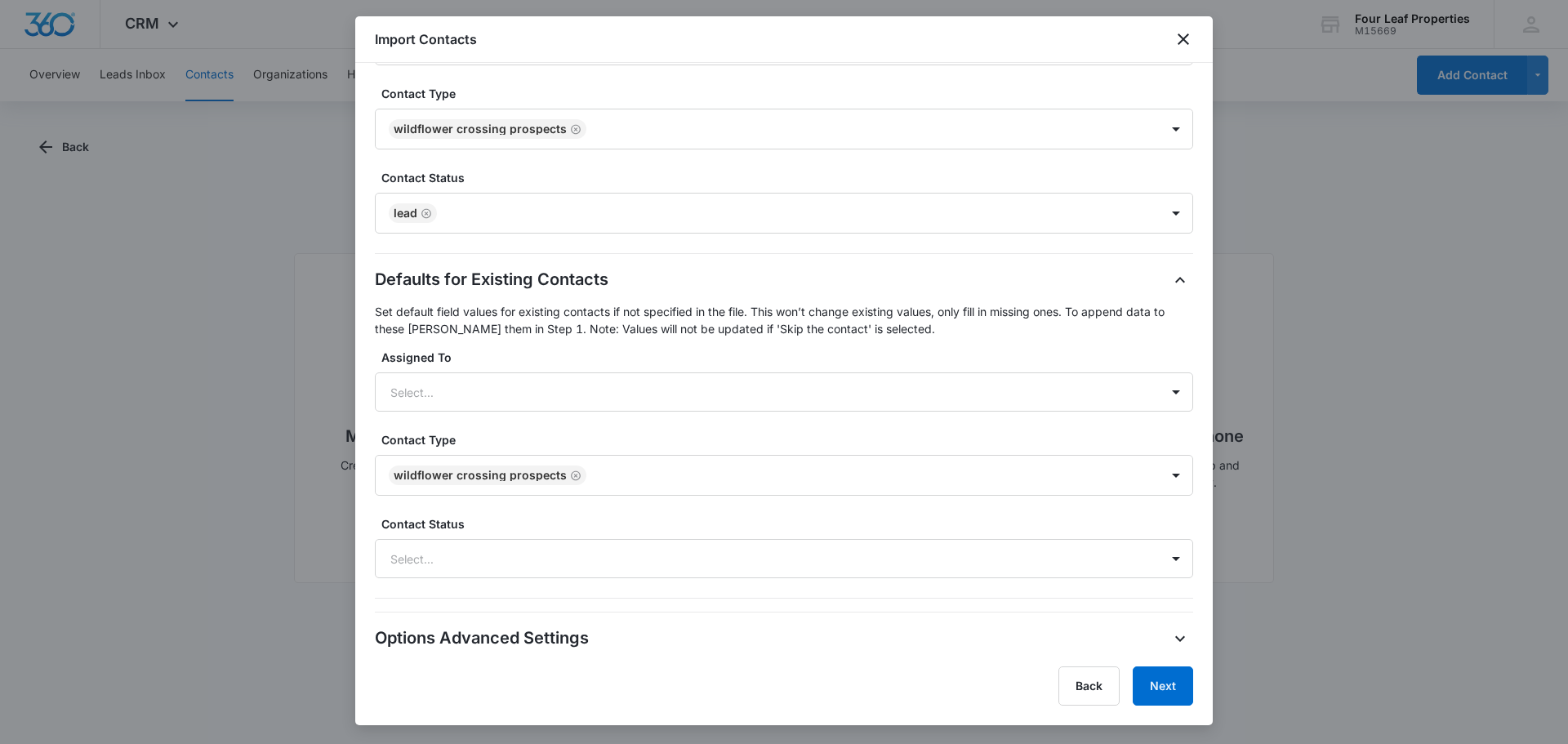
scroll to position [670, 0]
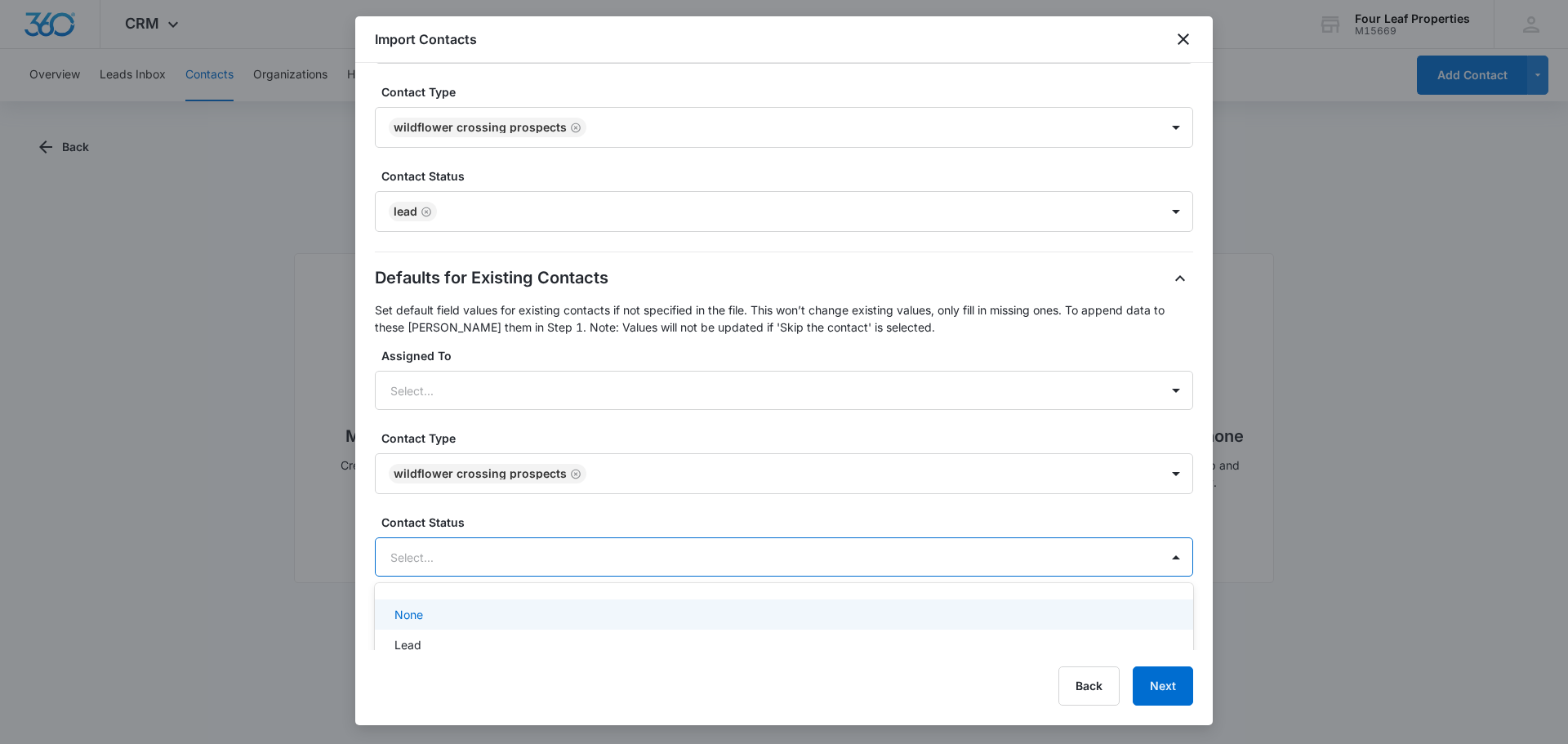
click at [690, 559] on div at bounding box center [765, 557] width 748 height 21
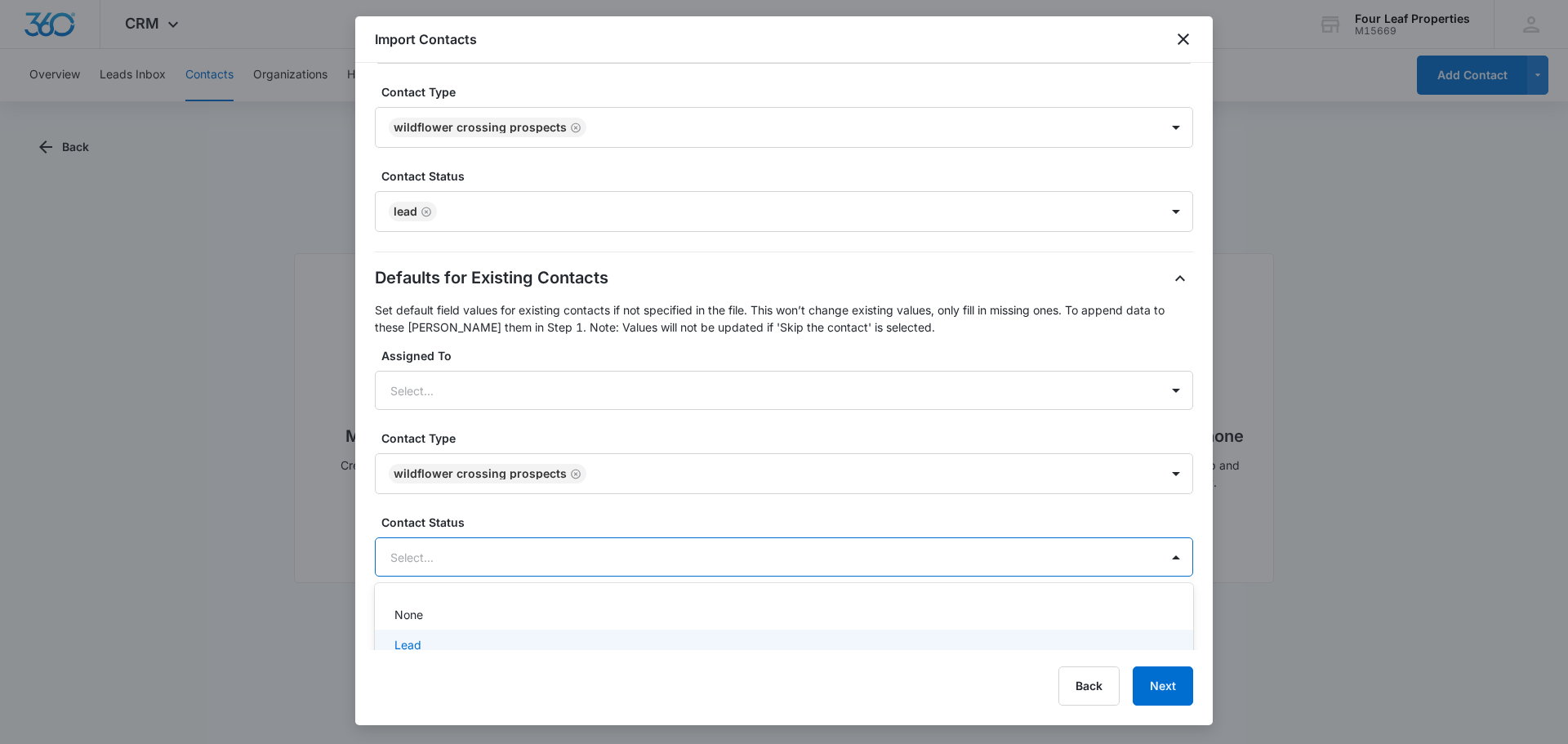
click at [589, 637] on div "Lead" at bounding box center [783, 644] width 776 height 18
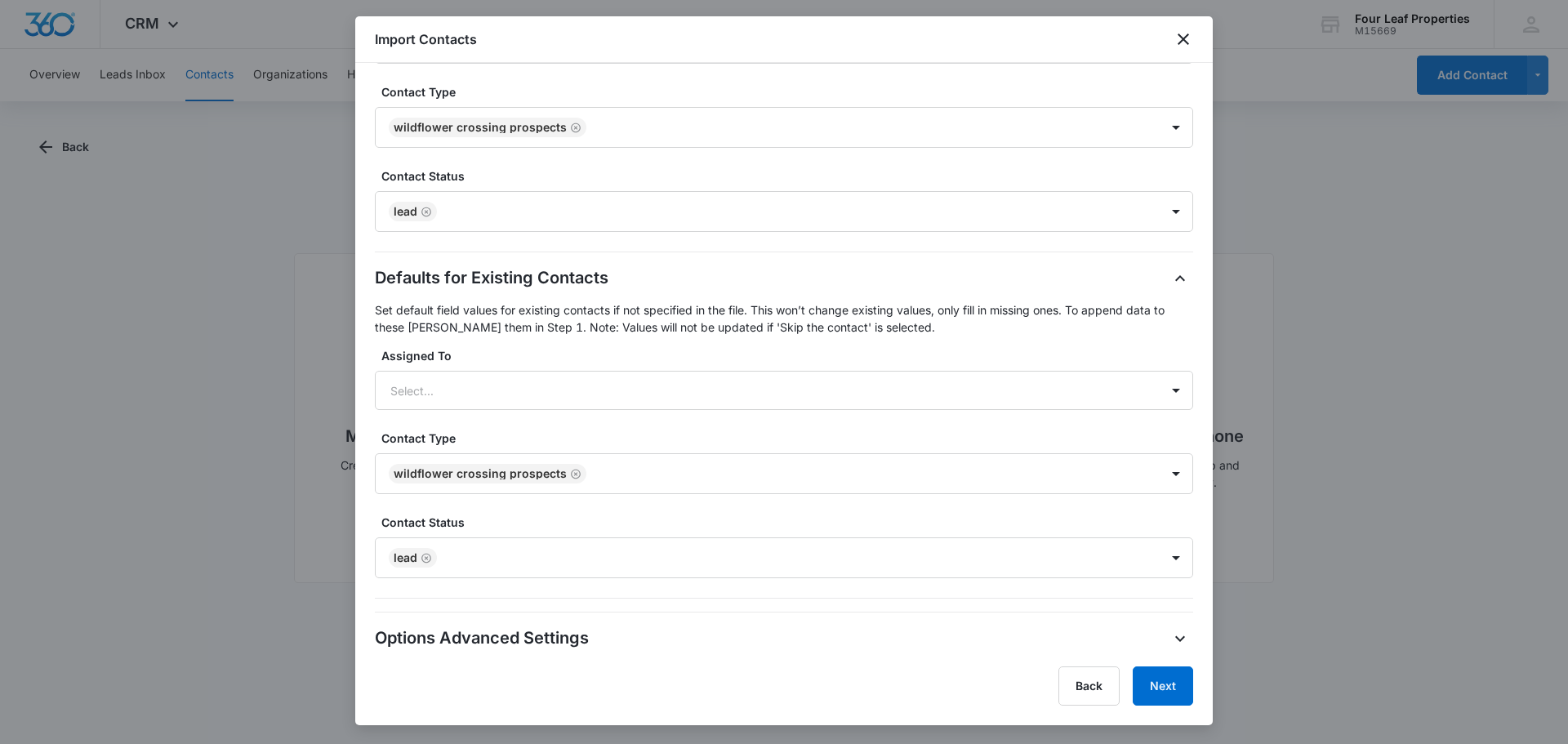
click at [742, 508] on div "Defaults for Existing Contacts Set default field values for existing contacts i…" at bounding box center [784, 432] width 819 height 333
click at [905, 654] on div "Import Contacts Step 3 of 3 Import Settings Review the import settings below an…" at bounding box center [784, 371] width 858 height 709
click at [899, 638] on div "Options Advanced Settings" at bounding box center [784, 637] width 819 height 26
click at [1170, 633] on icon "button" at bounding box center [1180, 637] width 20 height 20
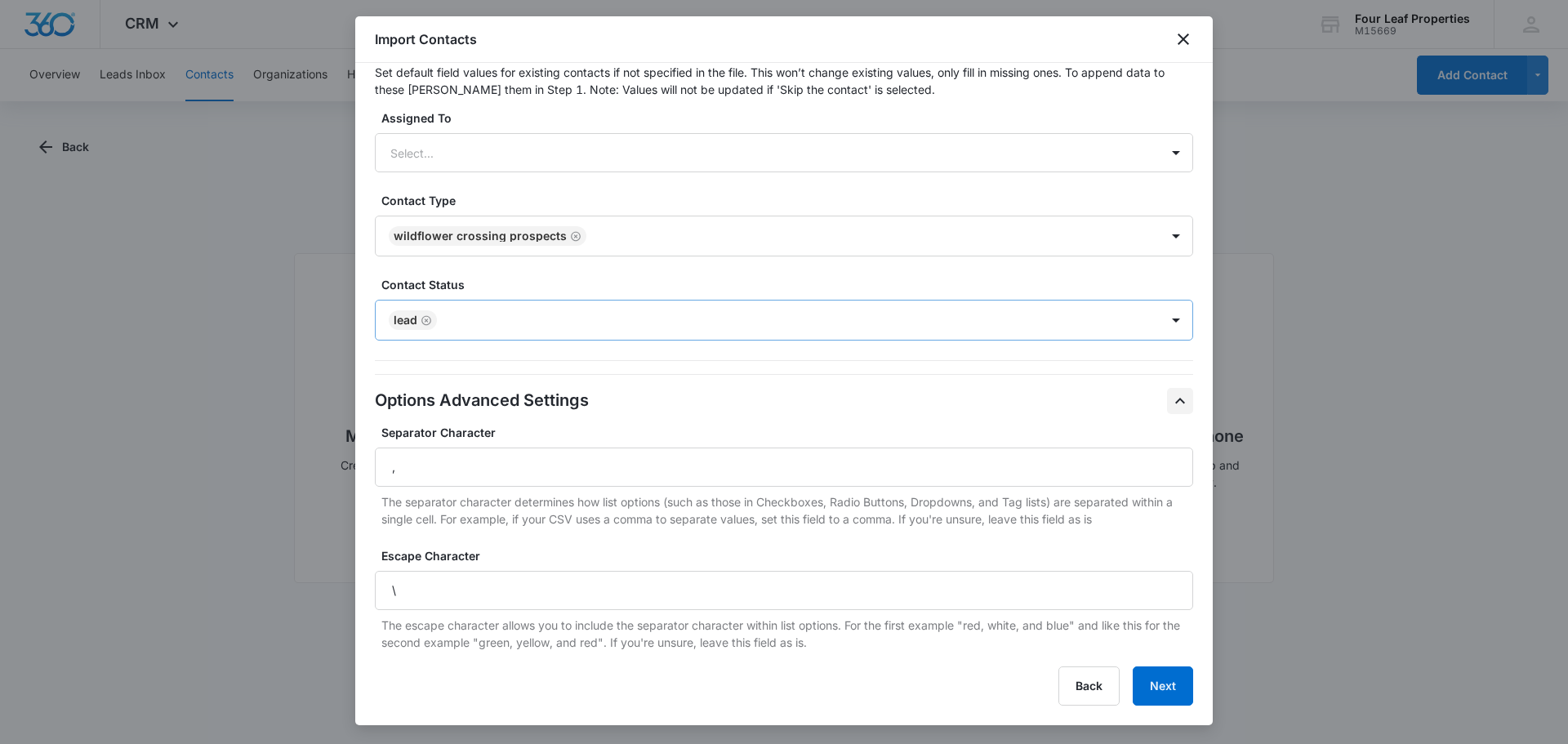
scroll to position [928, 0]
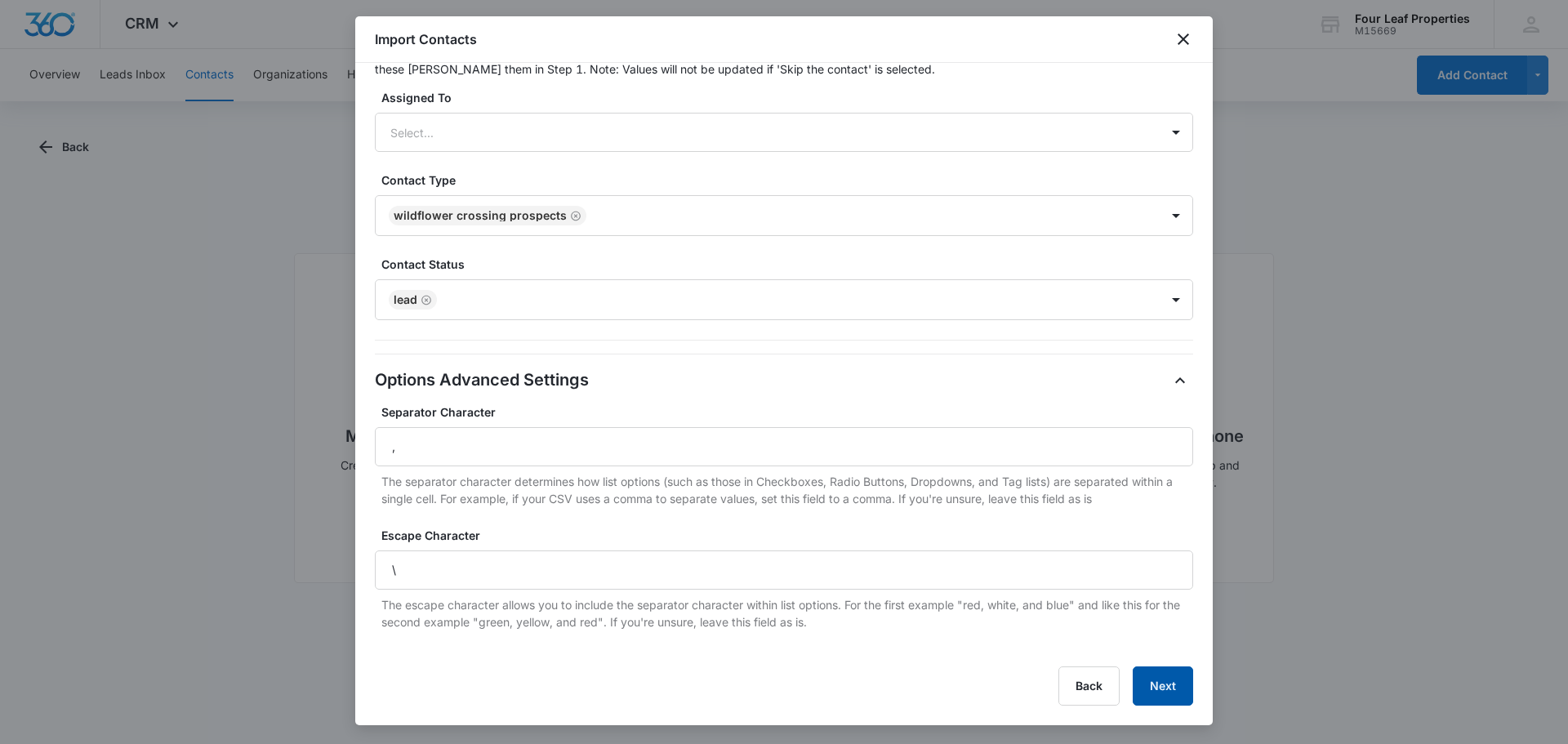
click at [1174, 687] on button "Next" at bounding box center [1163, 685] width 61 height 39
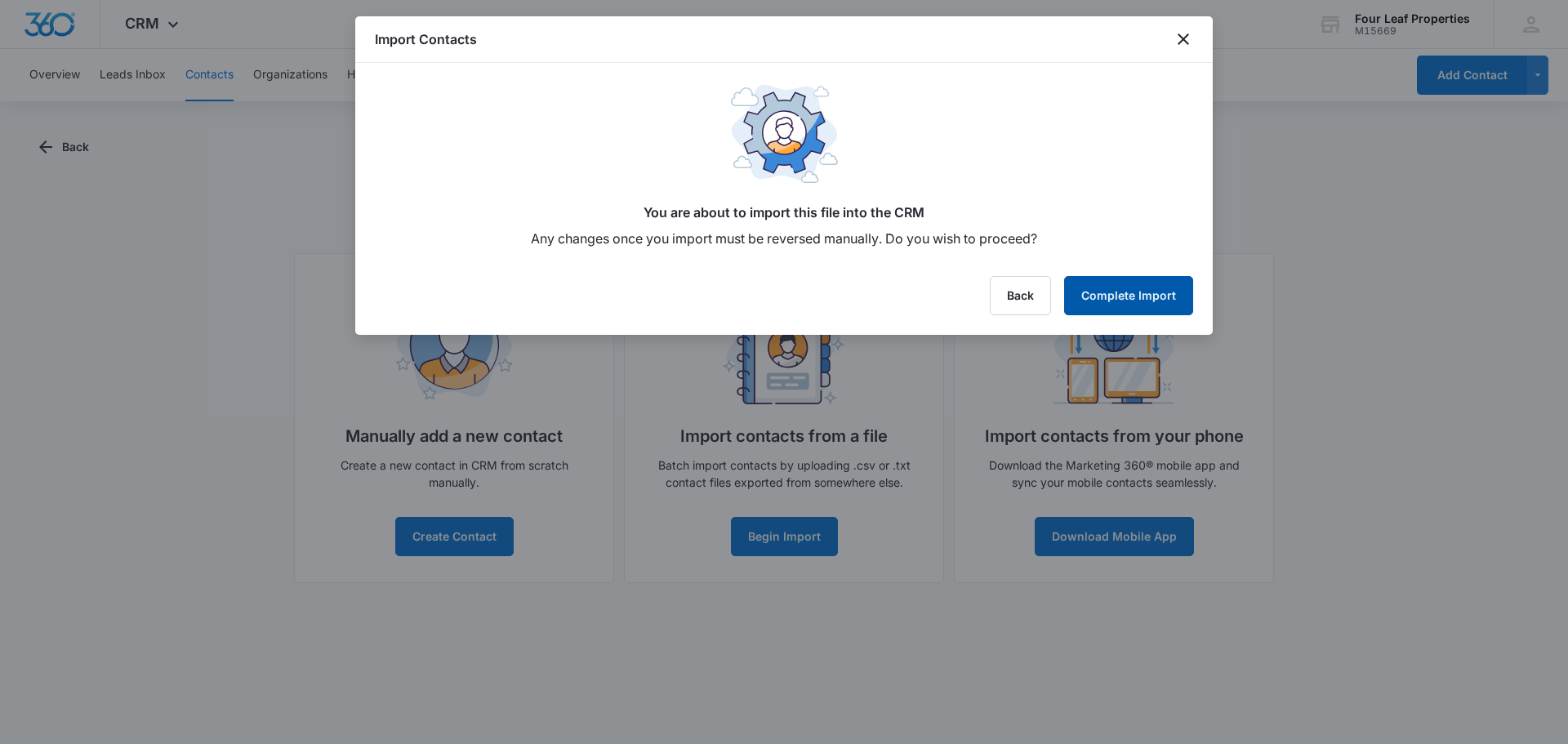
scroll to position [0, 0]
click at [1126, 289] on button "Complete Import" at bounding box center [1128, 296] width 129 height 39
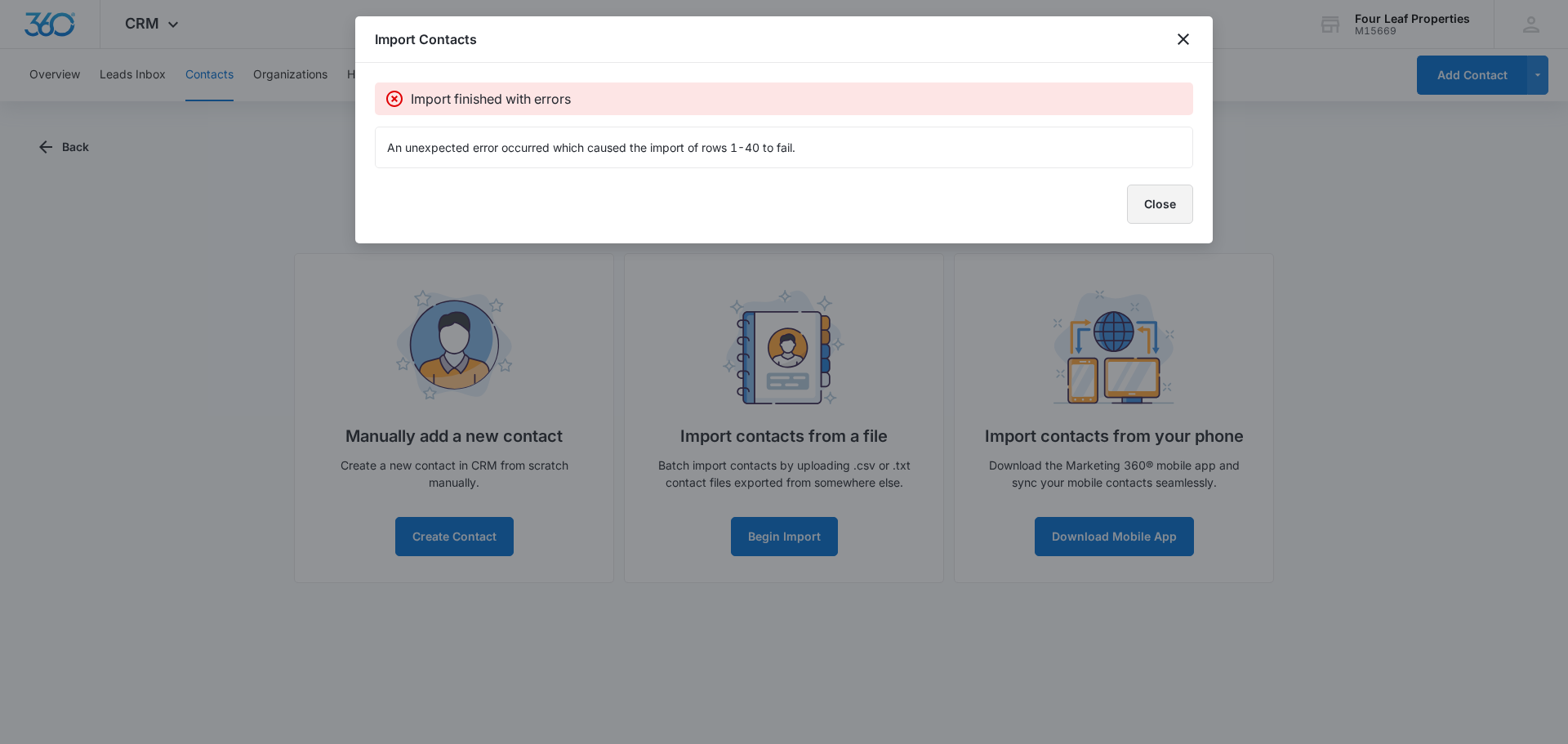
click at [1143, 203] on button "Close" at bounding box center [1161, 204] width 66 height 39
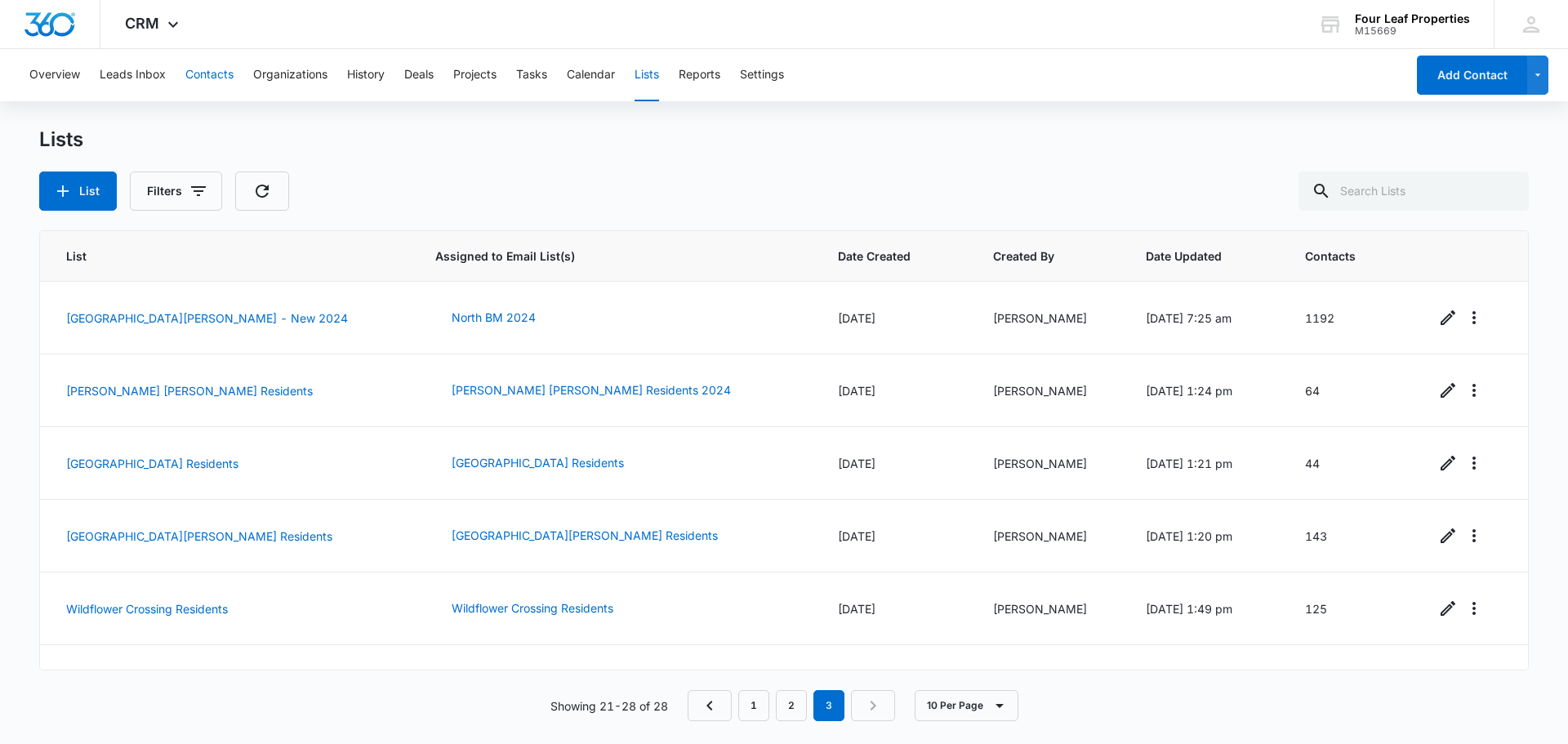
click at [191, 76] on button "Contacts" at bounding box center [209, 75] width 48 height 53
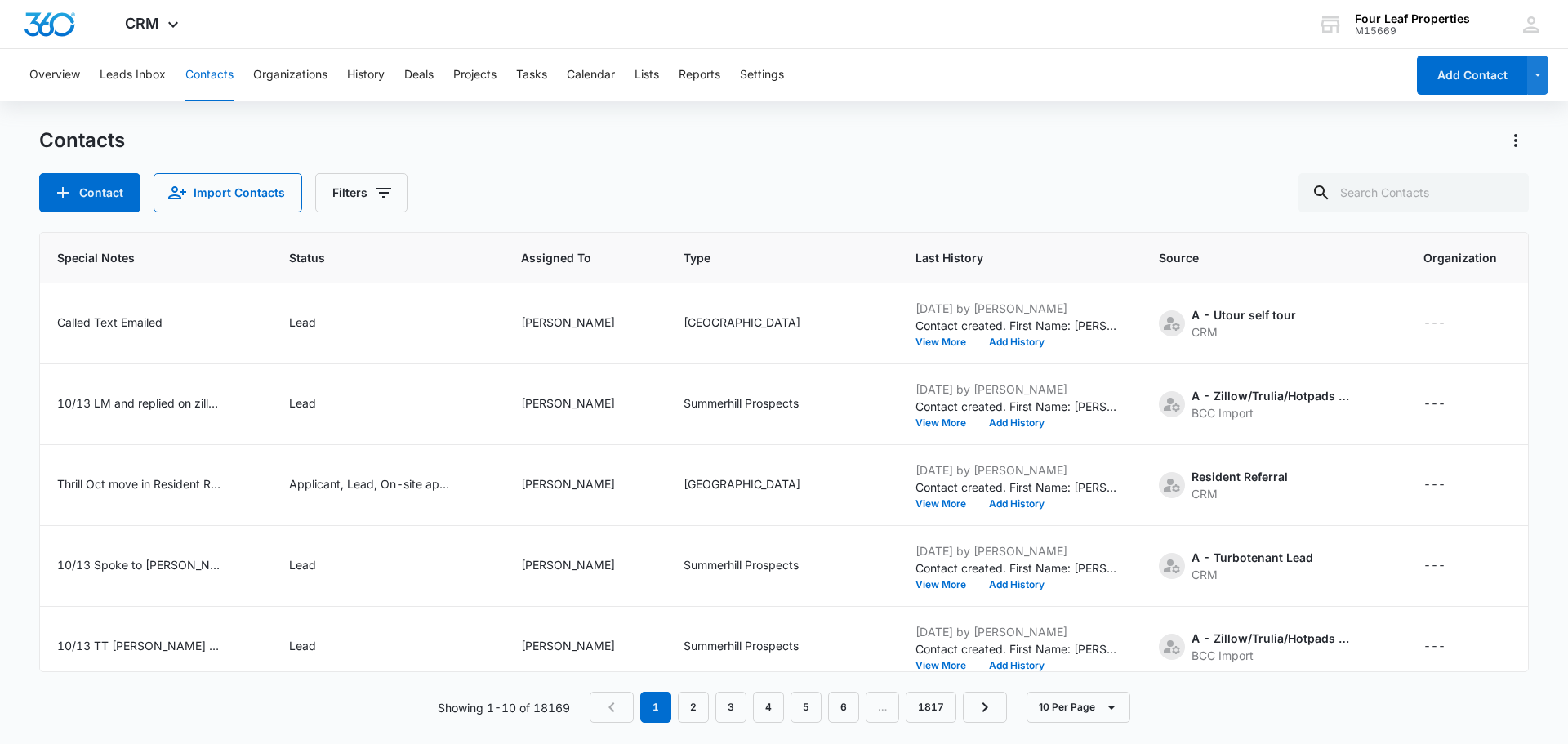
scroll to position [0, 753]
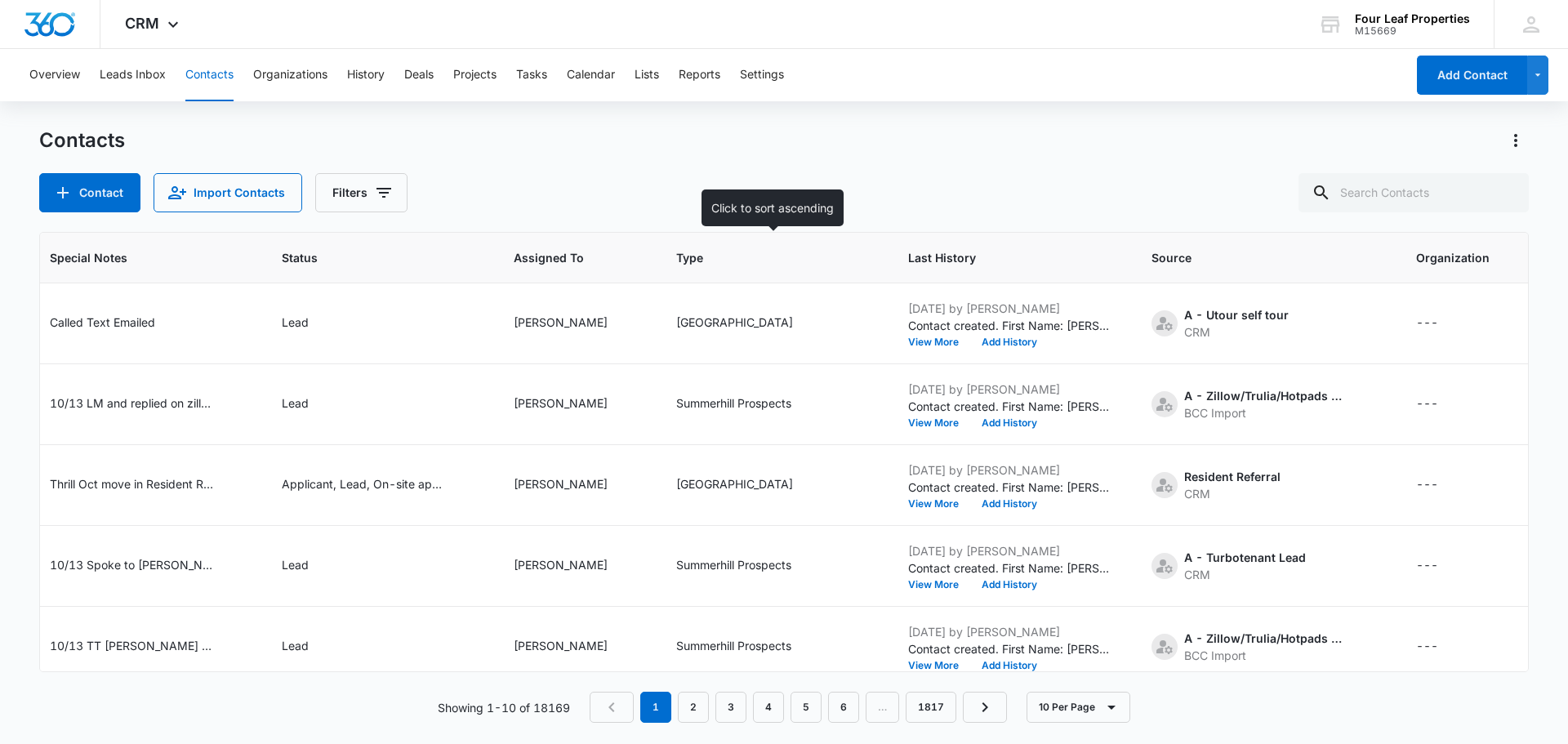
click at [692, 253] on span "Type" at bounding box center [760, 258] width 169 height 18
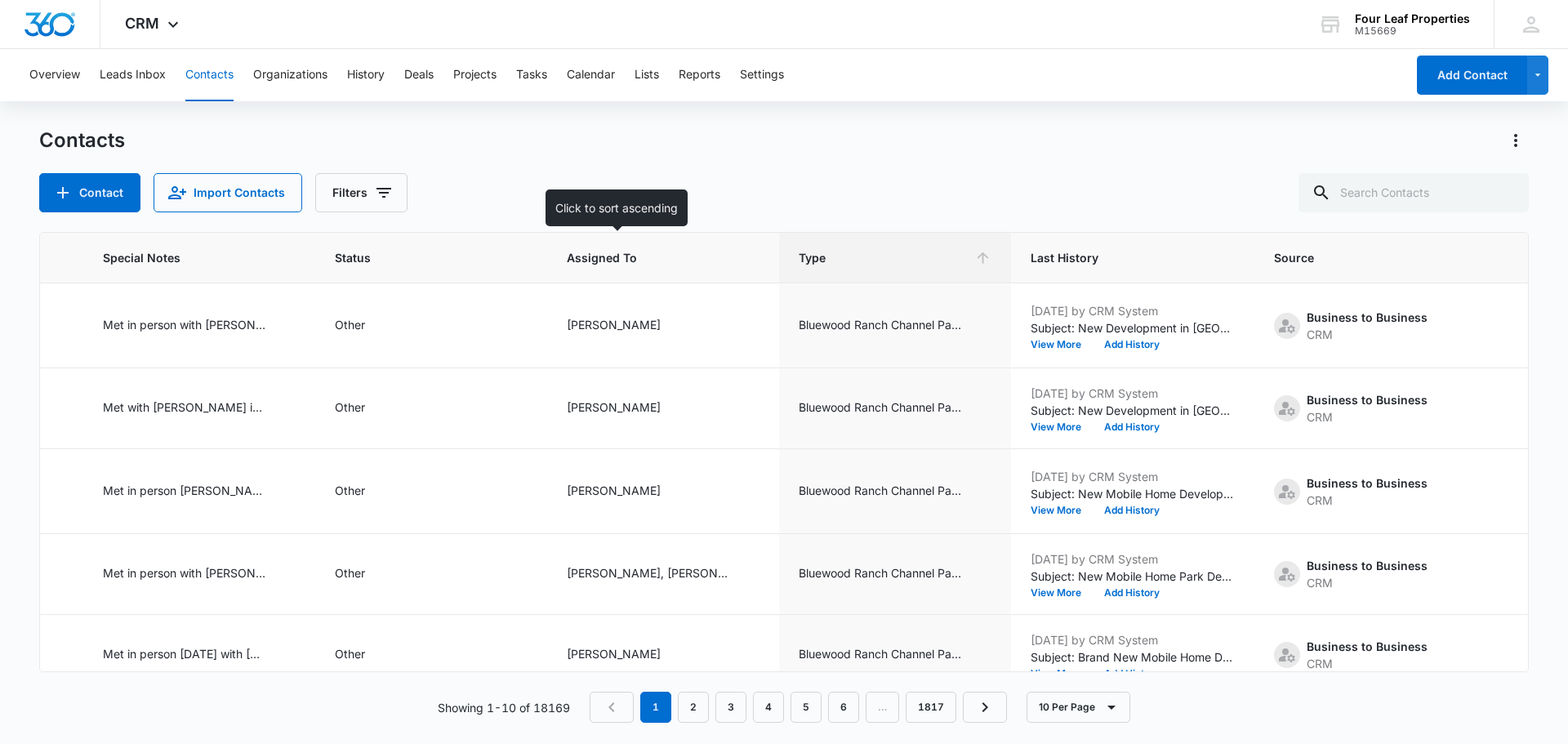
click at [699, 252] on th "Assigned To" at bounding box center [662, 258] width 232 height 51
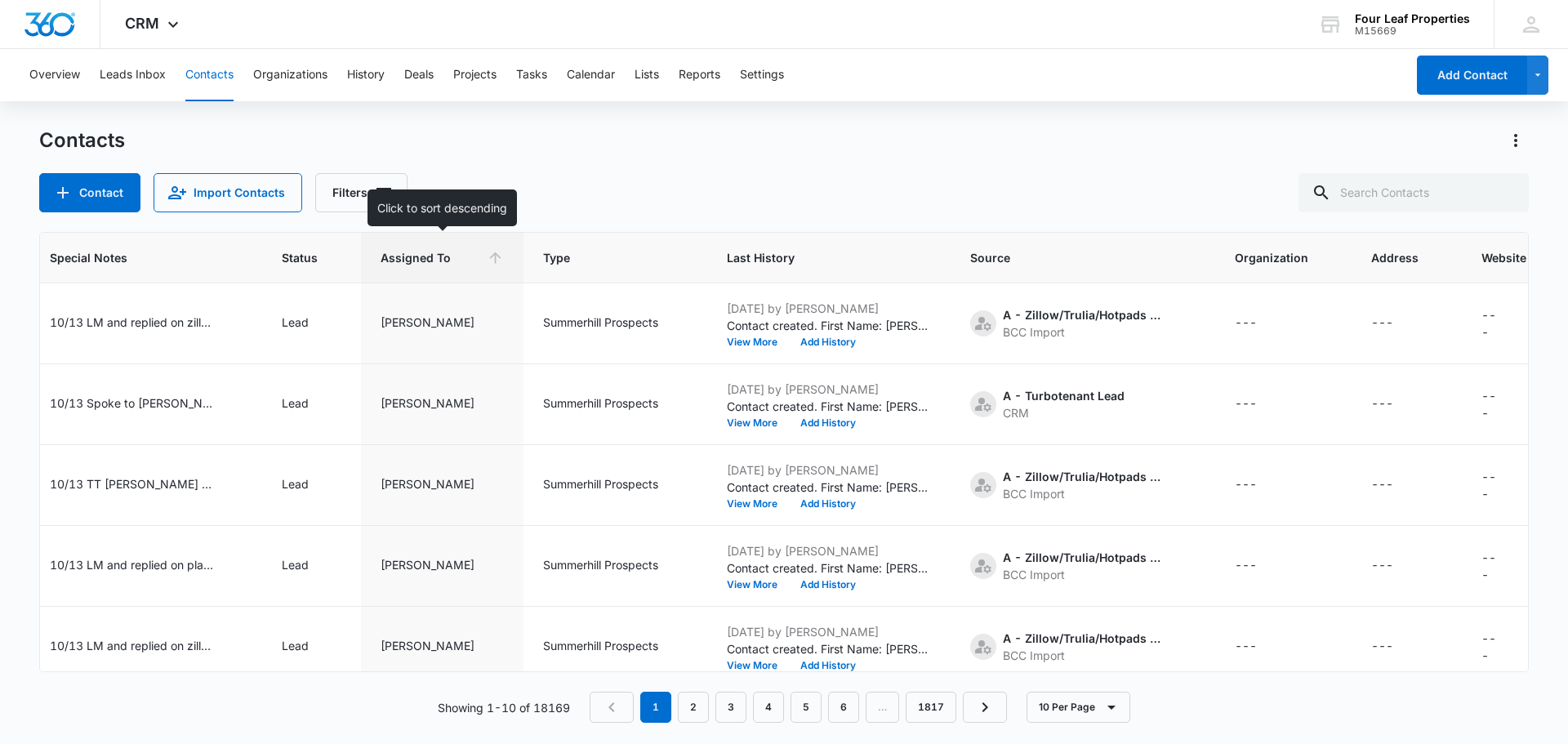
click at [447, 262] on span "Assigned To" at bounding box center [431, 258] width 100 height 18
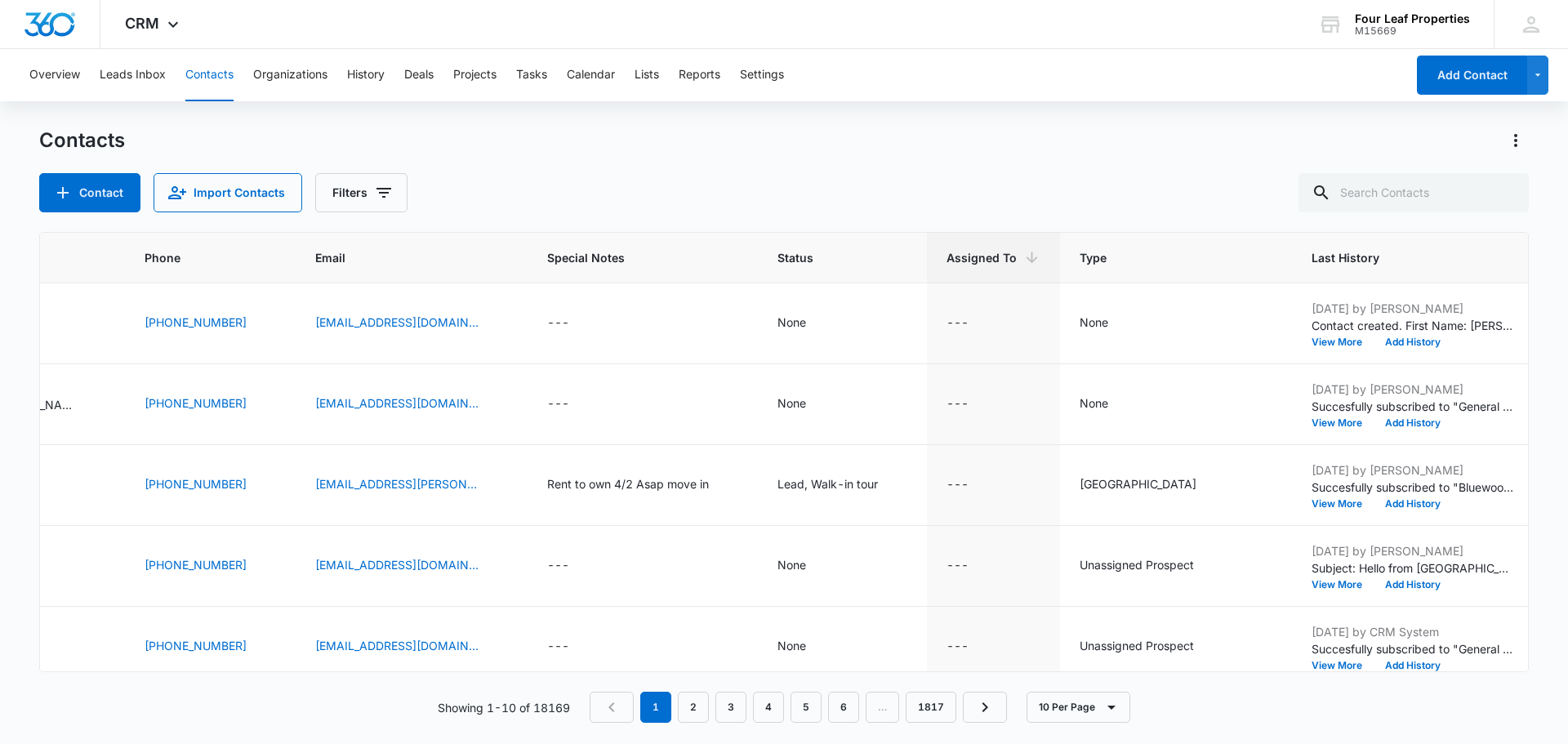
scroll to position [0, 0]
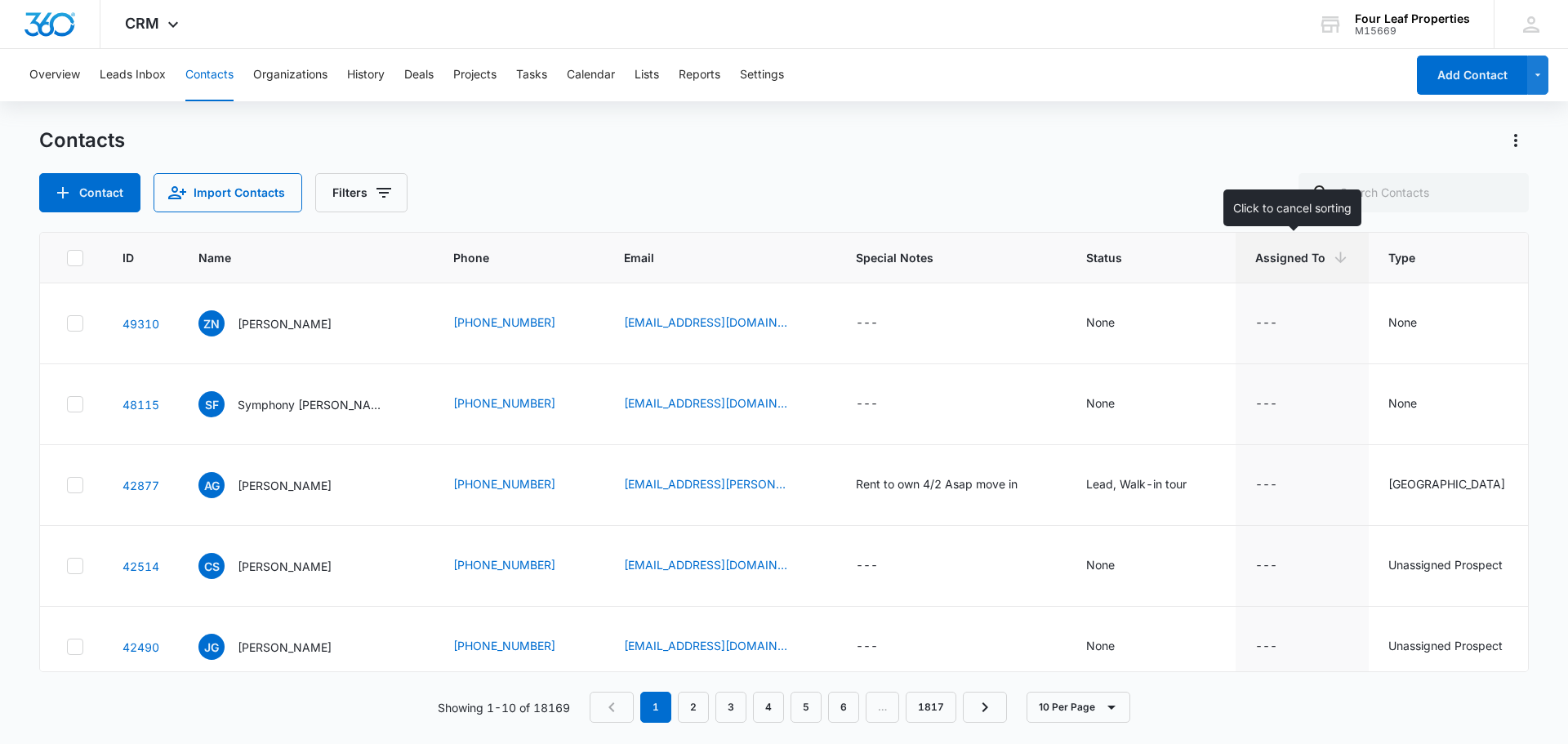
click at [1335, 262] on icon at bounding box center [1341, 258] width 12 height 12
